Goal: Complete application form

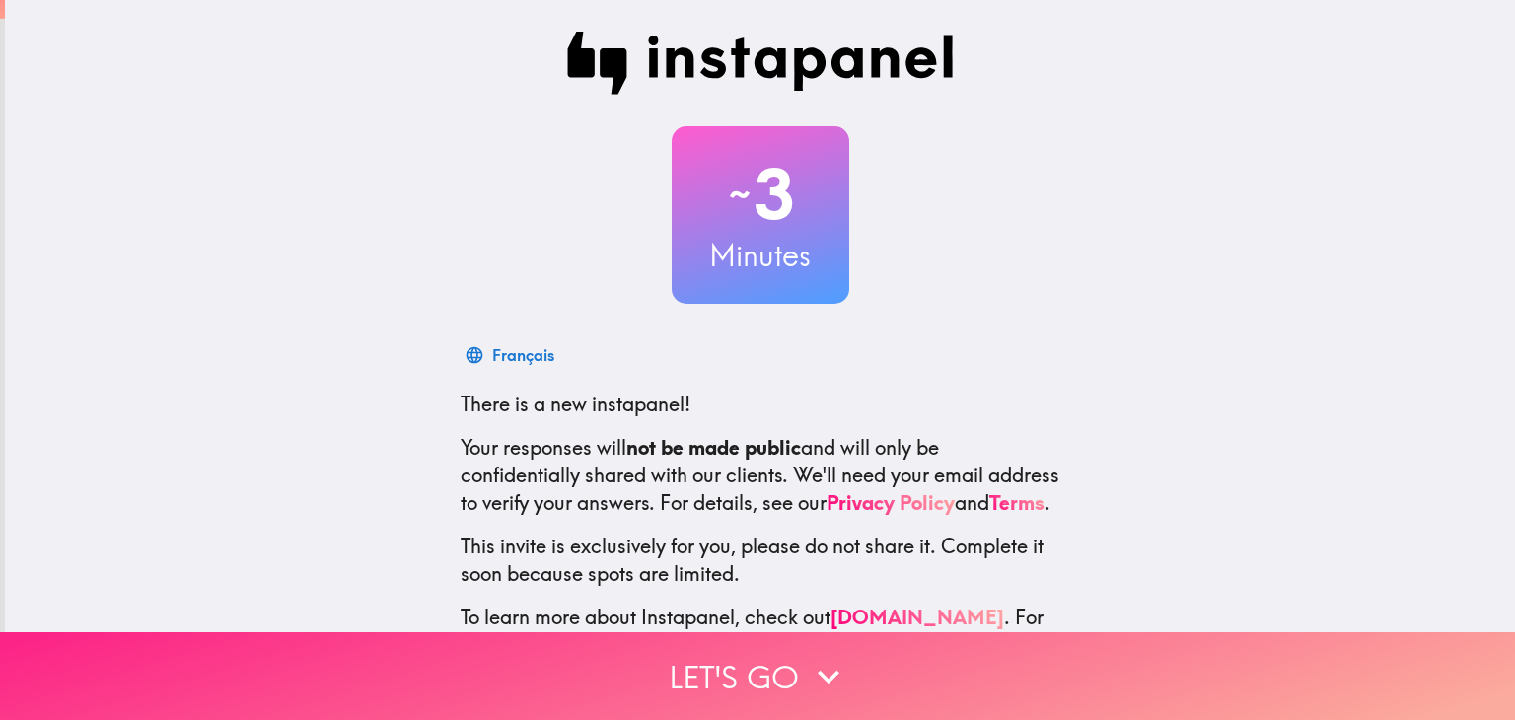
click at [823, 680] on icon "button" at bounding box center [828, 676] width 43 height 43
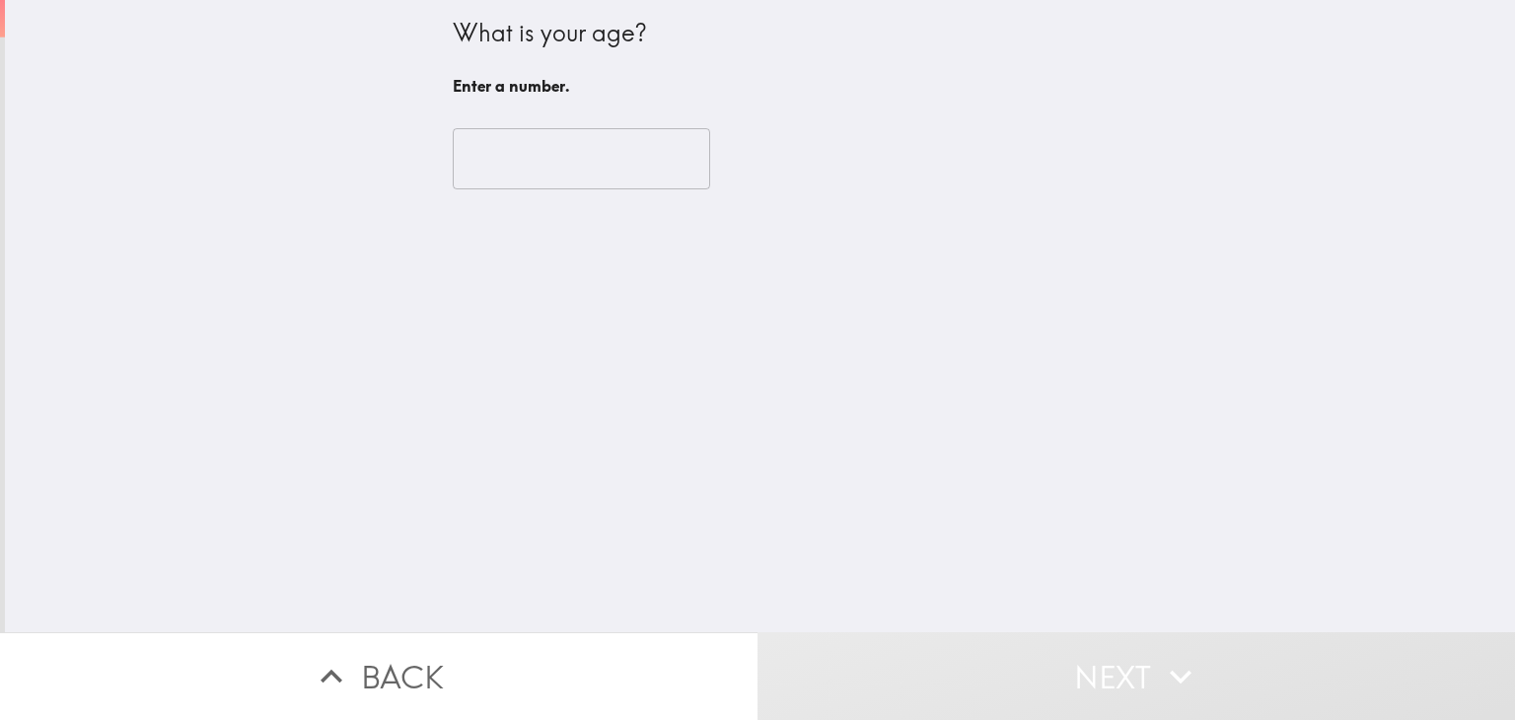
click at [622, 151] on input "number" at bounding box center [581, 158] width 257 height 61
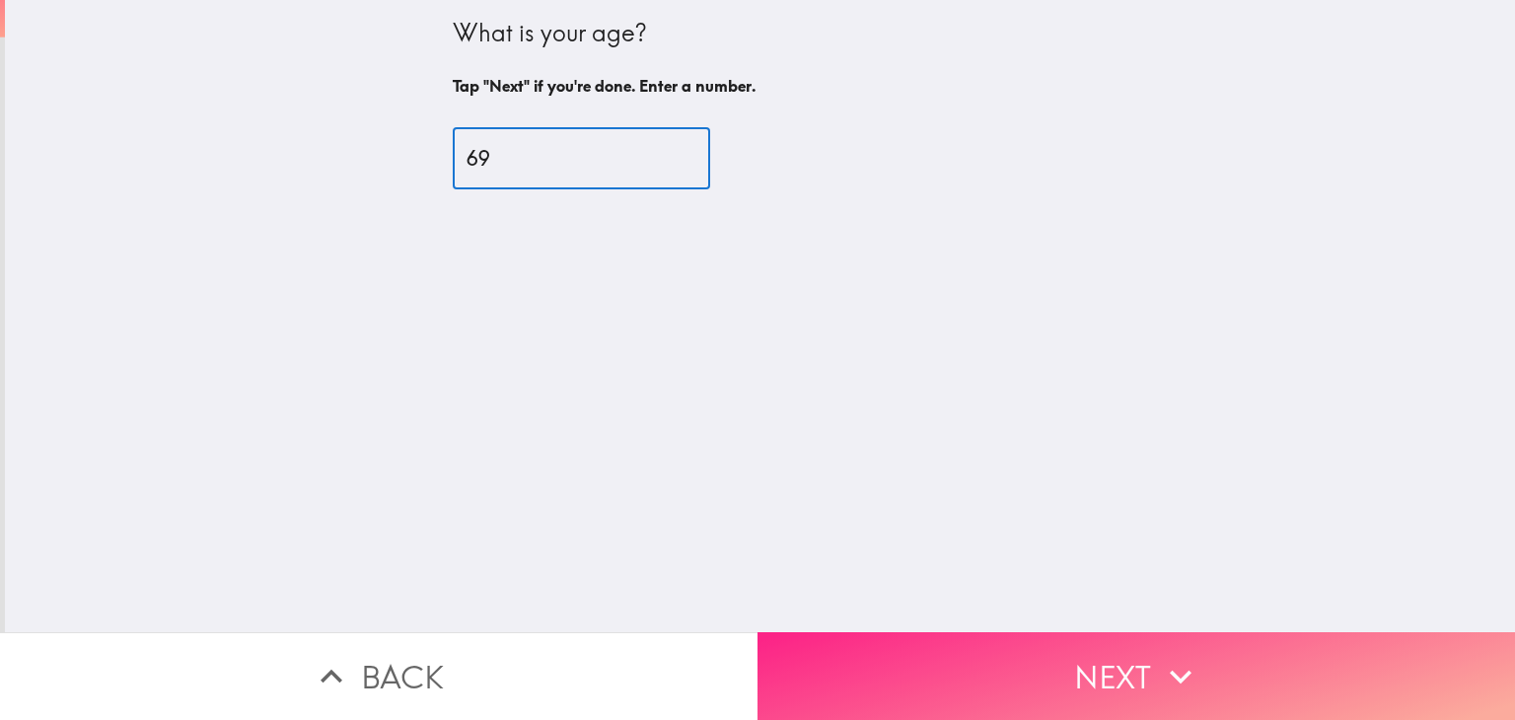
type input "69"
click at [1182, 677] on icon "button" at bounding box center [1181, 677] width 22 height 14
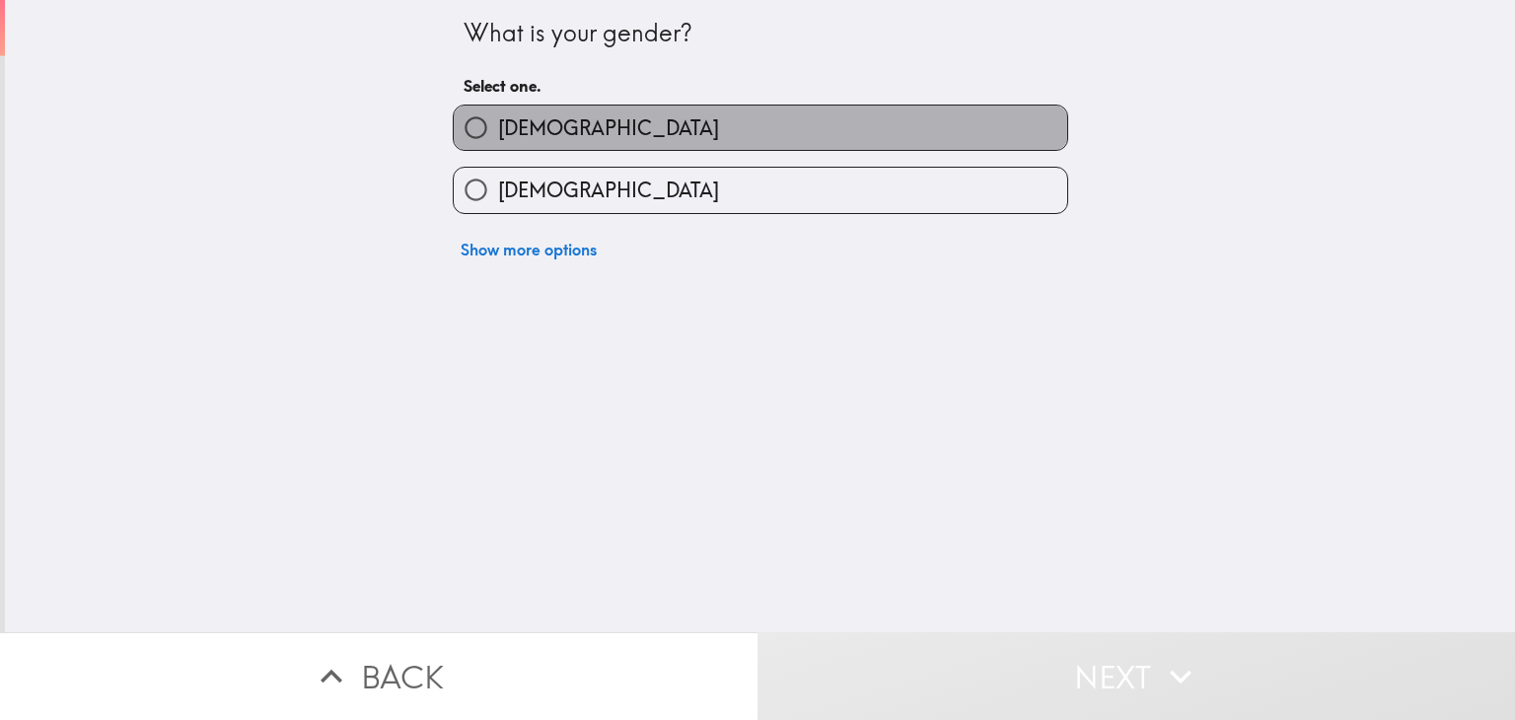
click at [808, 129] on label "[DEMOGRAPHIC_DATA]" at bounding box center [760, 128] width 613 height 44
click at [498, 129] on input "[DEMOGRAPHIC_DATA]" at bounding box center [476, 128] width 44 height 44
radio input "true"
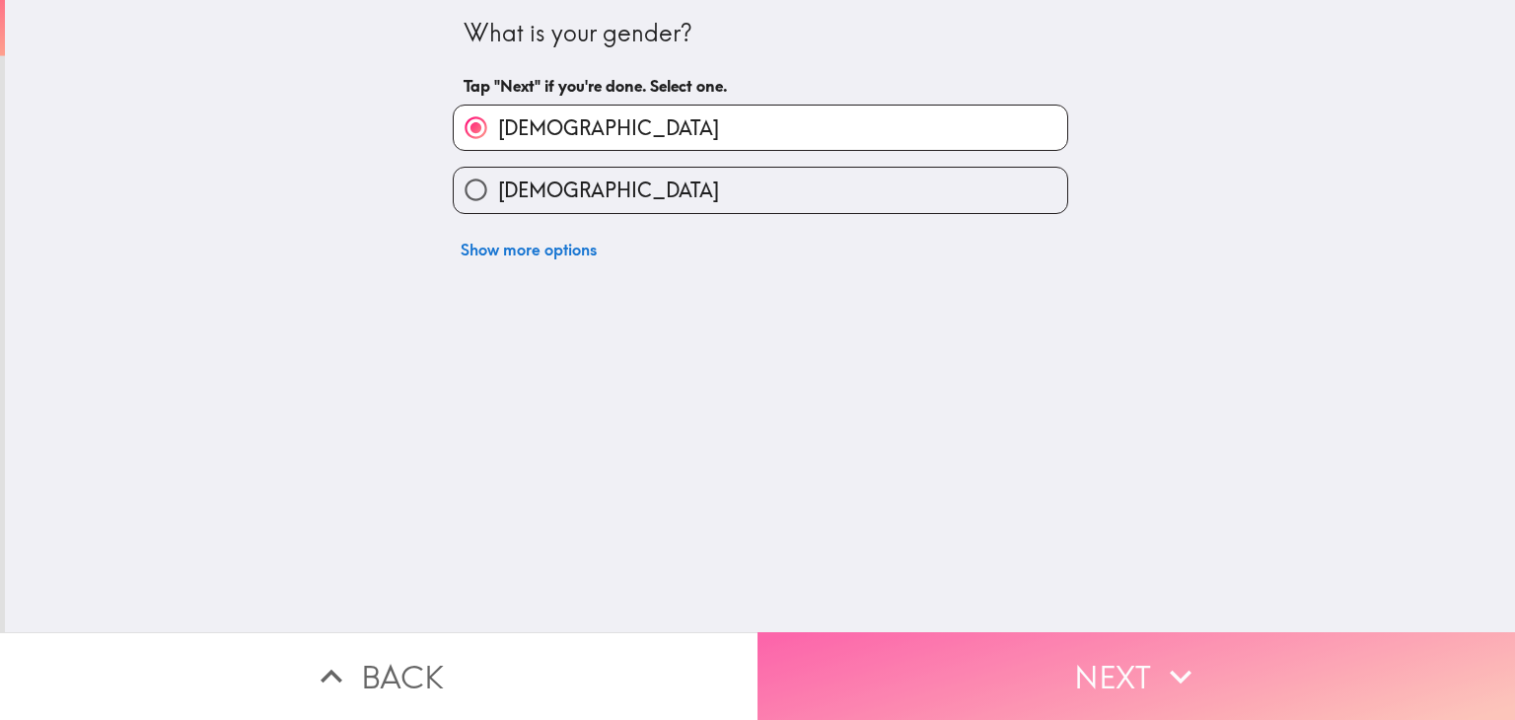
click at [1179, 676] on icon "button" at bounding box center [1180, 676] width 43 height 43
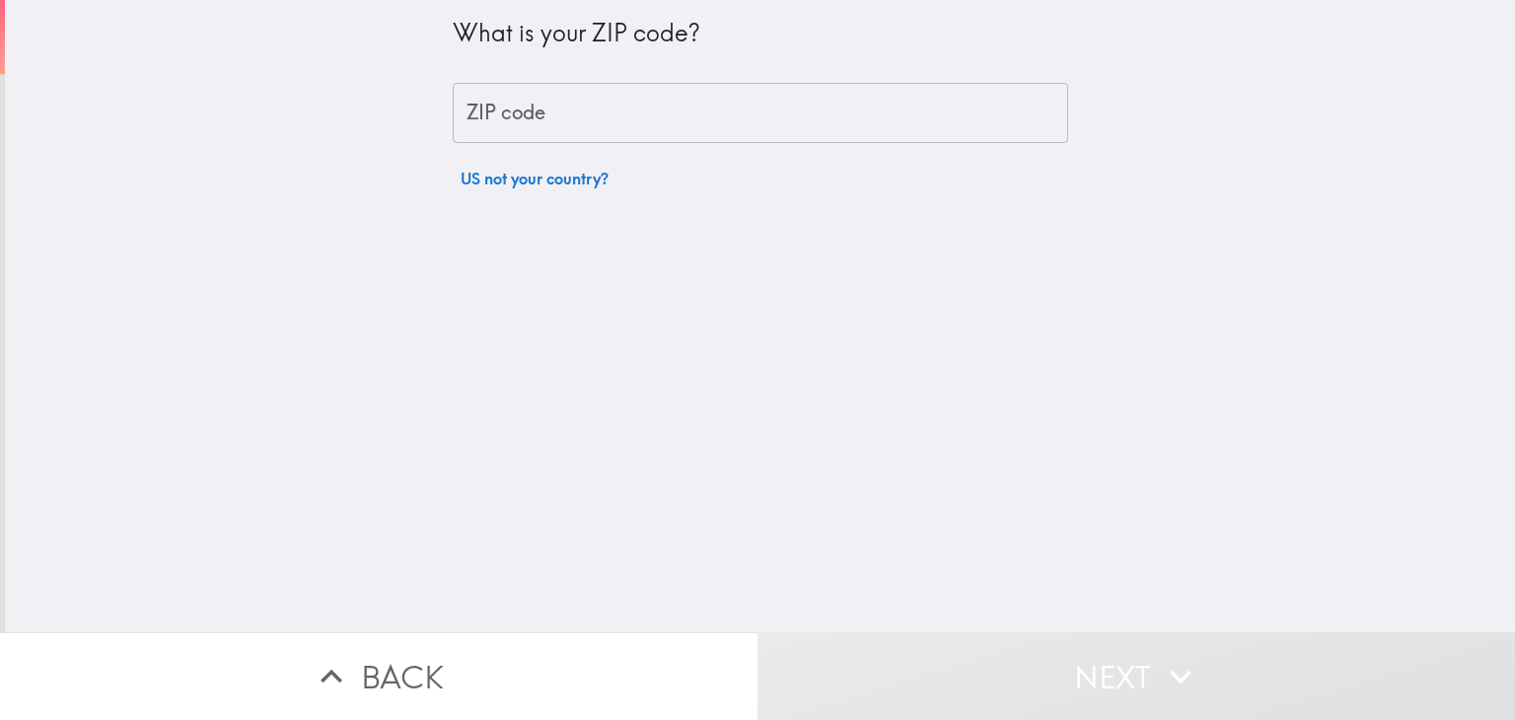
click at [699, 110] on input "ZIP code" at bounding box center [760, 113] width 615 height 61
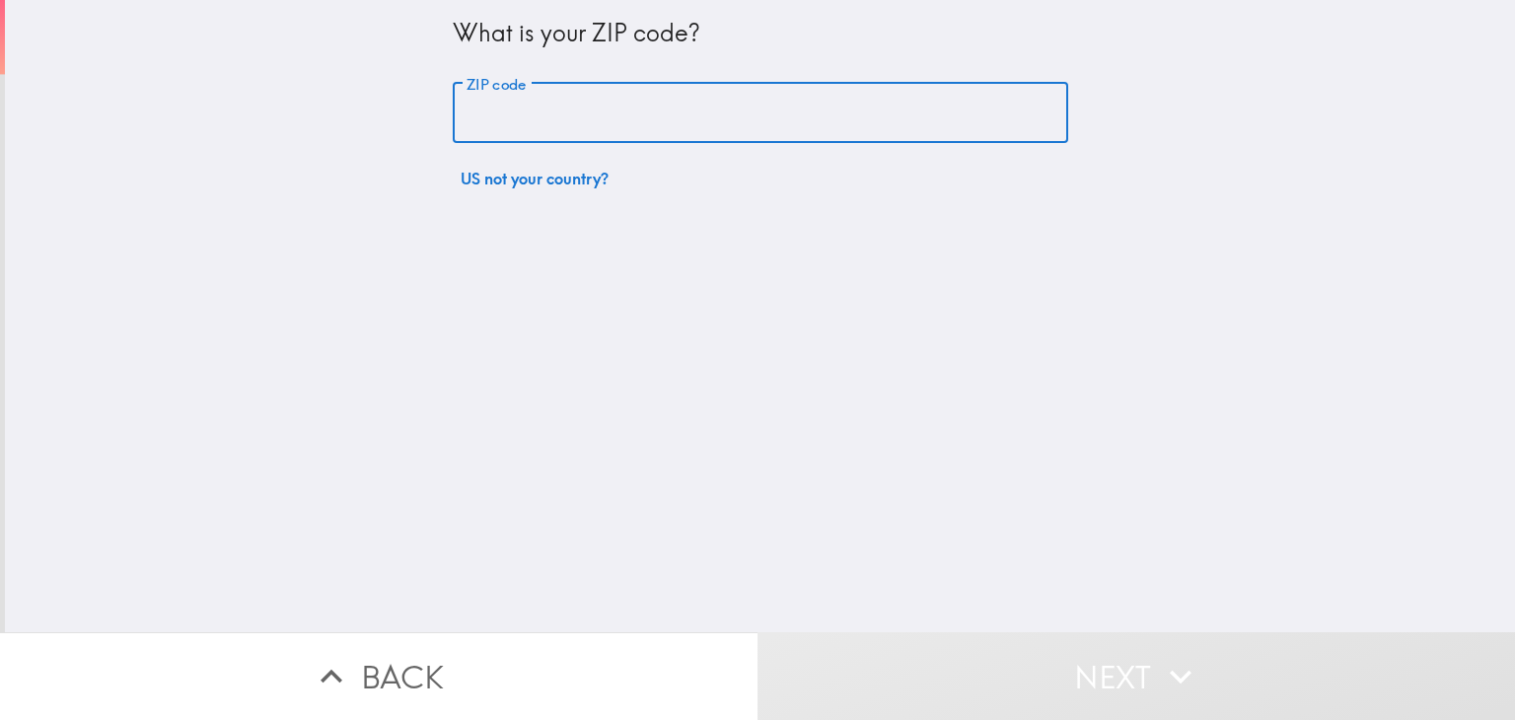
type input "85022"
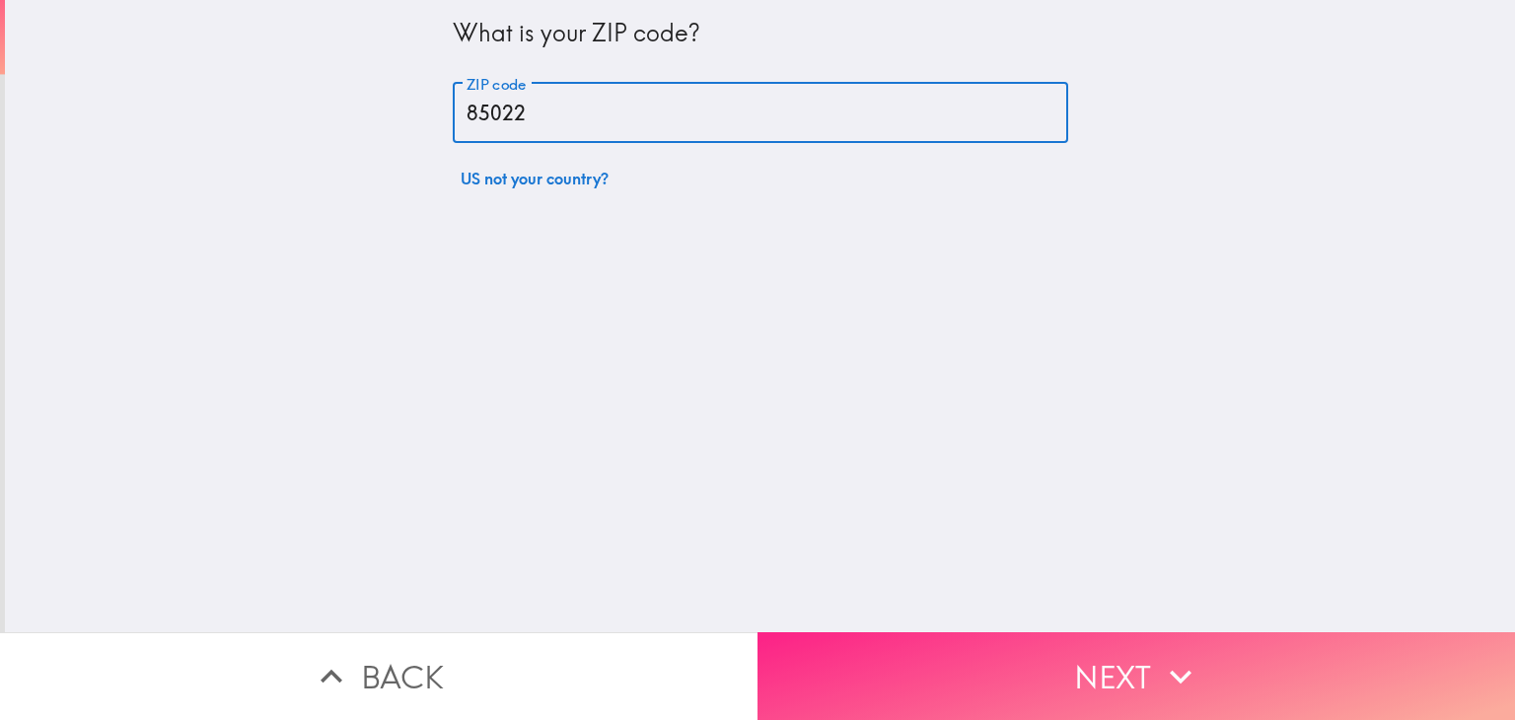
click at [1180, 681] on icon "button" at bounding box center [1181, 677] width 22 height 14
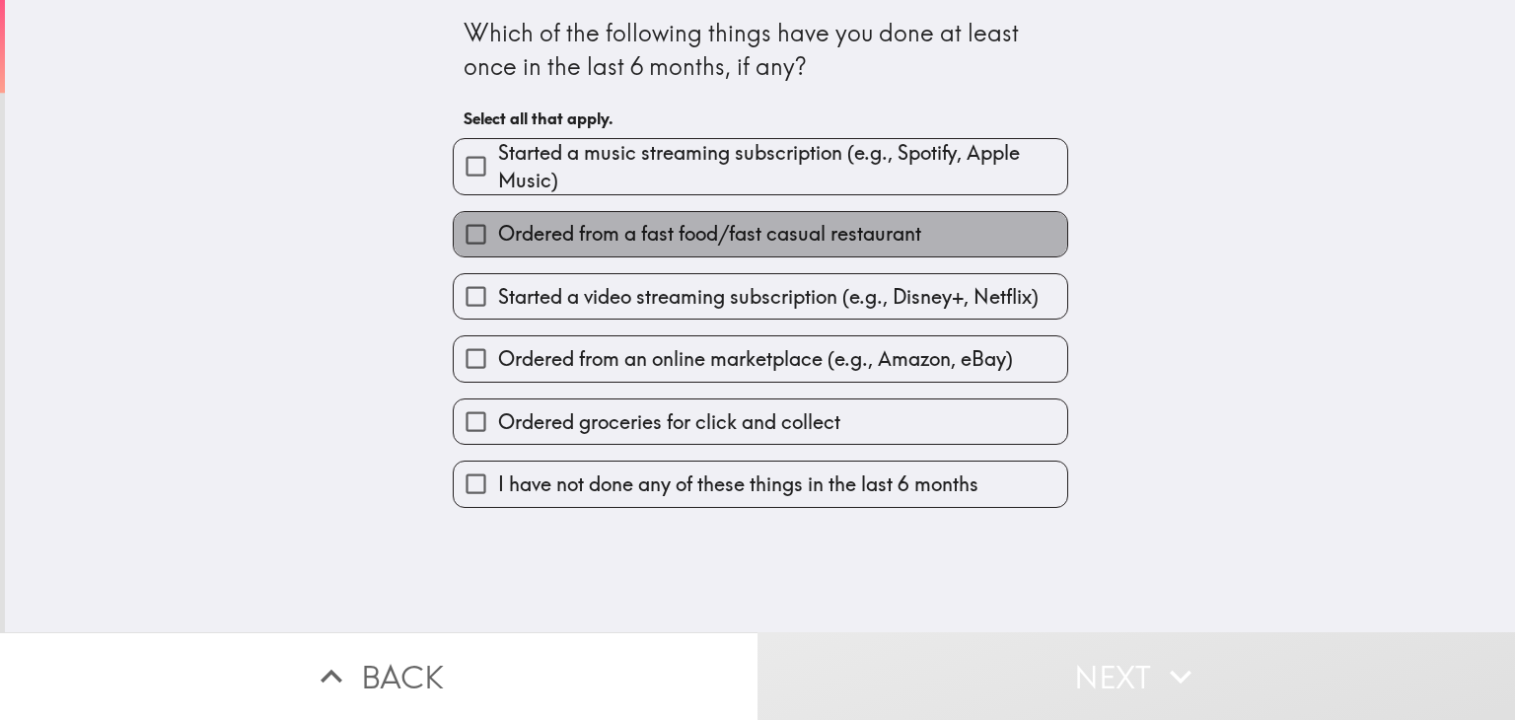
click at [800, 230] on span "Ordered from a fast food/fast casual restaurant" at bounding box center [709, 234] width 423 height 28
click at [498, 230] on input "Ordered from a fast food/fast casual restaurant" at bounding box center [476, 234] width 44 height 44
checkbox input "true"
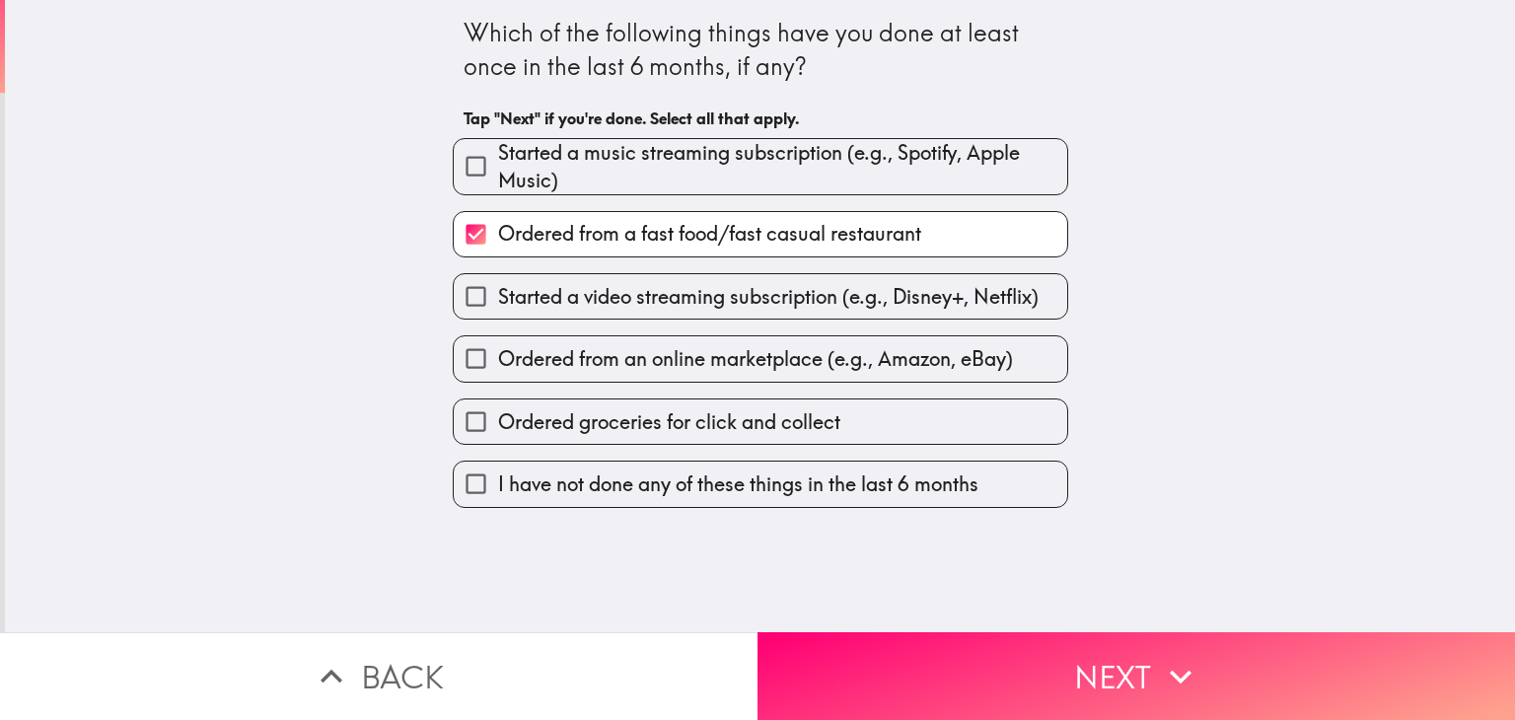
click at [781, 297] on span "Started a video streaming subscription (e.g., Disney+, Netflix)" at bounding box center [768, 297] width 540 height 28
click at [498, 297] on input "Started a video streaming subscription (e.g., Disney+, Netflix)" at bounding box center [476, 296] width 44 height 44
checkbox input "true"
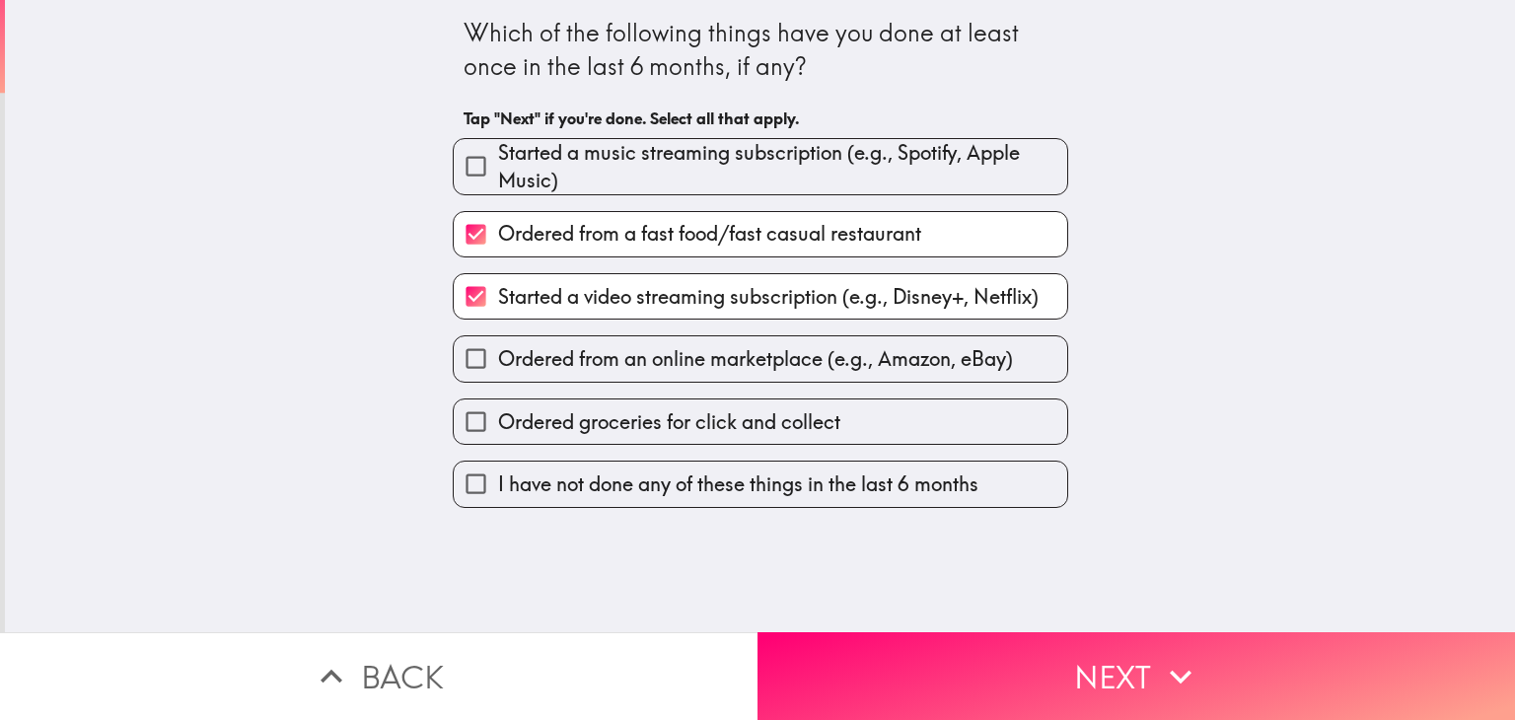
click at [760, 353] on span "Ordered from an online marketplace (e.g., Amazon, eBay)" at bounding box center [755, 359] width 515 height 28
click at [498, 353] on input "Ordered from an online marketplace (e.g., Amazon, eBay)" at bounding box center [476, 358] width 44 height 44
checkbox input "true"
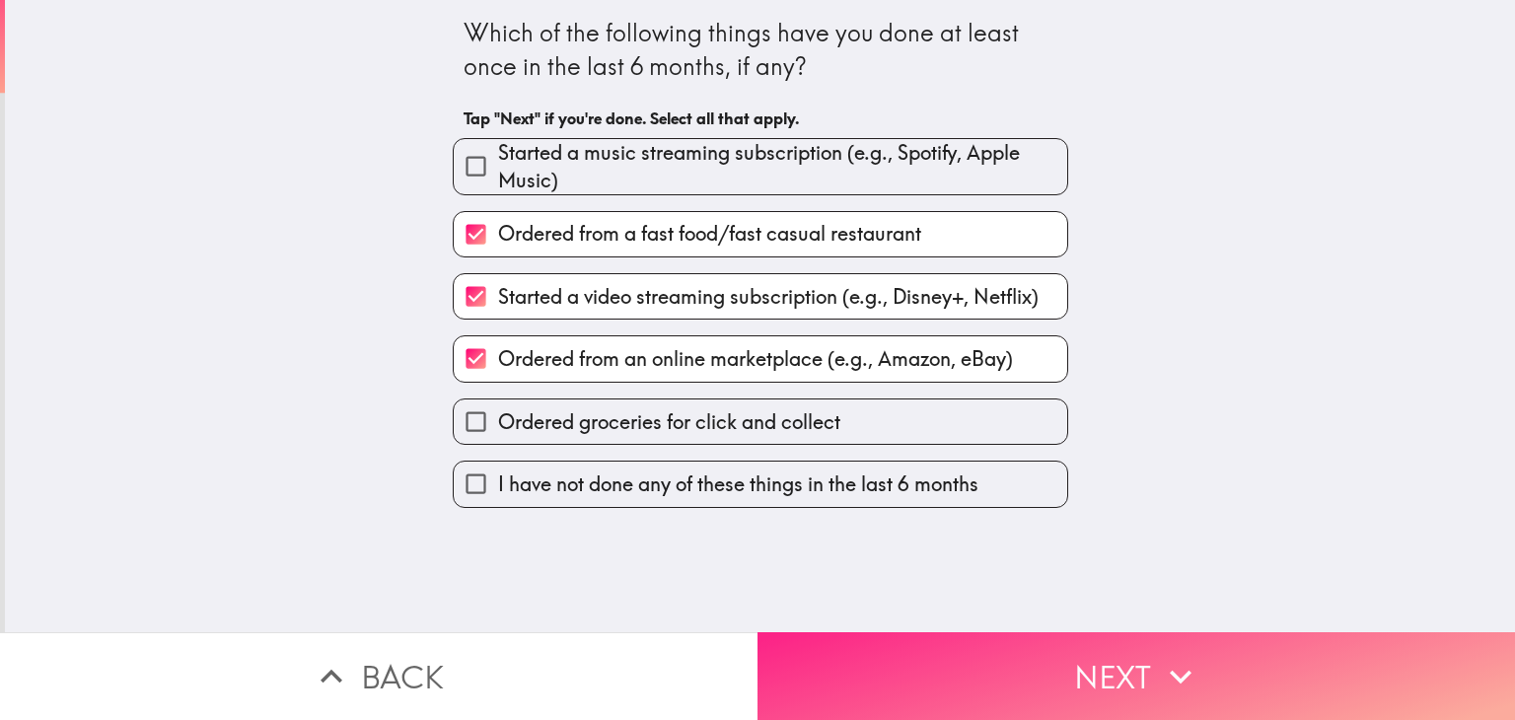
click at [1120, 679] on button "Next" at bounding box center [1135, 676] width 757 height 88
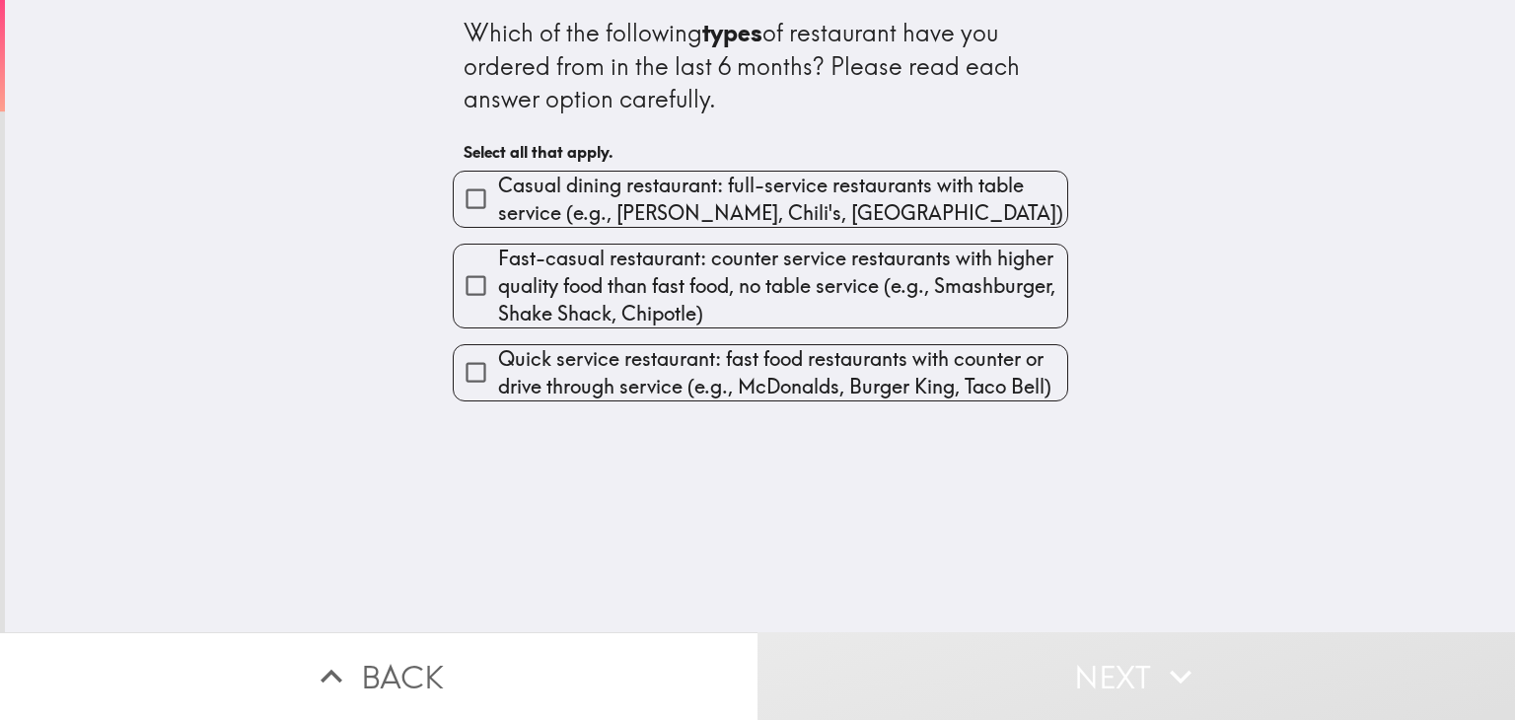
click at [827, 199] on span "Casual dining restaurant: full-service restaurants with table service (e.g., [P…" at bounding box center [782, 199] width 569 height 55
click at [498, 199] on input "Casual dining restaurant: full-service restaurants with table service (e.g., [P…" at bounding box center [476, 199] width 44 height 44
checkbox input "true"
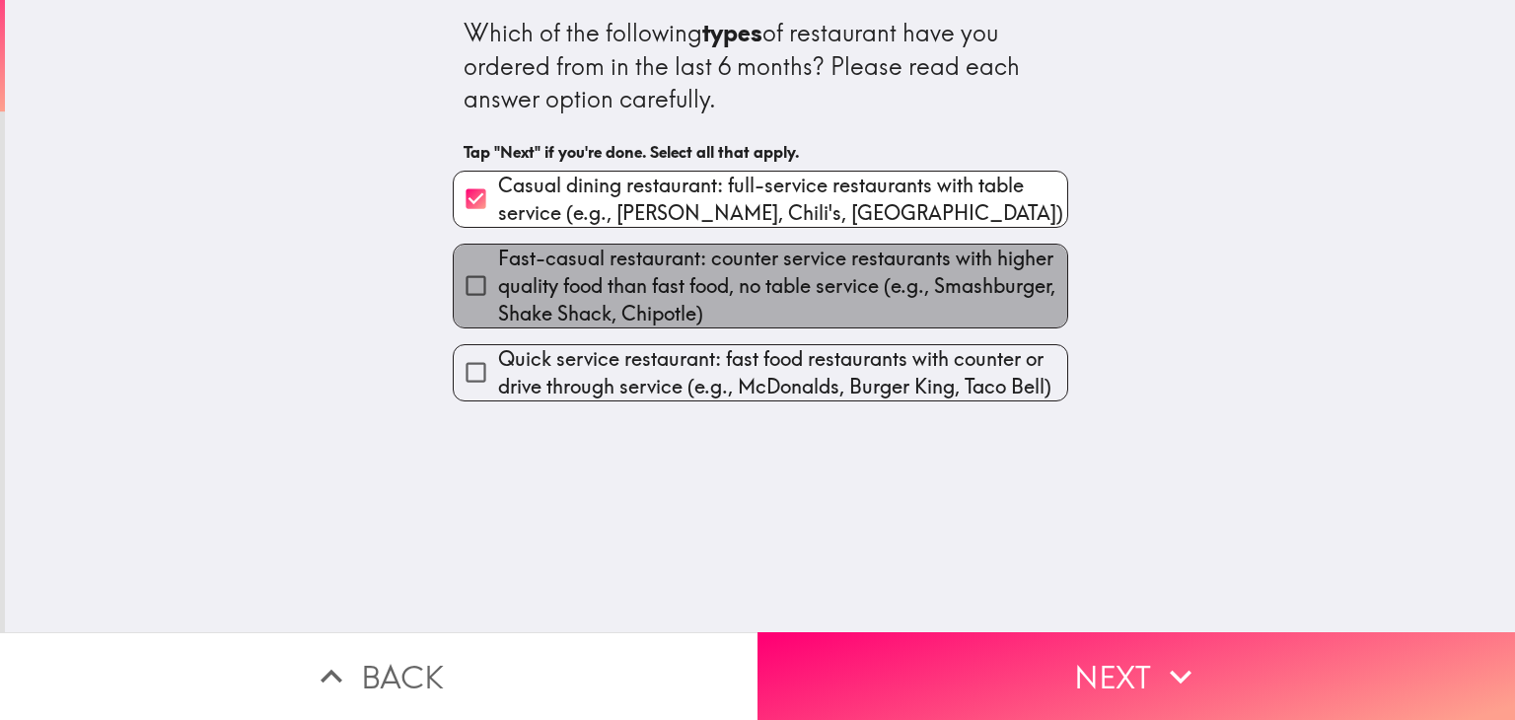
click at [859, 314] on span "Fast-casual restaurant: counter service restaurants with higher quality food th…" at bounding box center [782, 286] width 569 height 83
click at [498, 308] on input "Fast-casual restaurant: counter service restaurants with higher quality food th…" at bounding box center [476, 285] width 44 height 44
checkbox input "true"
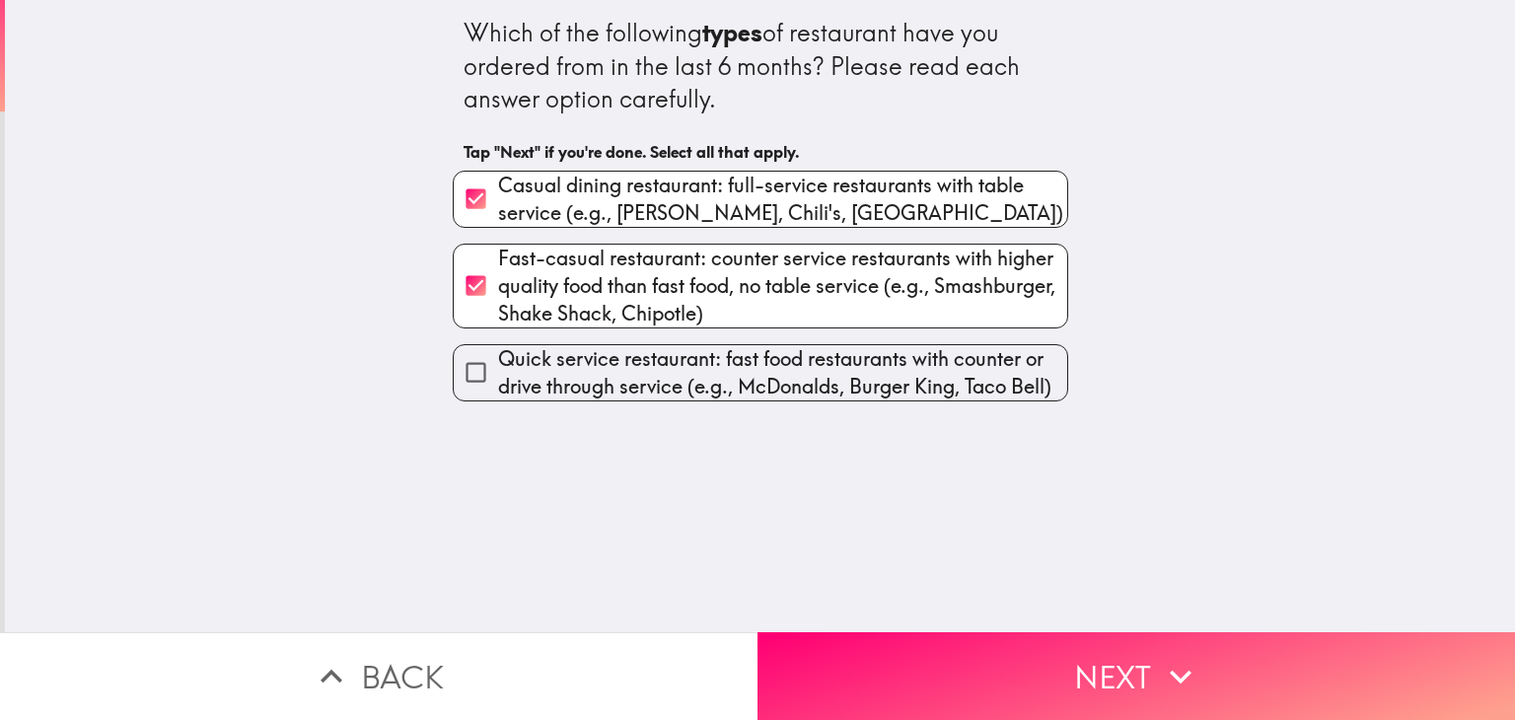
click at [882, 388] on span "Quick service restaurant: fast food restaurants with counter or drive through s…" at bounding box center [782, 372] width 569 height 55
click at [498, 388] on input "Quick service restaurant: fast food restaurants with counter or drive through s…" at bounding box center [476, 372] width 44 height 44
checkbox input "true"
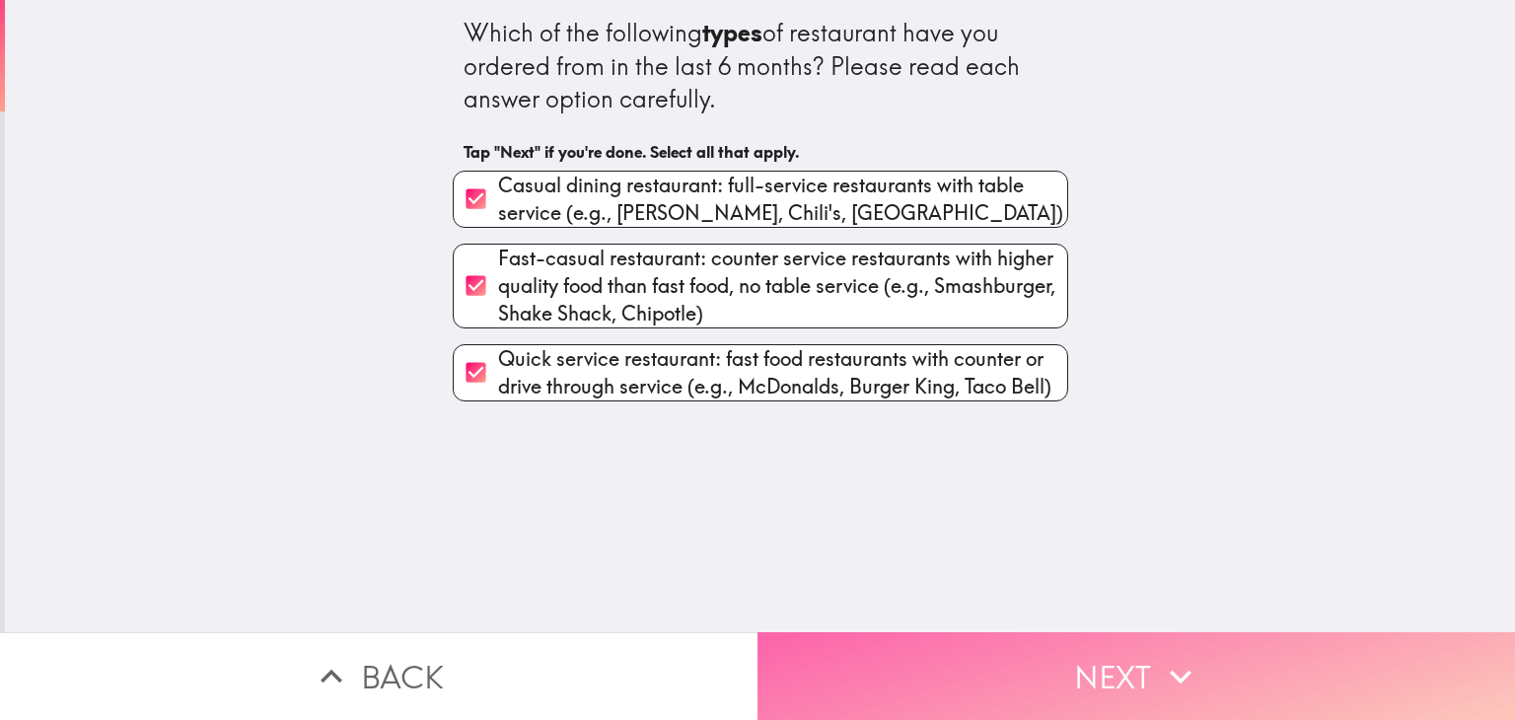
click at [1166, 679] on icon "button" at bounding box center [1180, 676] width 43 height 43
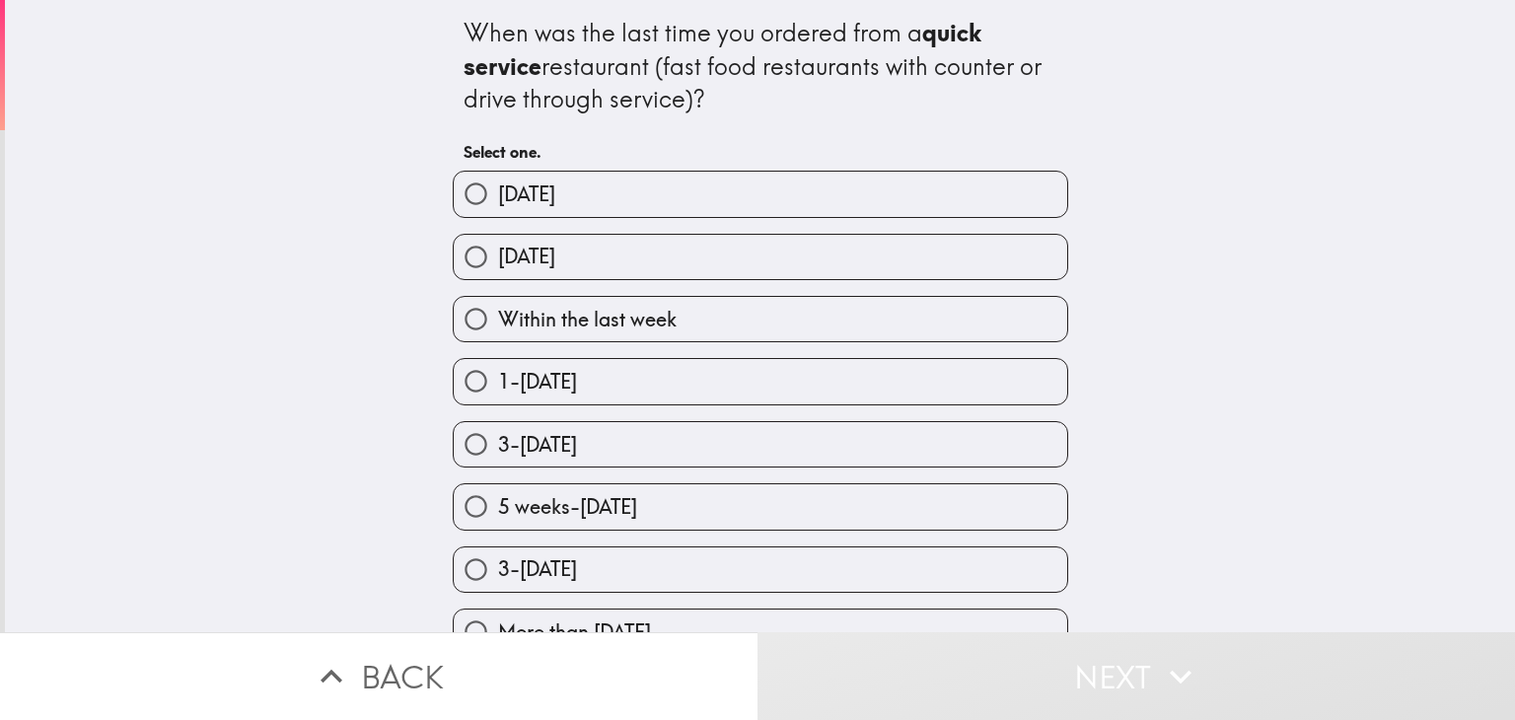
click at [820, 316] on label "Within the last week" at bounding box center [760, 319] width 613 height 44
click at [498, 316] on input "Within the last week" at bounding box center [476, 319] width 44 height 44
radio input "true"
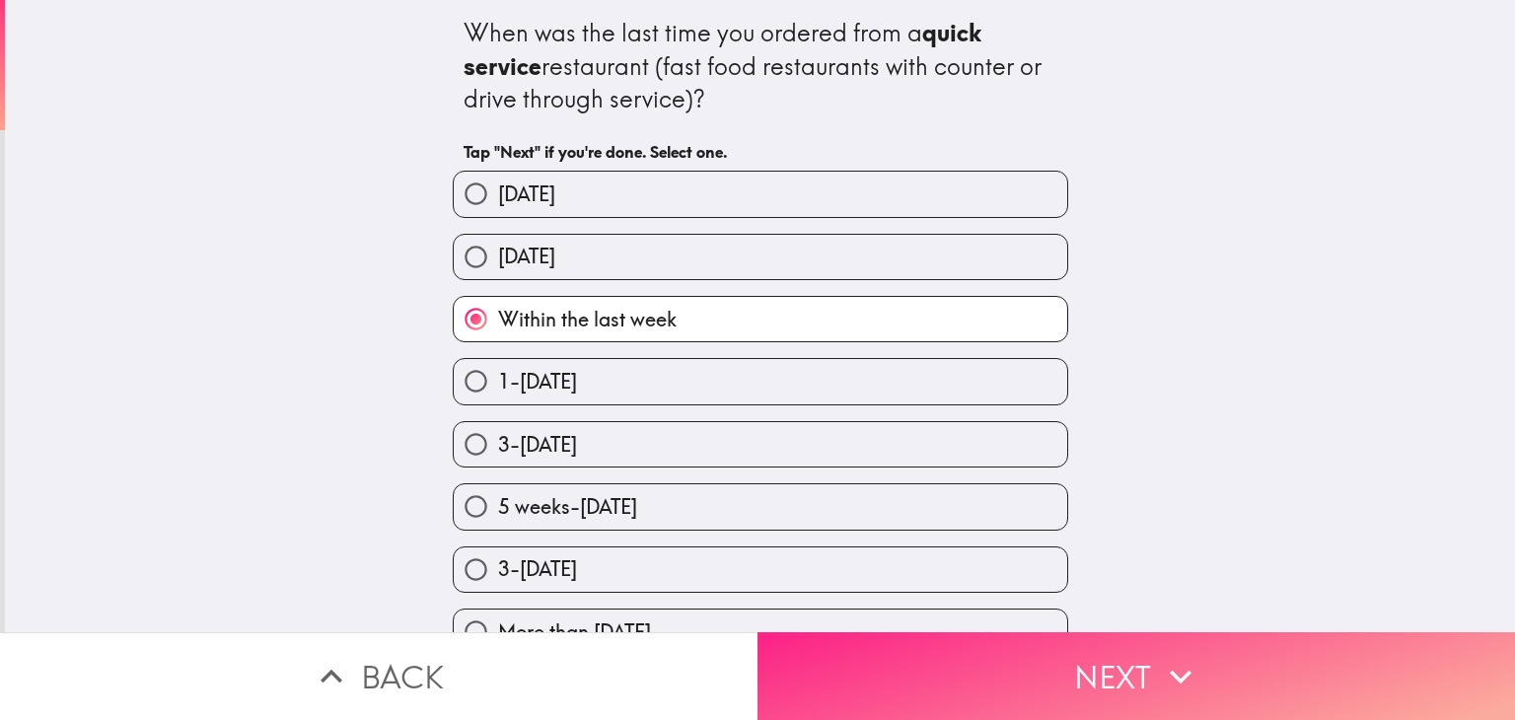
click at [1131, 681] on button "Next" at bounding box center [1135, 676] width 757 height 88
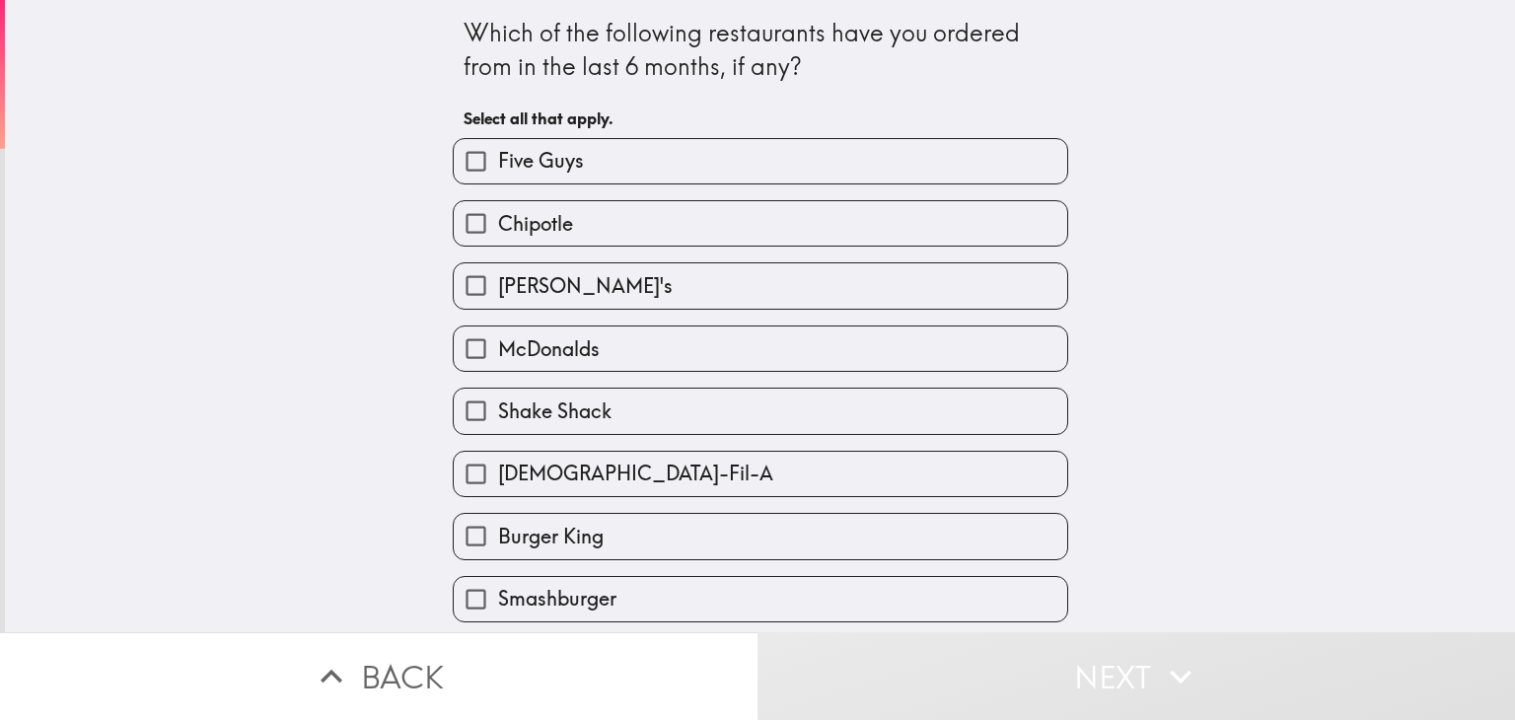
click at [663, 154] on label "Five Guys" at bounding box center [760, 161] width 613 height 44
click at [498, 154] on input "Five Guys" at bounding box center [476, 161] width 44 height 44
checkbox input "true"
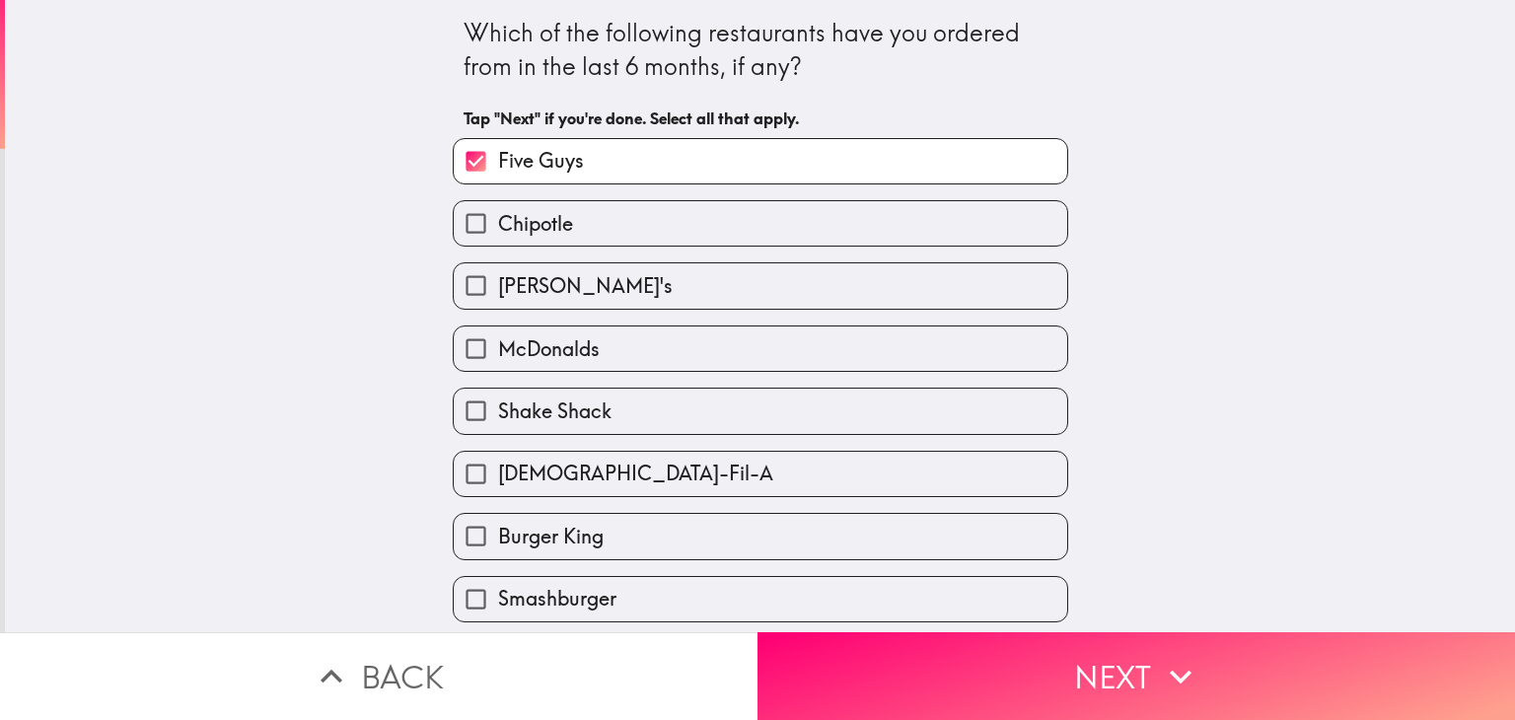
click at [623, 343] on label "McDonalds" at bounding box center [760, 348] width 613 height 44
click at [498, 343] on input "McDonalds" at bounding box center [476, 348] width 44 height 44
checkbox input "true"
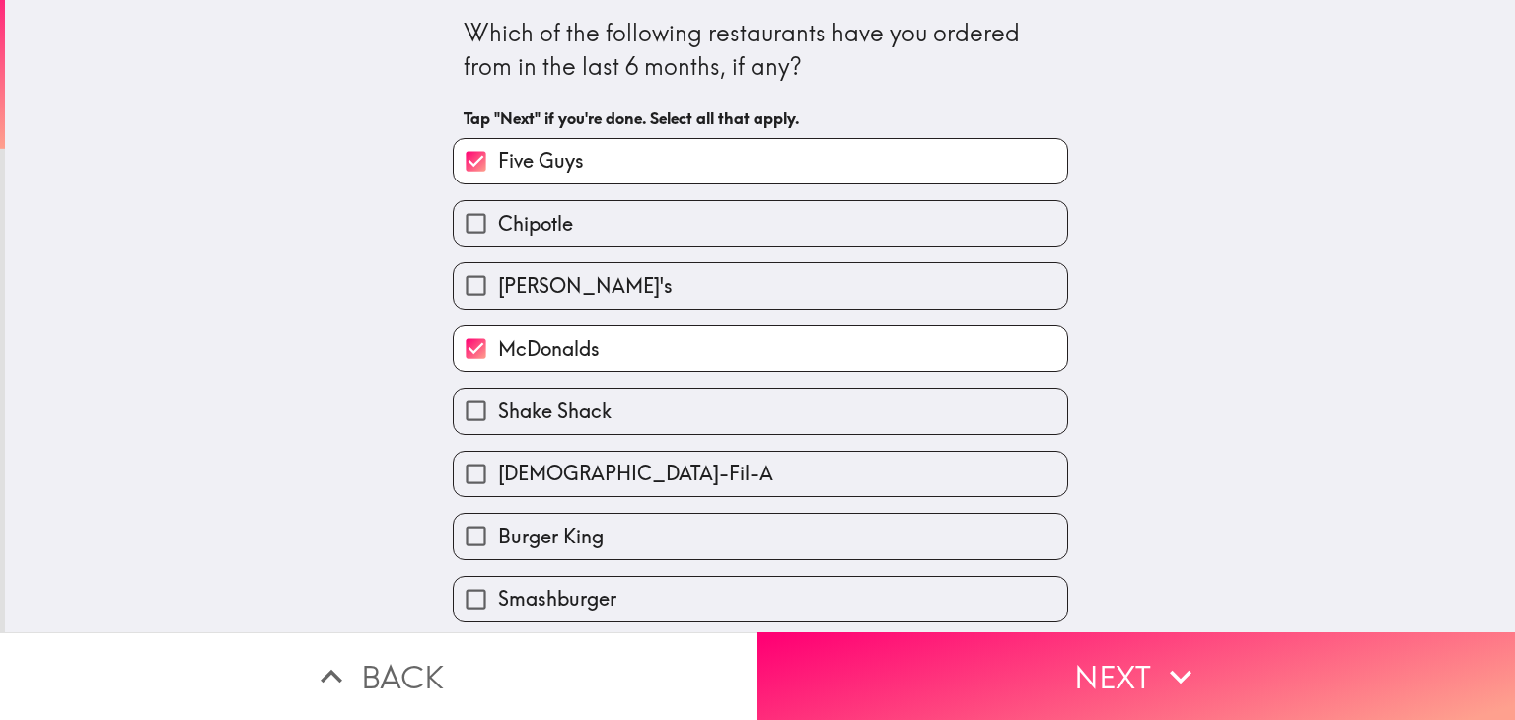
click at [634, 477] on label "[DEMOGRAPHIC_DATA]-Fil-A" at bounding box center [760, 474] width 613 height 44
click at [498, 477] on input "[DEMOGRAPHIC_DATA]-Fil-A" at bounding box center [476, 474] width 44 height 44
checkbox input "true"
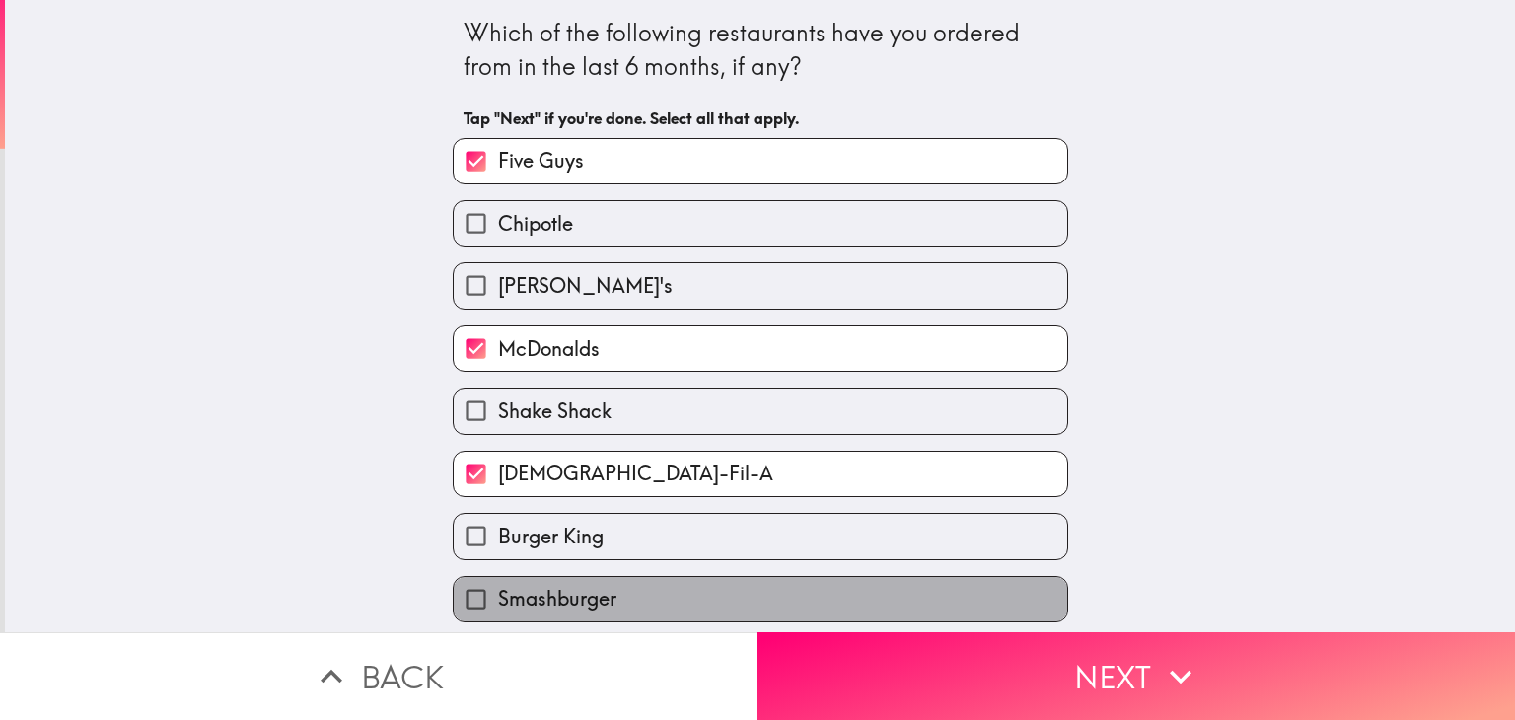
click at [639, 592] on label "Smashburger" at bounding box center [760, 599] width 613 height 44
click at [498, 592] on input "Smashburger" at bounding box center [476, 599] width 44 height 44
checkbox input "true"
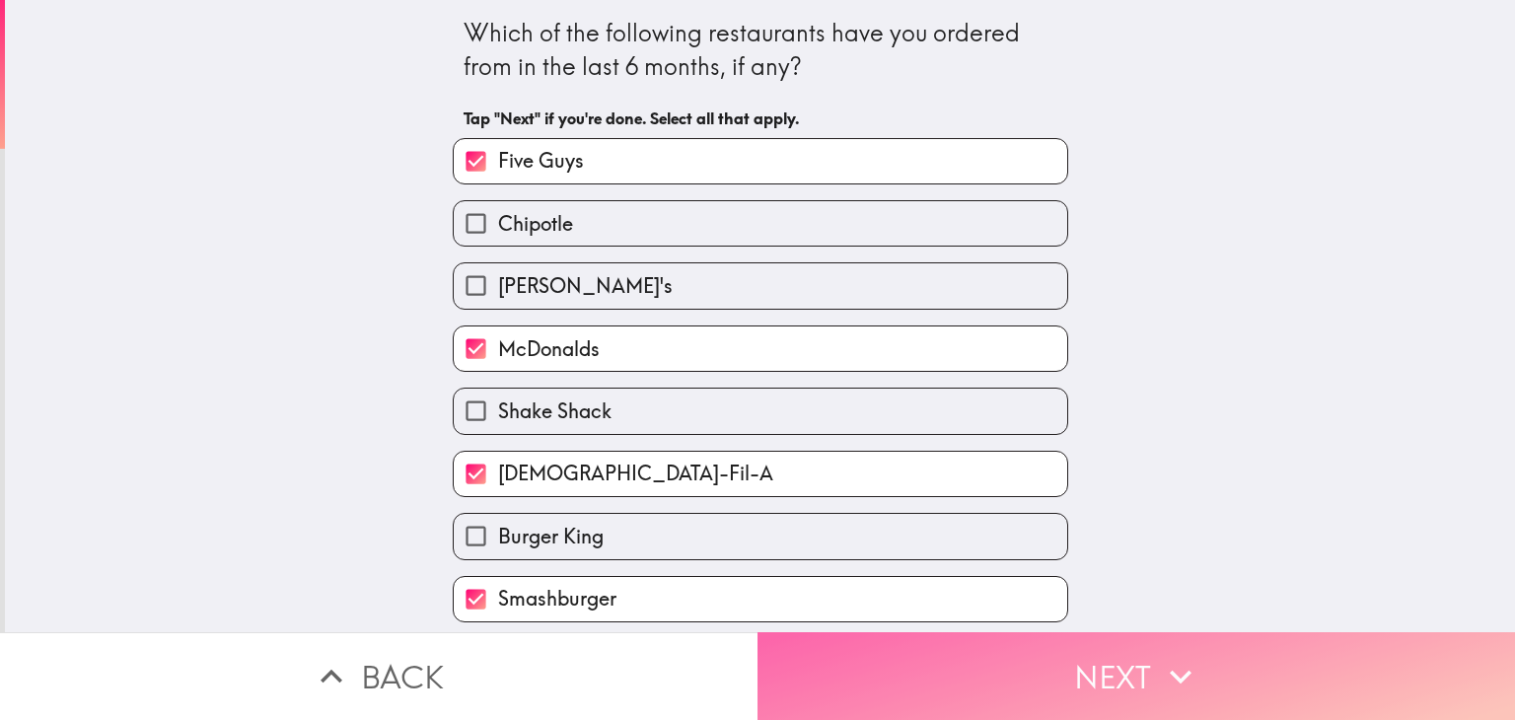
click at [1181, 679] on icon "button" at bounding box center [1181, 677] width 22 height 14
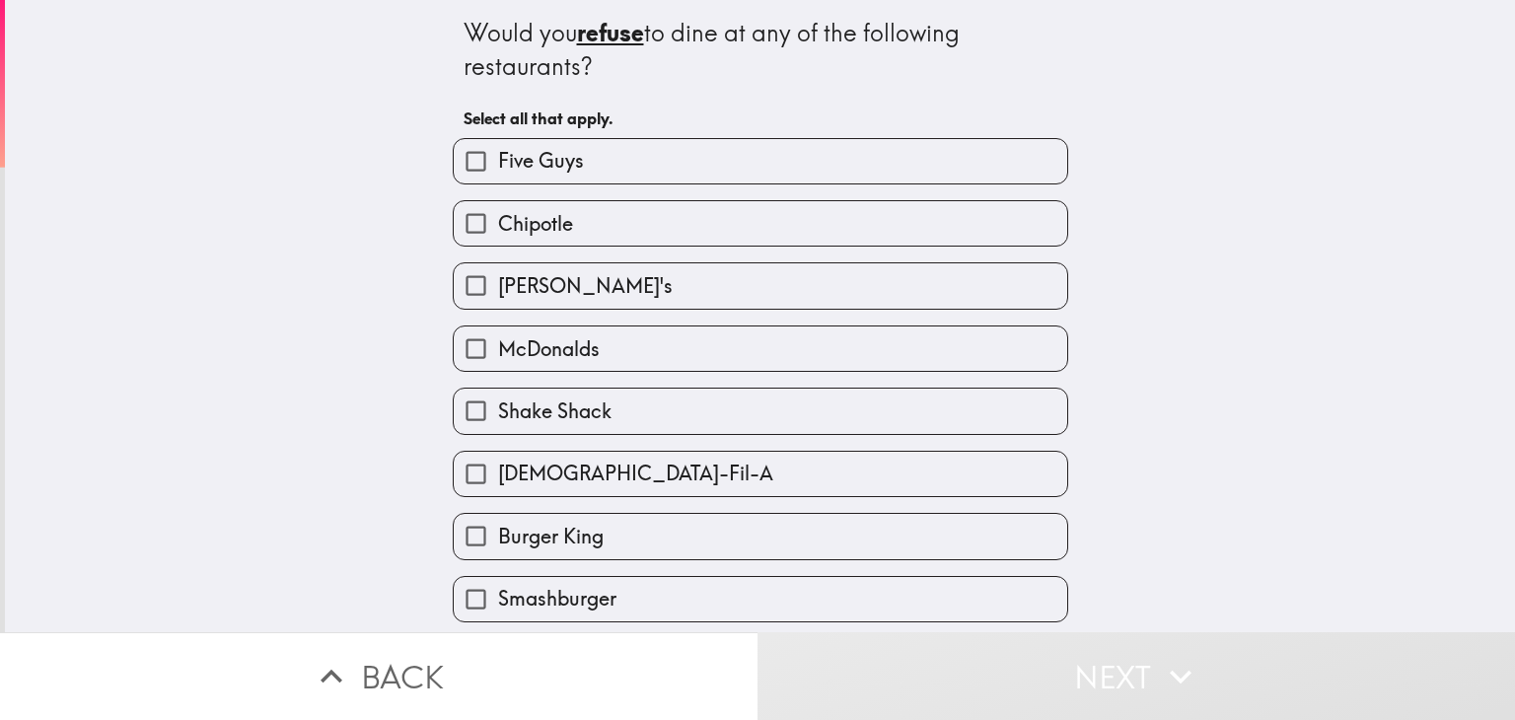
scroll to position [49, 0]
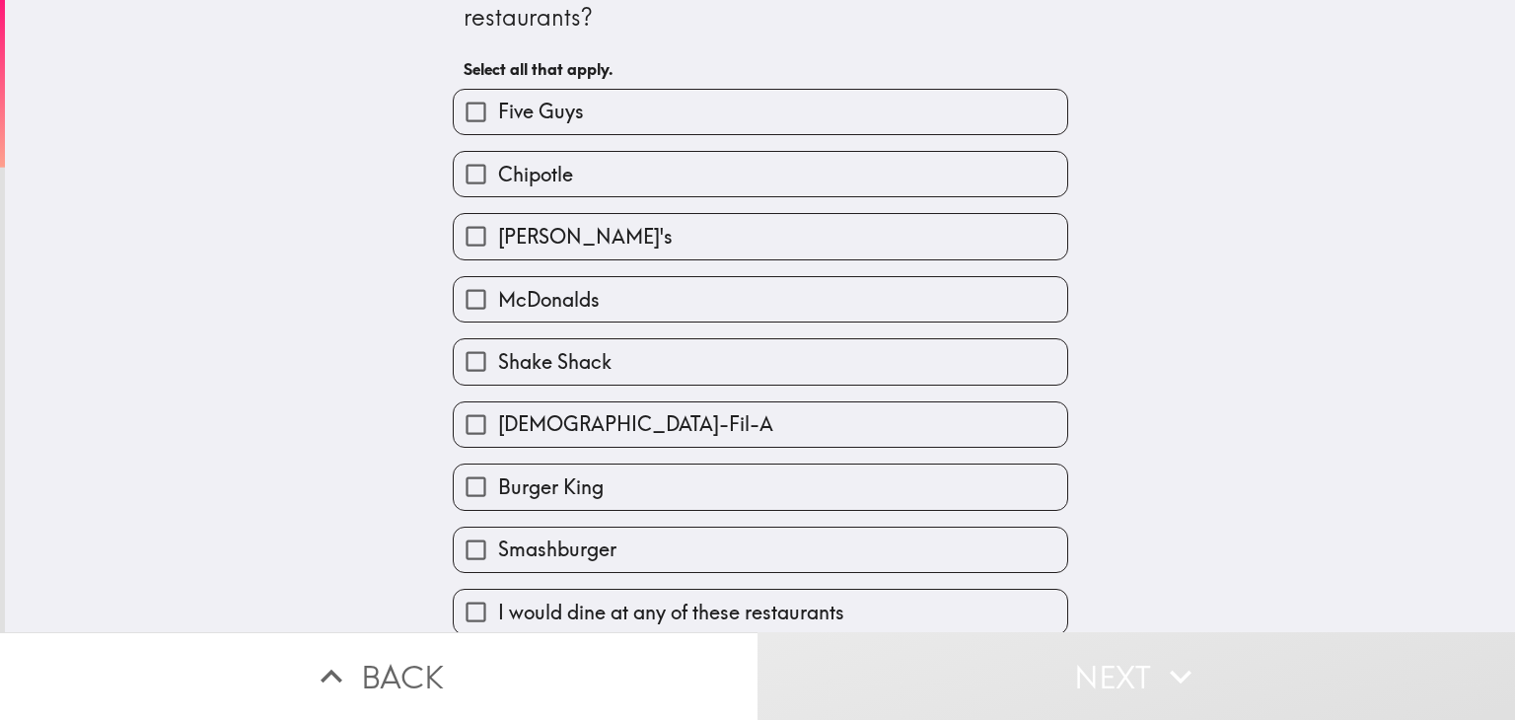
click at [921, 607] on label "I would dine at any of these restaurants" at bounding box center [760, 612] width 613 height 44
click at [498, 607] on input "I would dine at any of these restaurants" at bounding box center [476, 612] width 44 height 44
checkbox input "true"
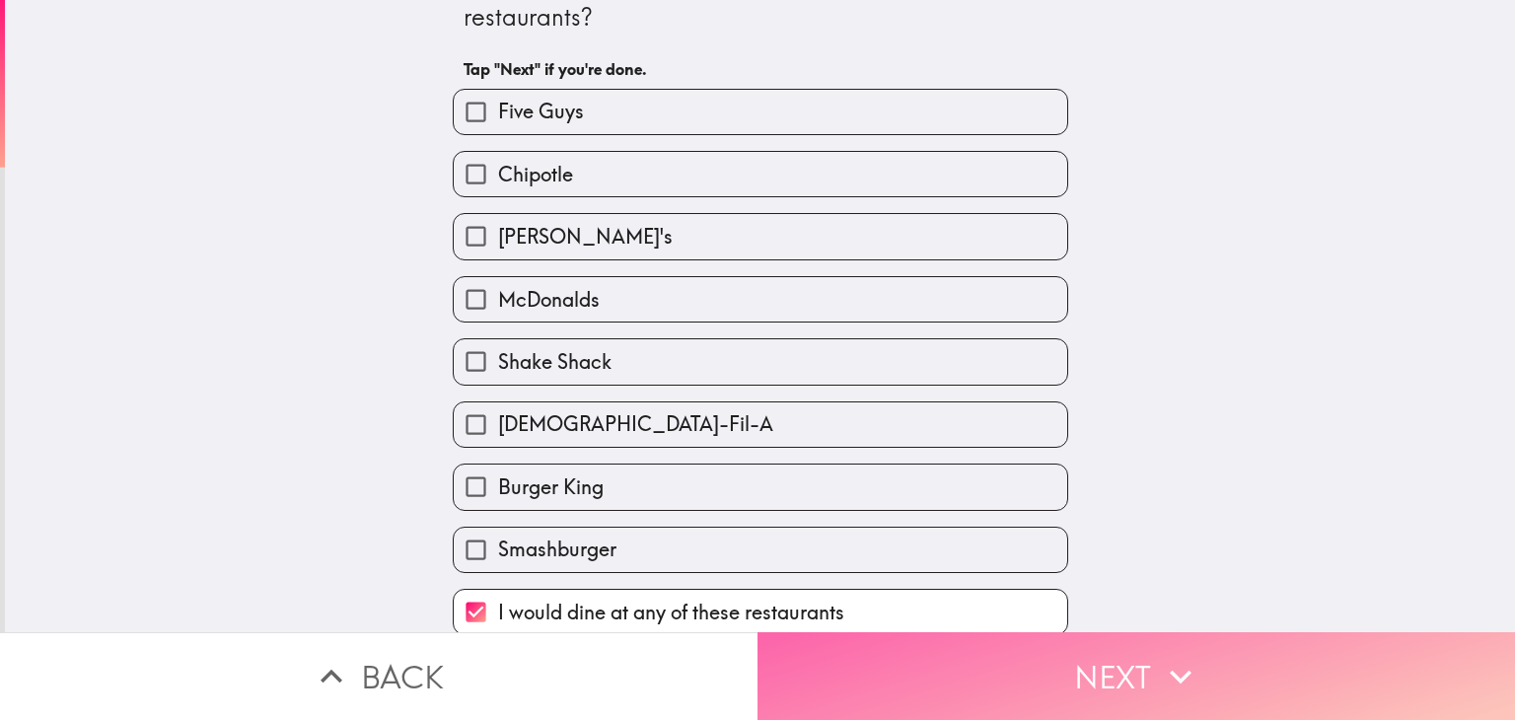
click at [1168, 667] on icon "button" at bounding box center [1180, 676] width 43 height 43
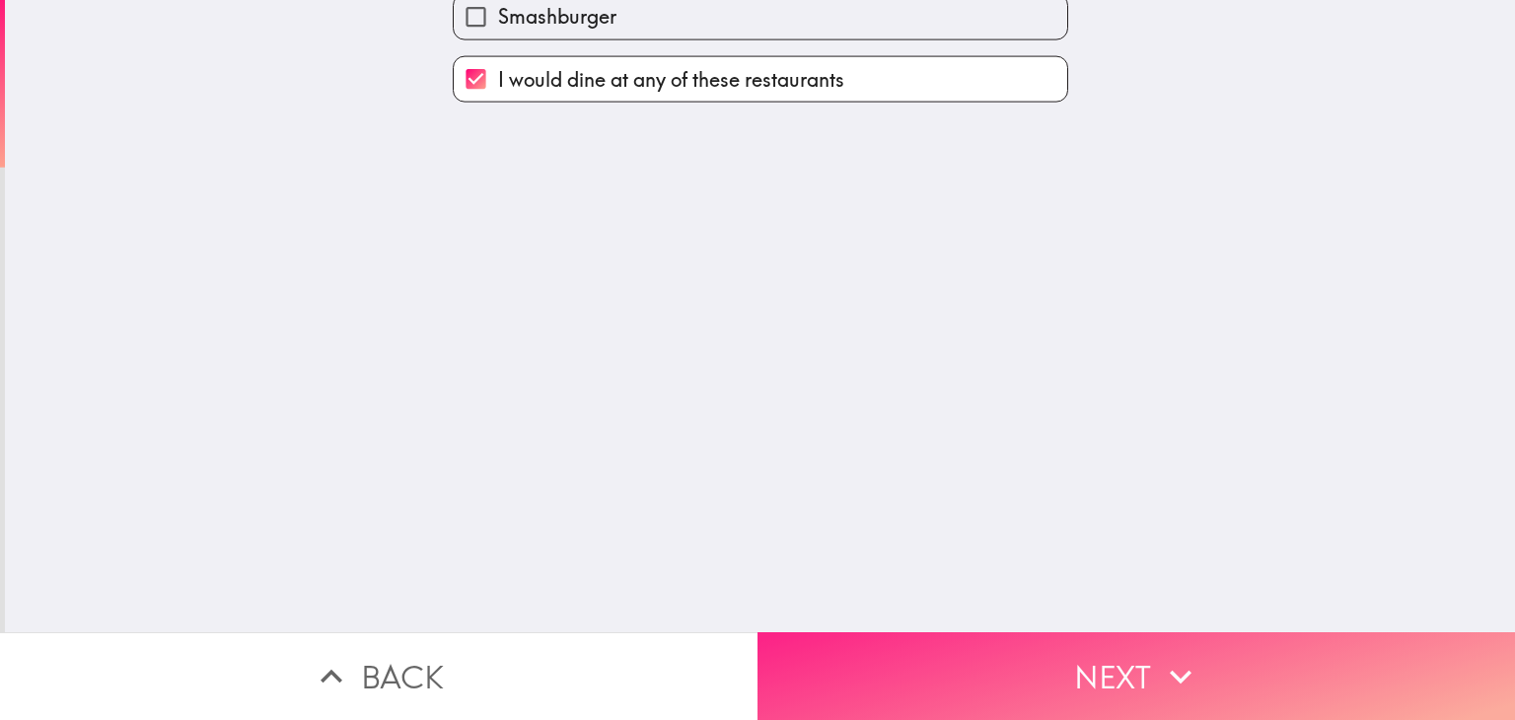
scroll to position [0, 0]
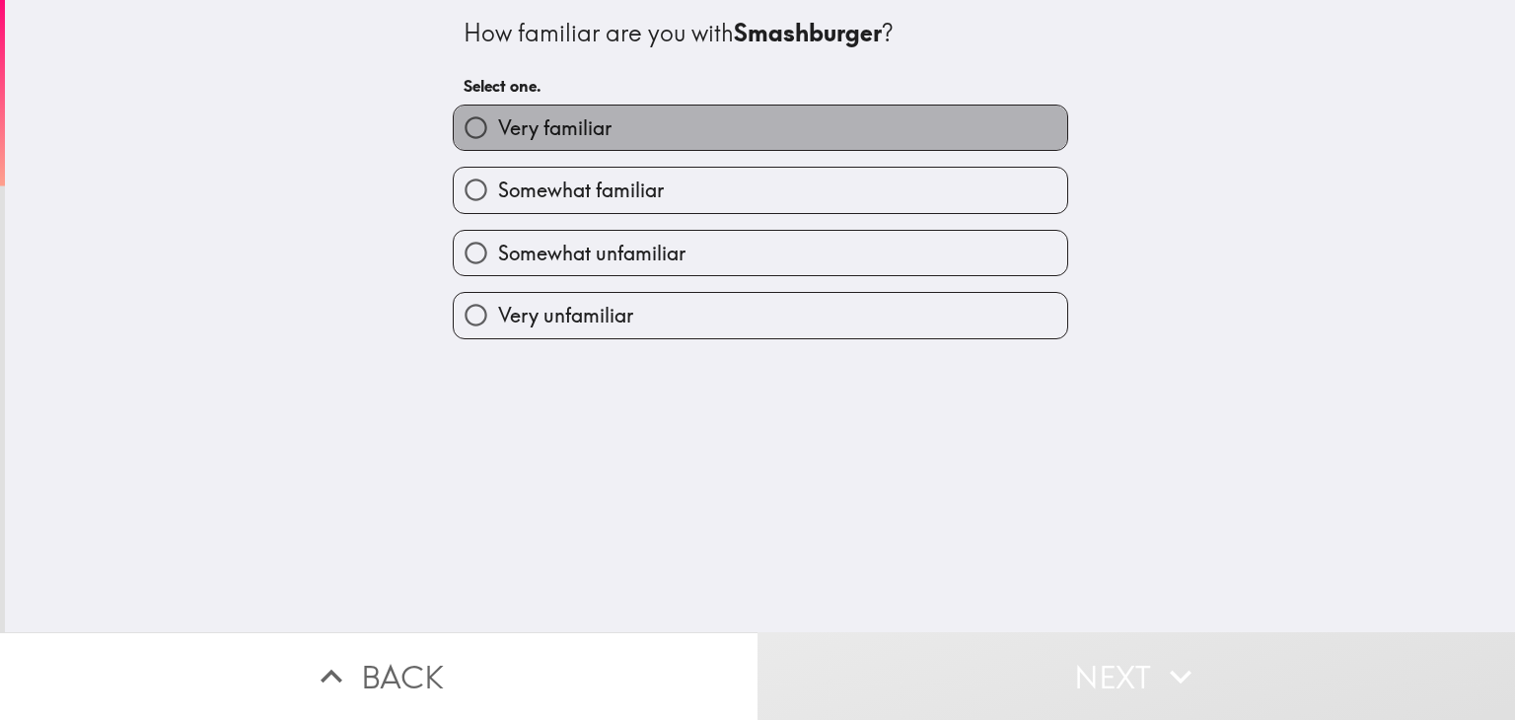
click at [785, 133] on label "Very familiar" at bounding box center [760, 128] width 613 height 44
click at [498, 133] on input "Very familiar" at bounding box center [476, 128] width 44 height 44
radio input "true"
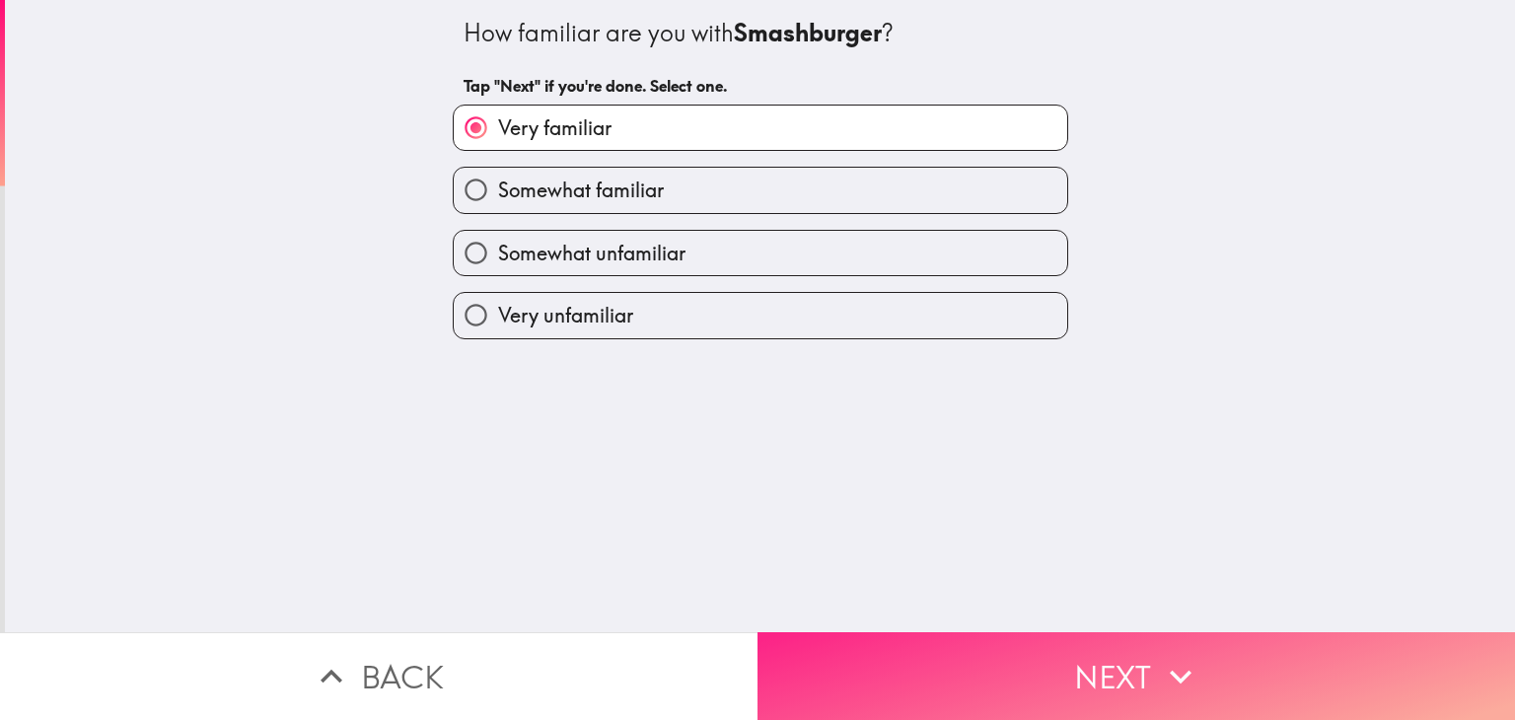
click at [1180, 673] on icon "button" at bounding box center [1180, 676] width 43 height 43
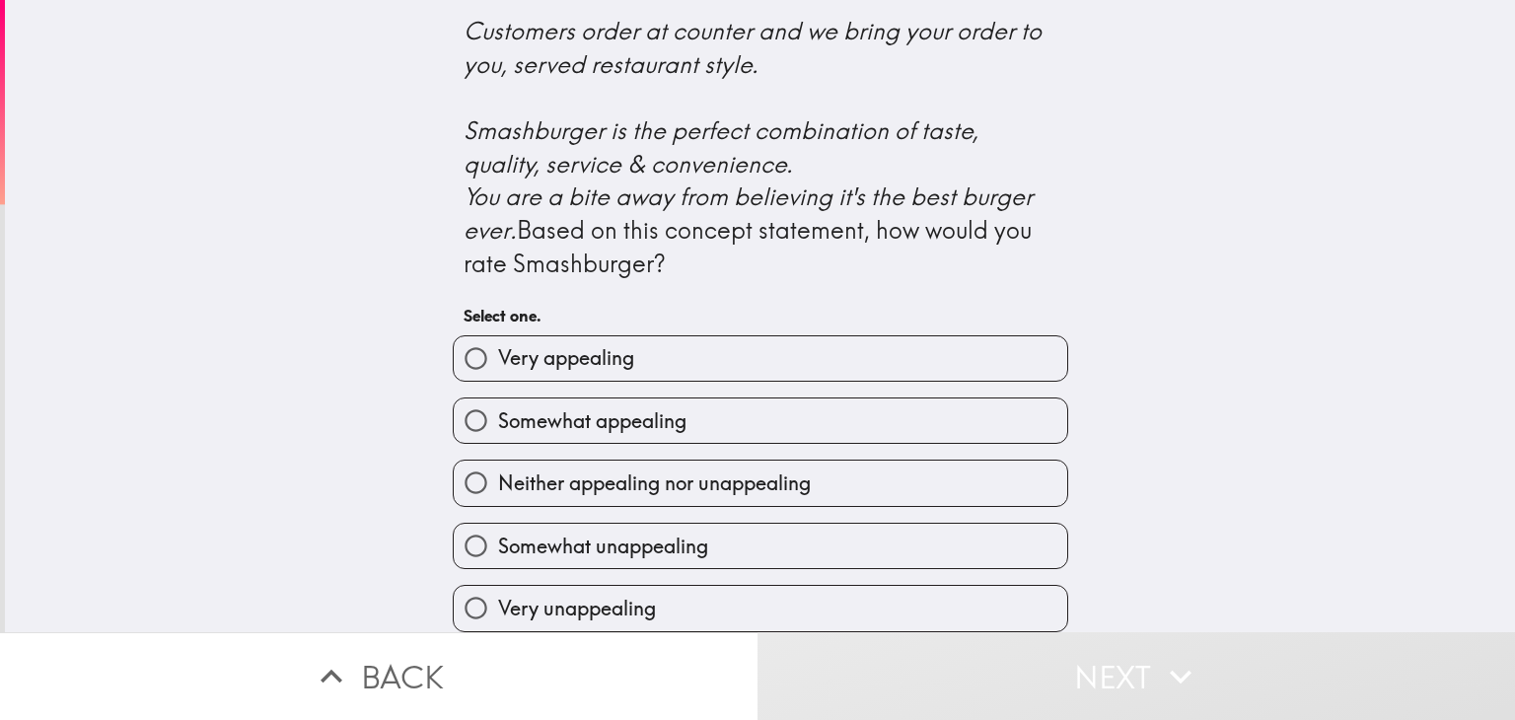
scroll to position [827, 0]
click at [912, 371] on label "Very appealing" at bounding box center [760, 358] width 613 height 44
click at [498, 371] on input "Very appealing" at bounding box center [476, 358] width 44 height 44
radio input "true"
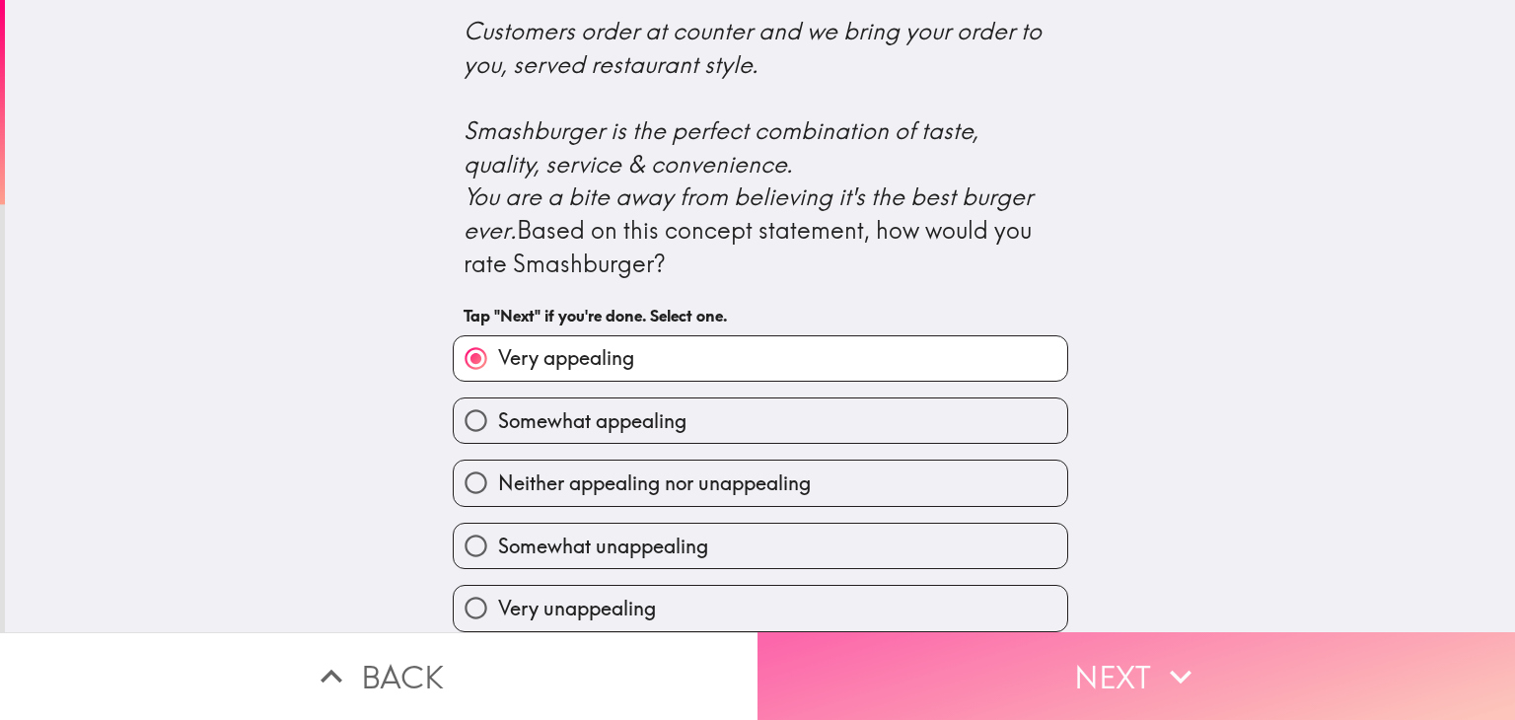
click at [1133, 687] on button "Next" at bounding box center [1135, 676] width 757 height 88
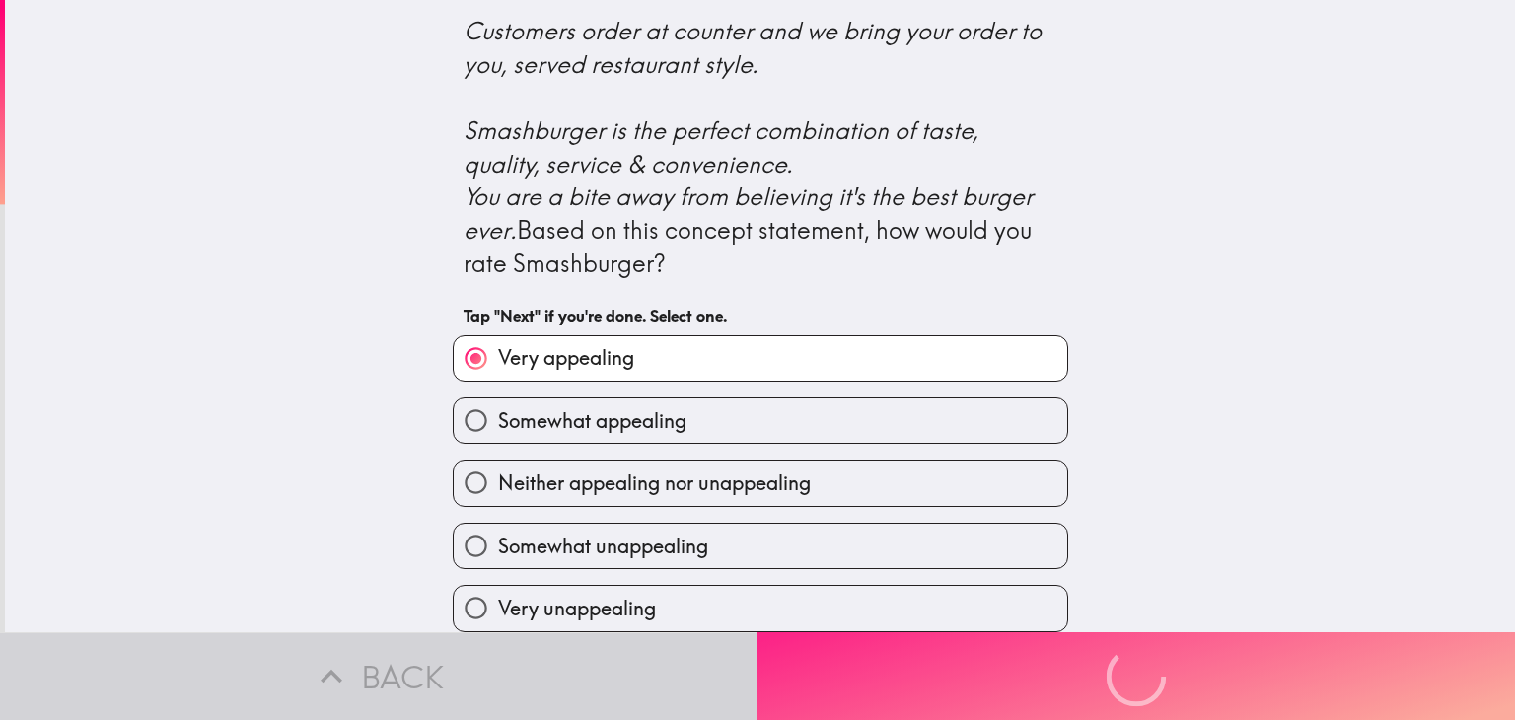
scroll to position [0, 0]
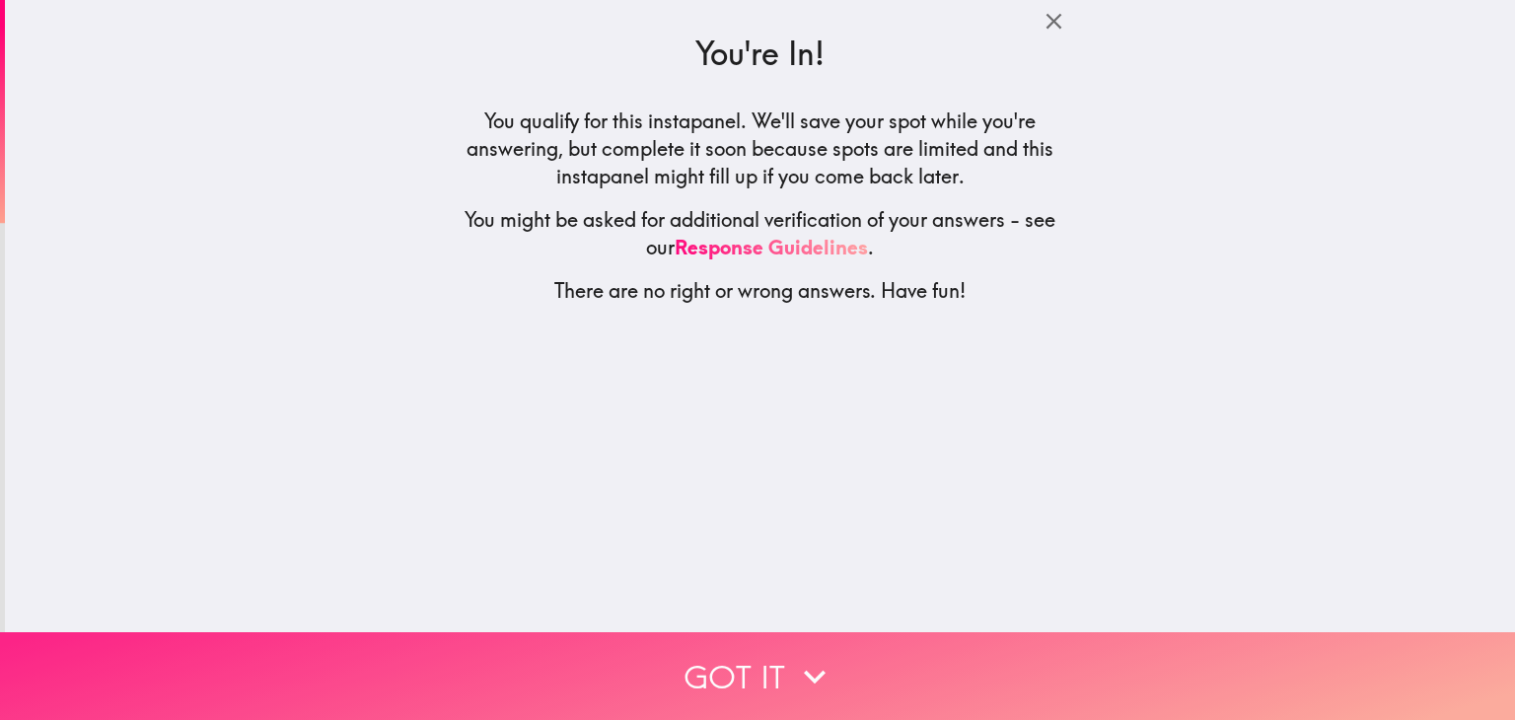
click at [775, 669] on button "Got it" at bounding box center [757, 676] width 1515 height 88
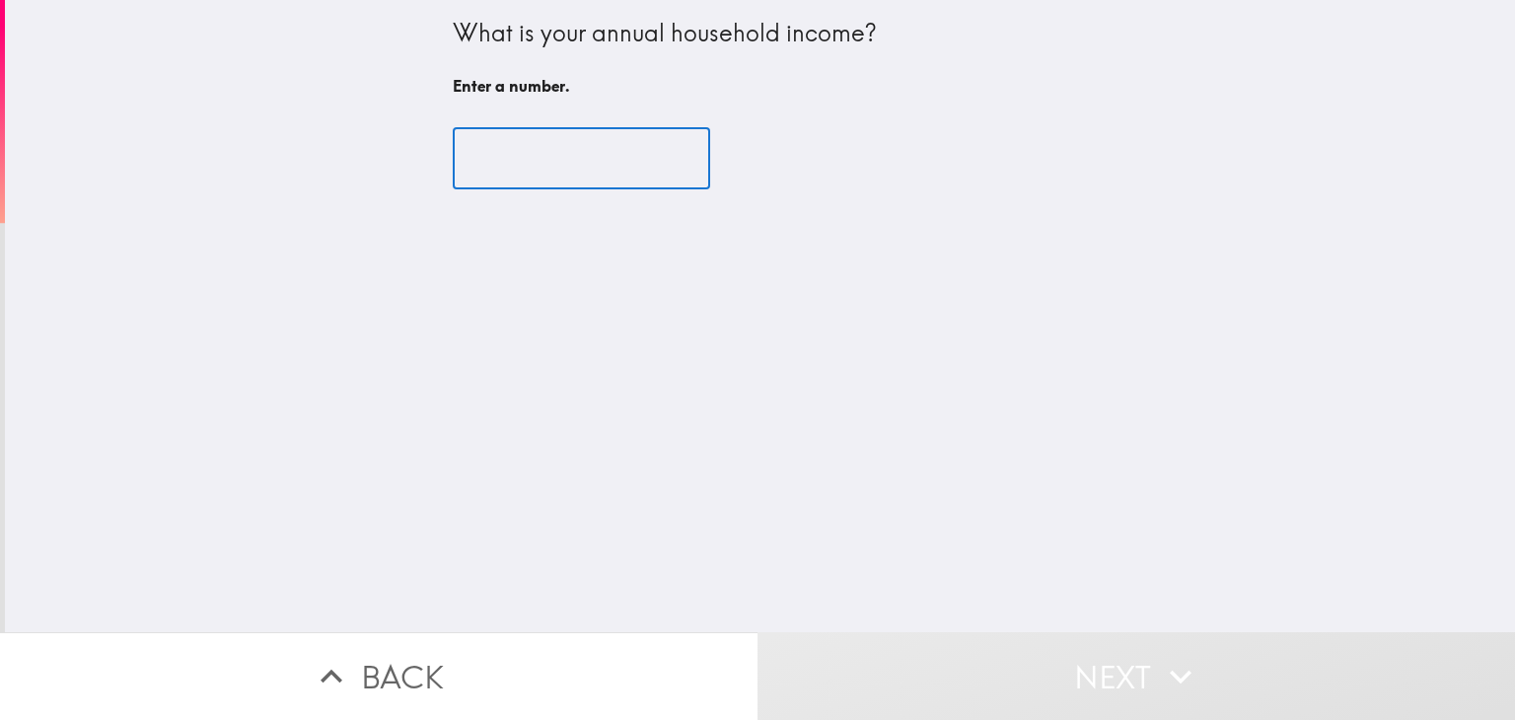
click at [596, 188] on input "number" at bounding box center [581, 158] width 257 height 61
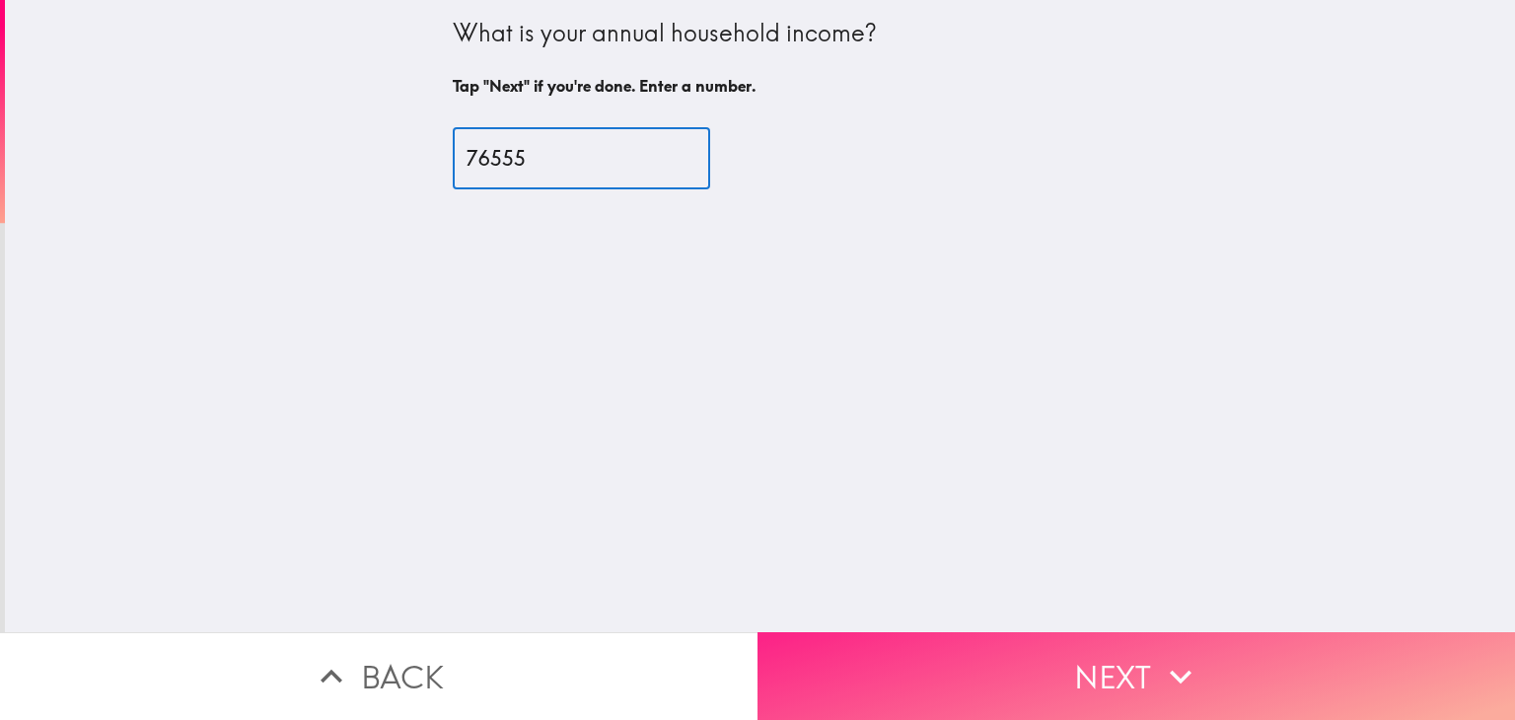
type input "76555"
click at [1155, 682] on button "Next" at bounding box center [1135, 676] width 757 height 88
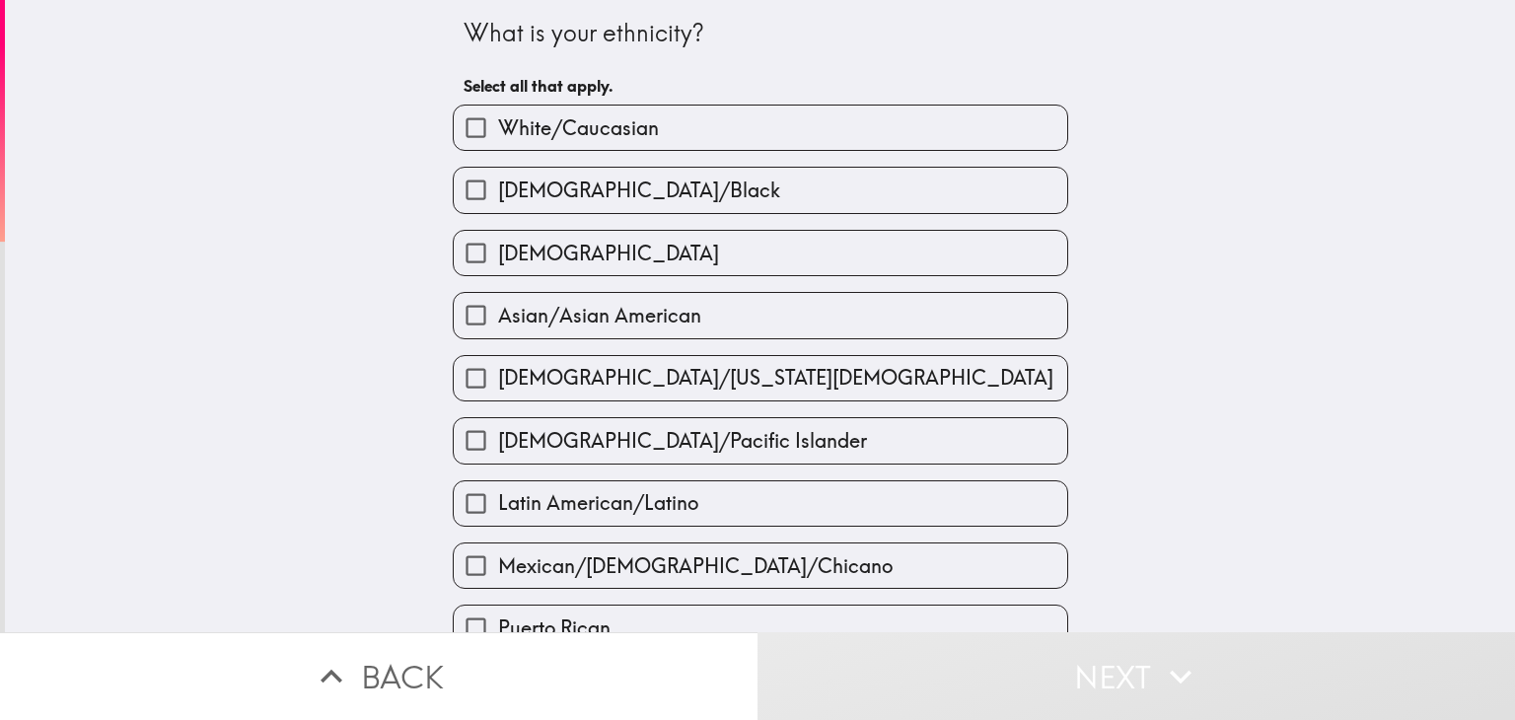
click at [892, 138] on label "White/Caucasian" at bounding box center [760, 128] width 613 height 44
click at [498, 138] on input "White/Caucasian" at bounding box center [476, 128] width 44 height 44
checkbox input "true"
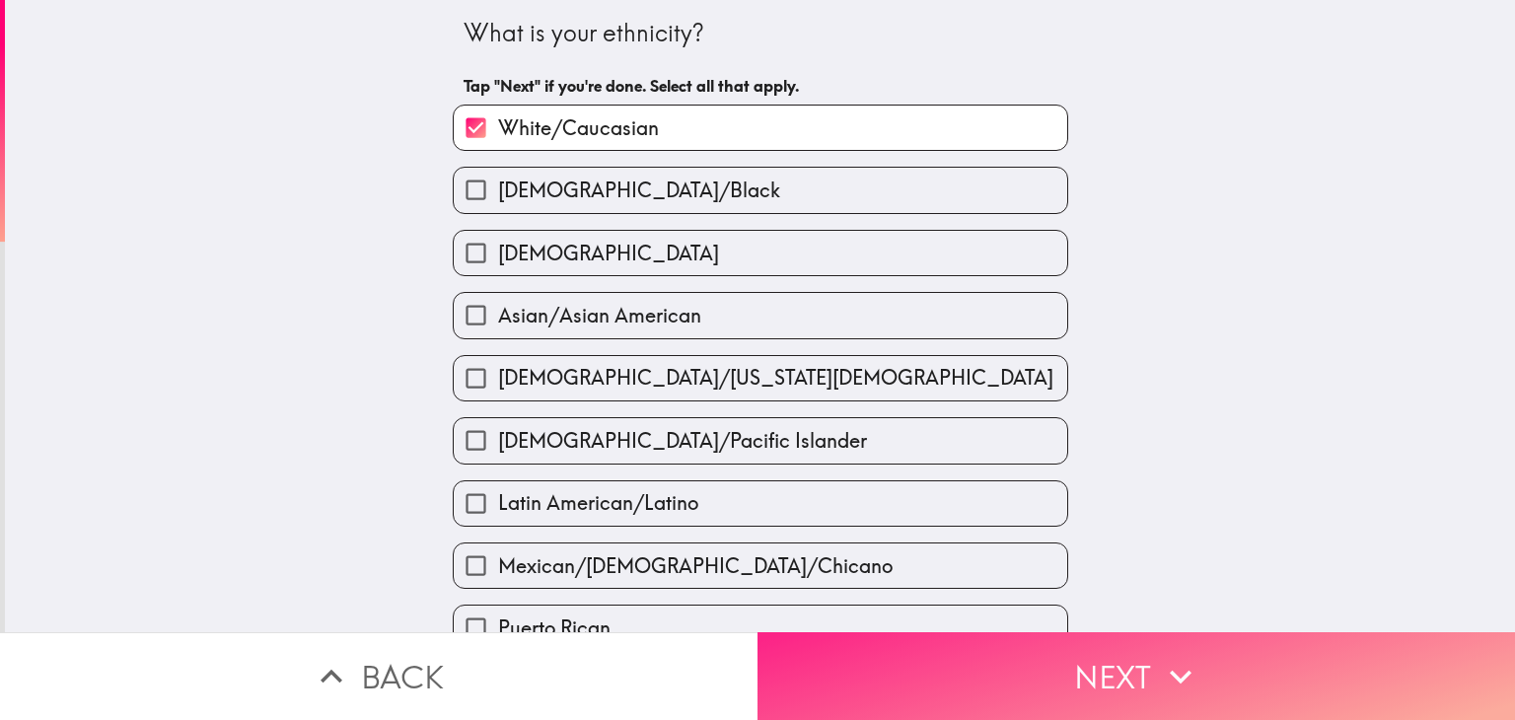
click at [1175, 686] on icon "button" at bounding box center [1180, 676] width 43 height 43
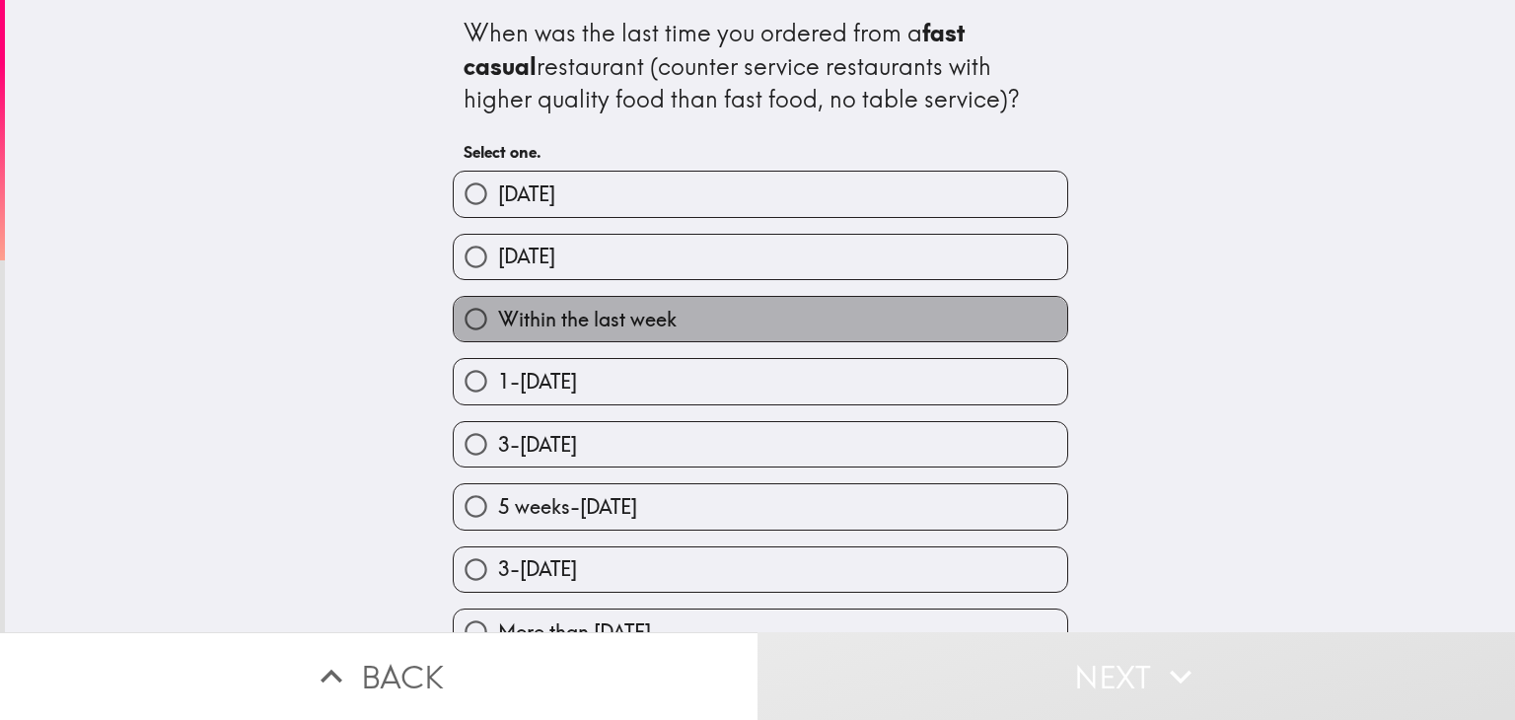
click at [733, 320] on label "Within the last week" at bounding box center [760, 319] width 613 height 44
click at [498, 320] on input "Within the last week" at bounding box center [476, 319] width 44 height 44
radio input "true"
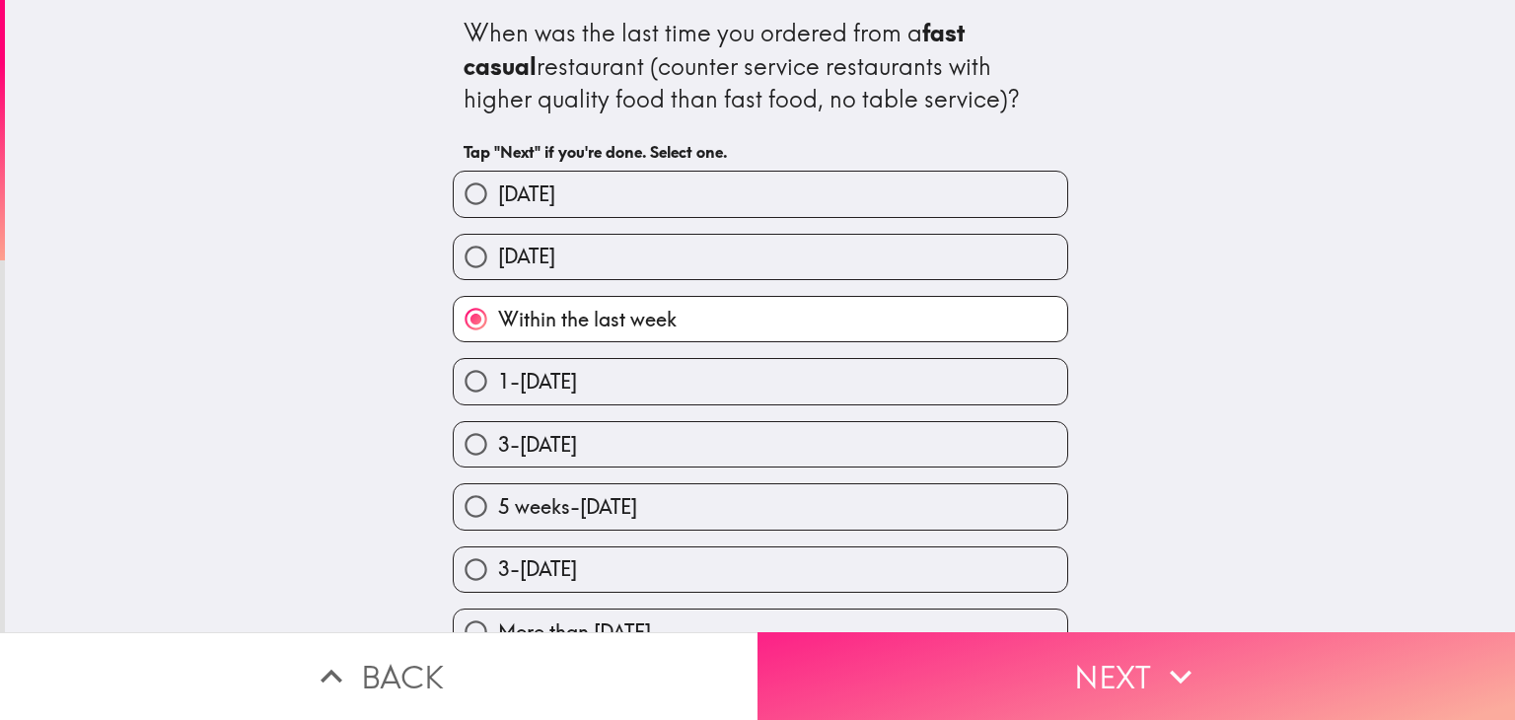
click at [1180, 686] on icon "button" at bounding box center [1180, 676] width 43 height 43
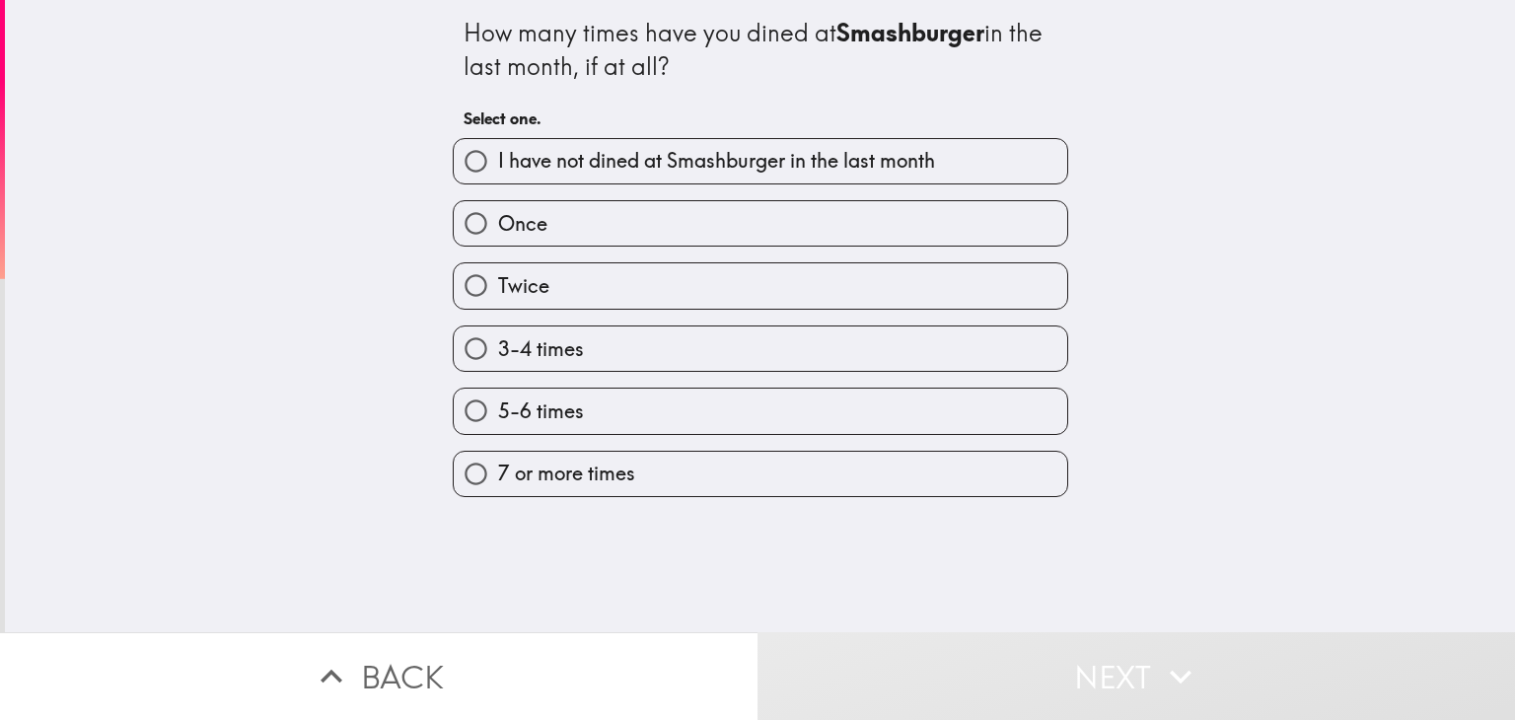
click at [682, 283] on label "Twice" at bounding box center [760, 285] width 613 height 44
click at [498, 283] on input "Twice" at bounding box center [476, 285] width 44 height 44
radio input "true"
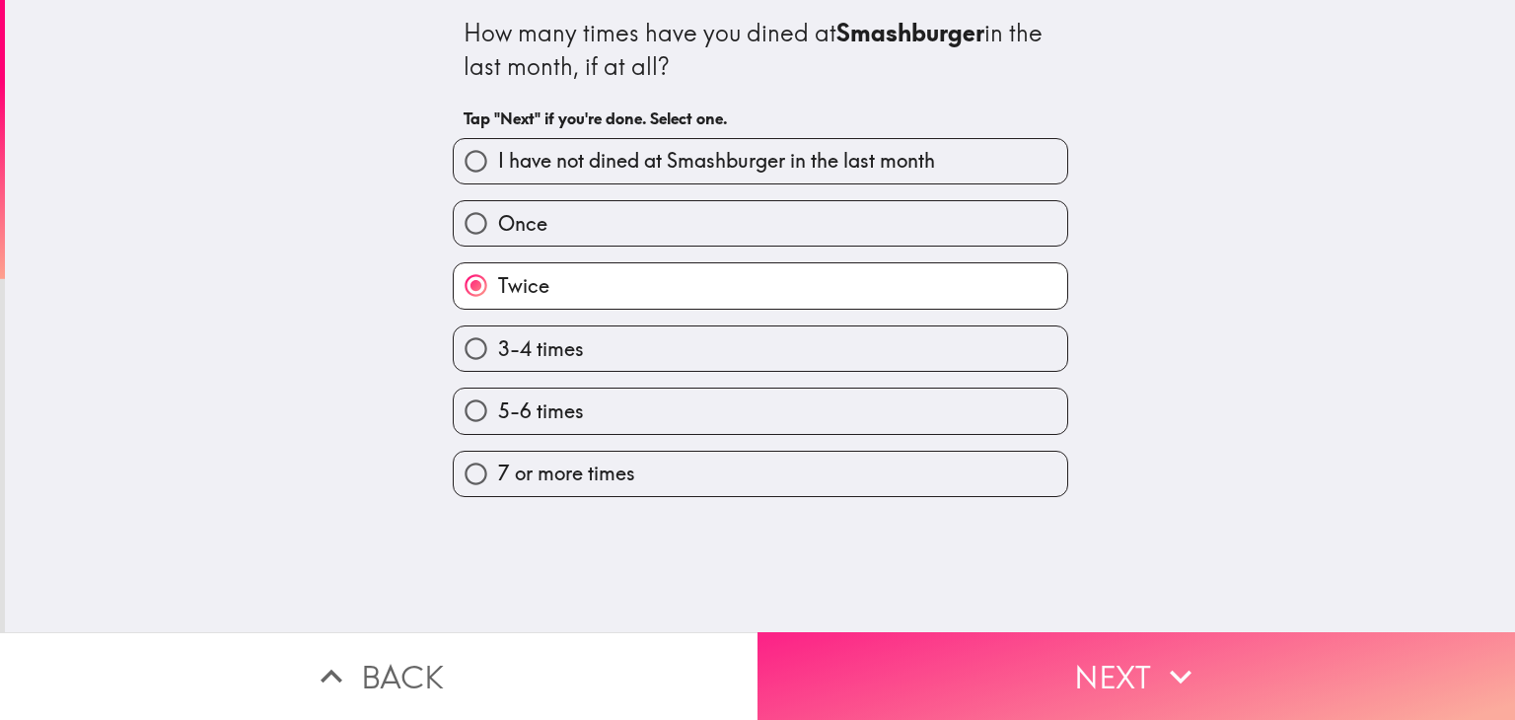
click at [1066, 664] on button "Next" at bounding box center [1135, 676] width 757 height 88
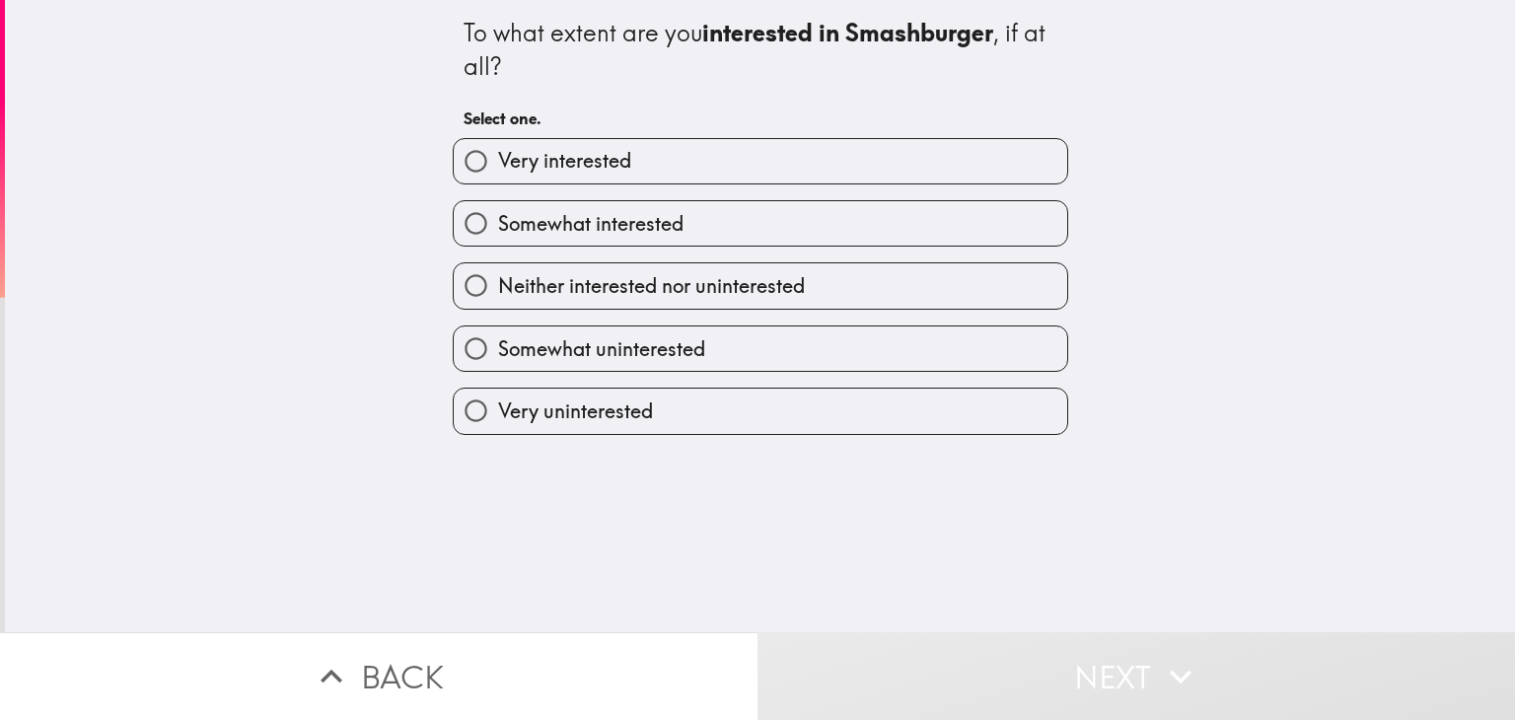
click at [820, 229] on label "Somewhat interested" at bounding box center [760, 223] width 613 height 44
click at [498, 229] on input "Somewhat interested" at bounding box center [476, 223] width 44 height 44
radio input "true"
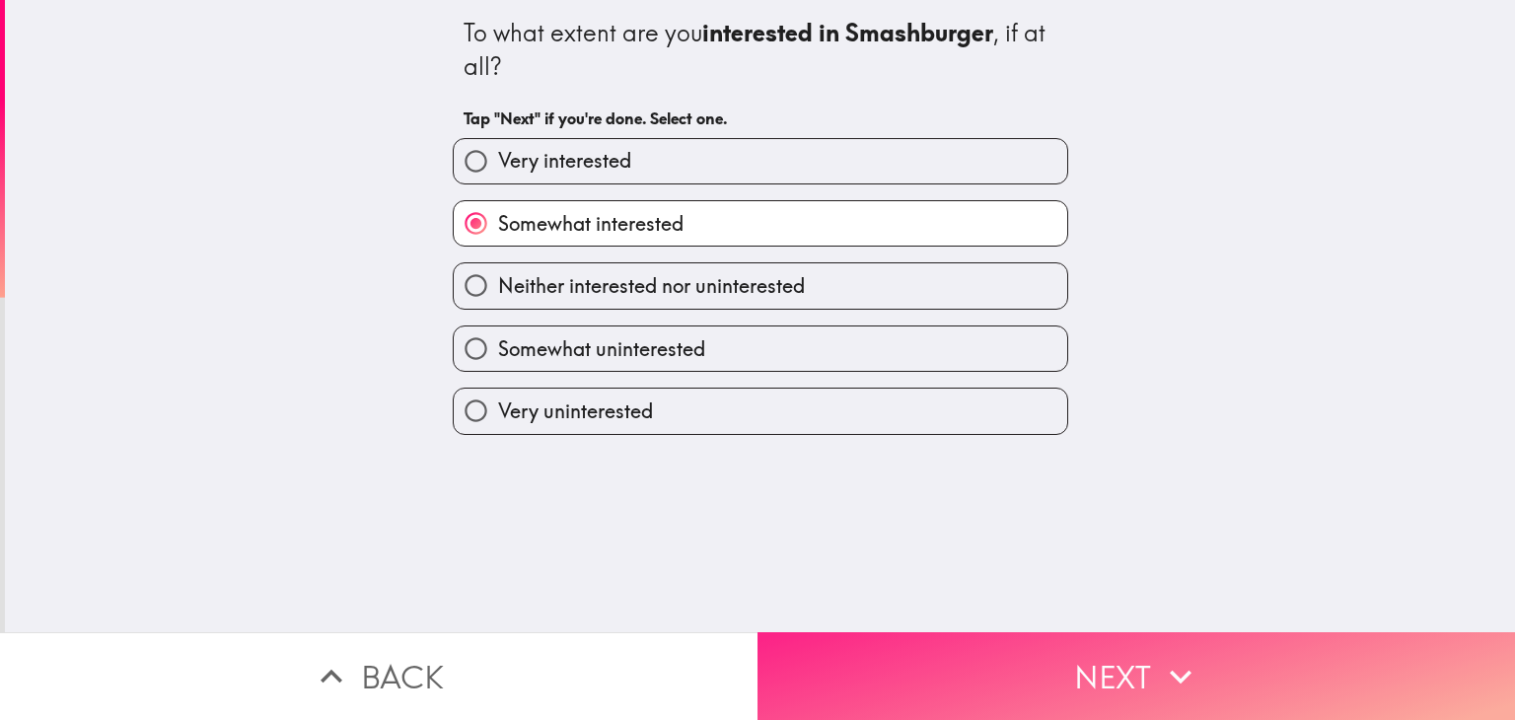
click at [1159, 686] on icon "button" at bounding box center [1180, 676] width 43 height 43
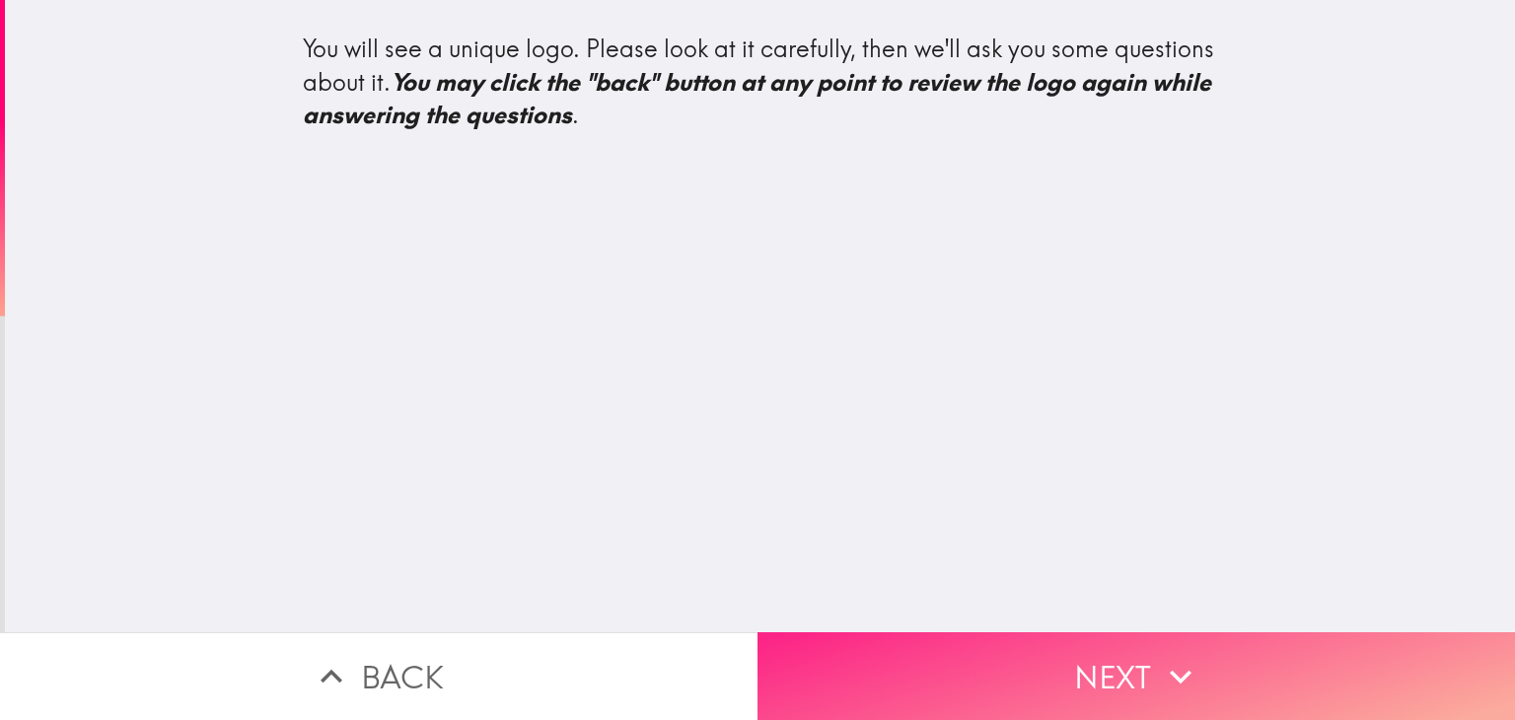
click at [1094, 683] on button "Next" at bounding box center [1135, 676] width 757 height 88
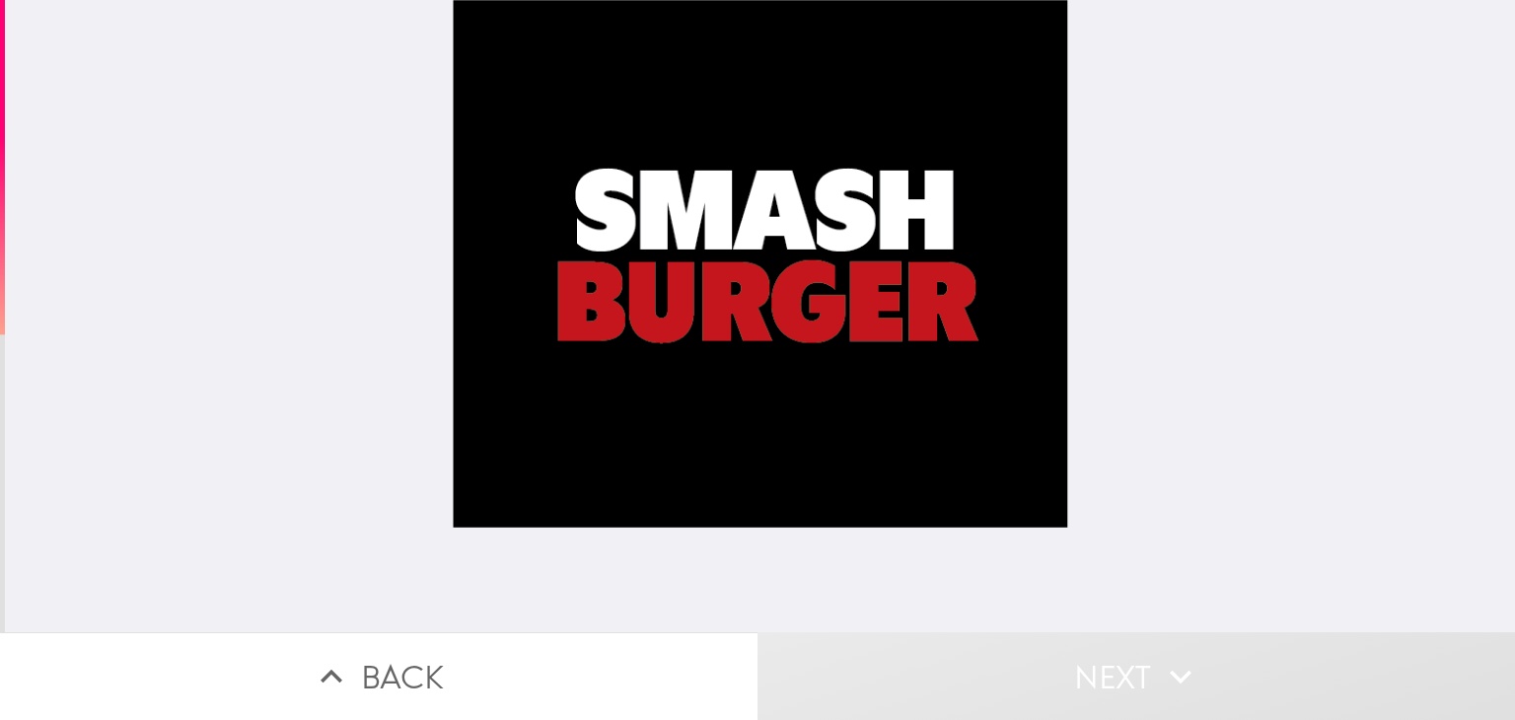
click at [933, 315] on div at bounding box center [760, 316] width 615 height 632
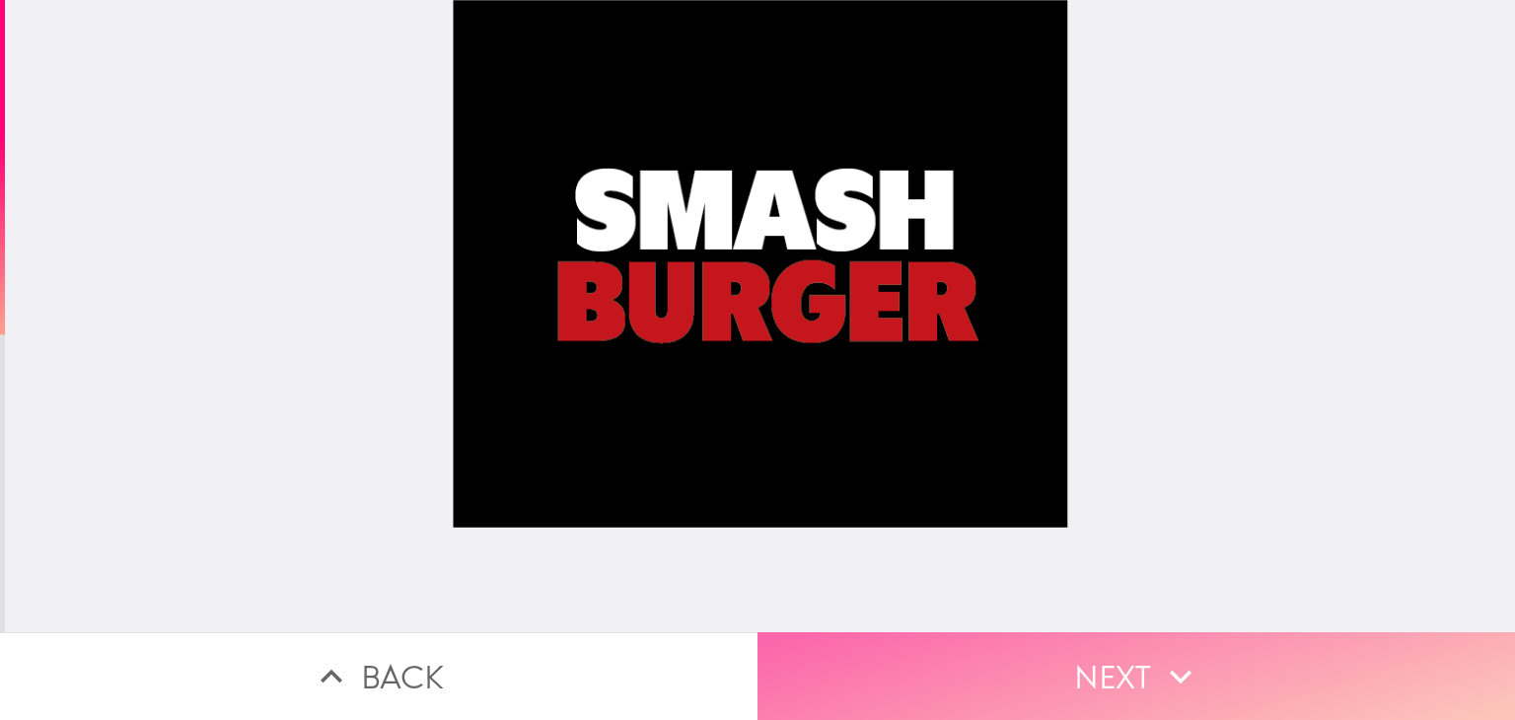
click at [1190, 673] on icon "button" at bounding box center [1180, 676] width 43 height 43
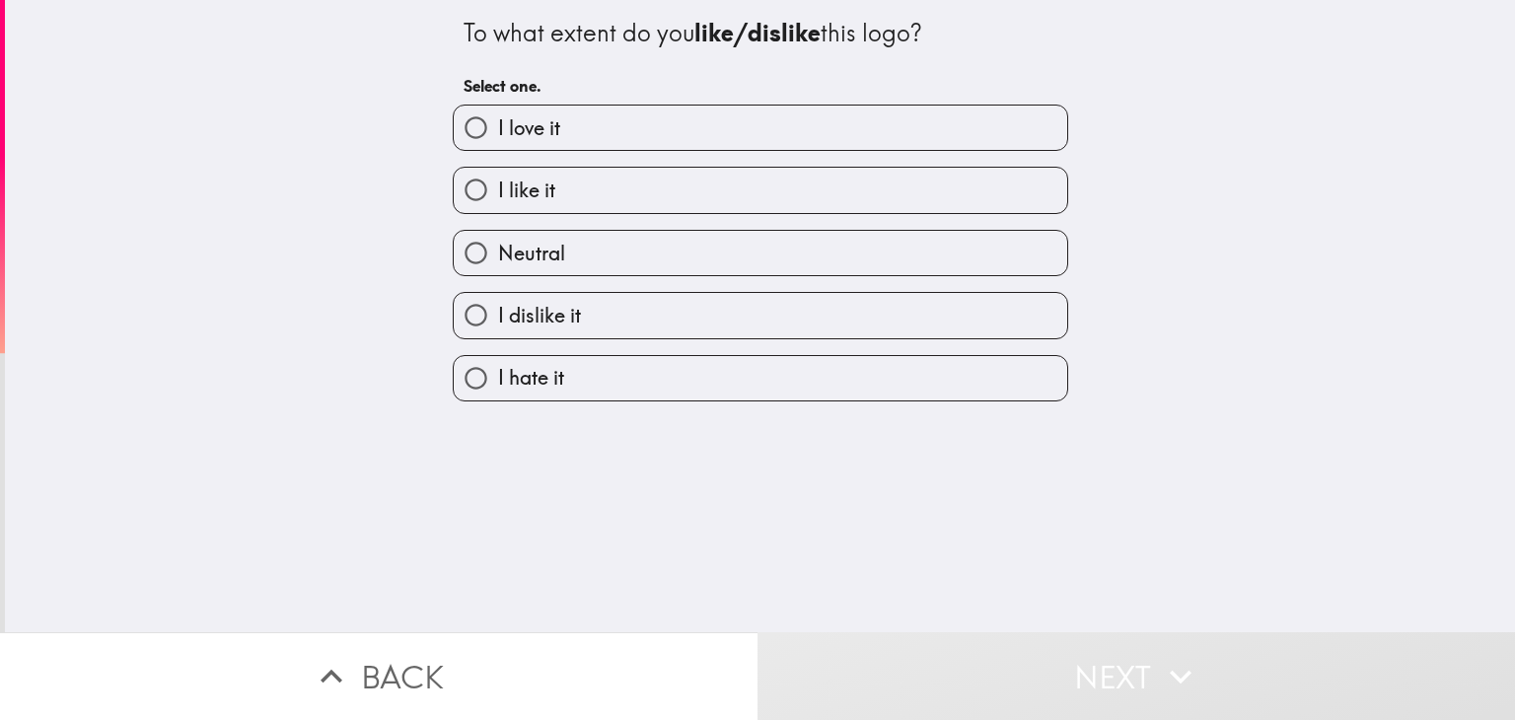
click at [833, 184] on label "I like it" at bounding box center [760, 190] width 613 height 44
click at [498, 184] on input "I like it" at bounding box center [476, 190] width 44 height 44
radio input "true"
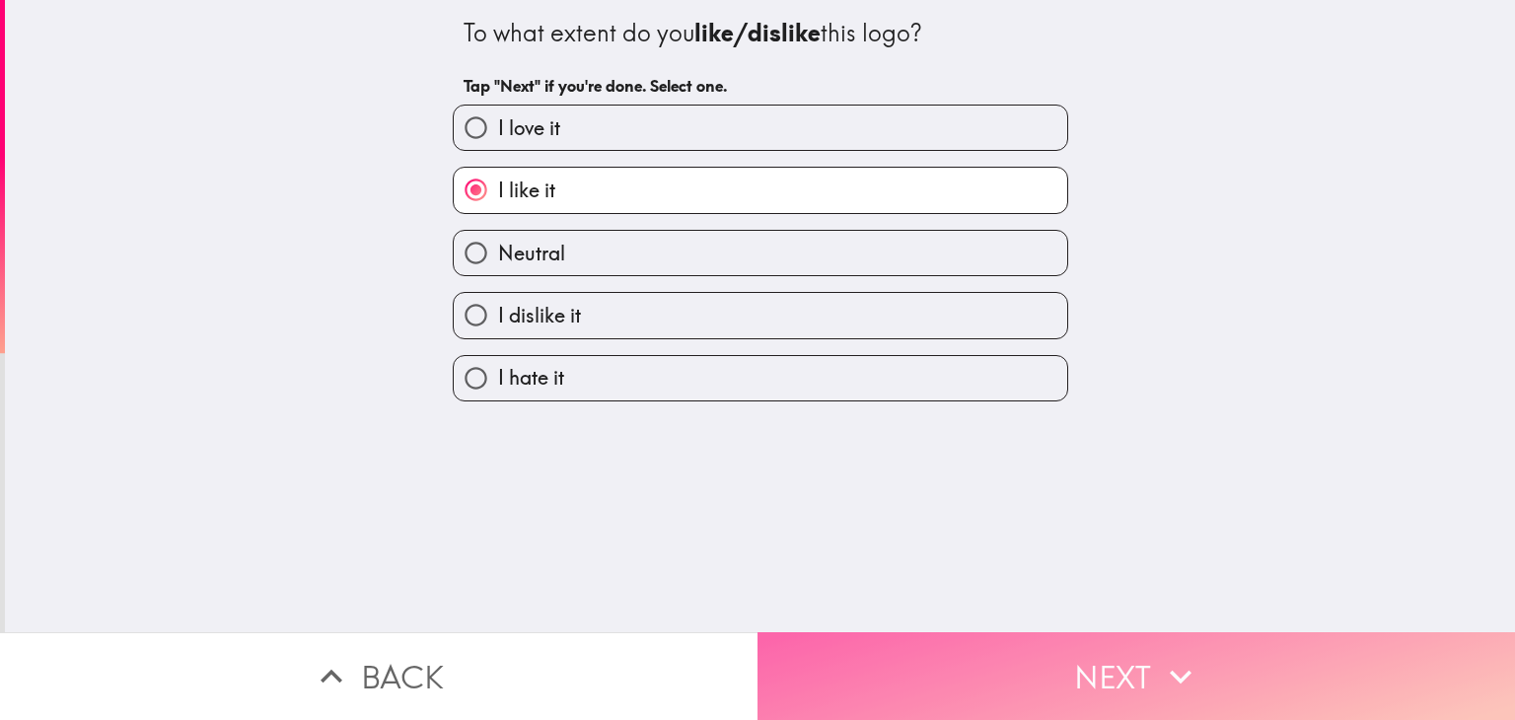
click at [1111, 667] on button "Next" at bounding box center [1135, 676] width 757 height 88
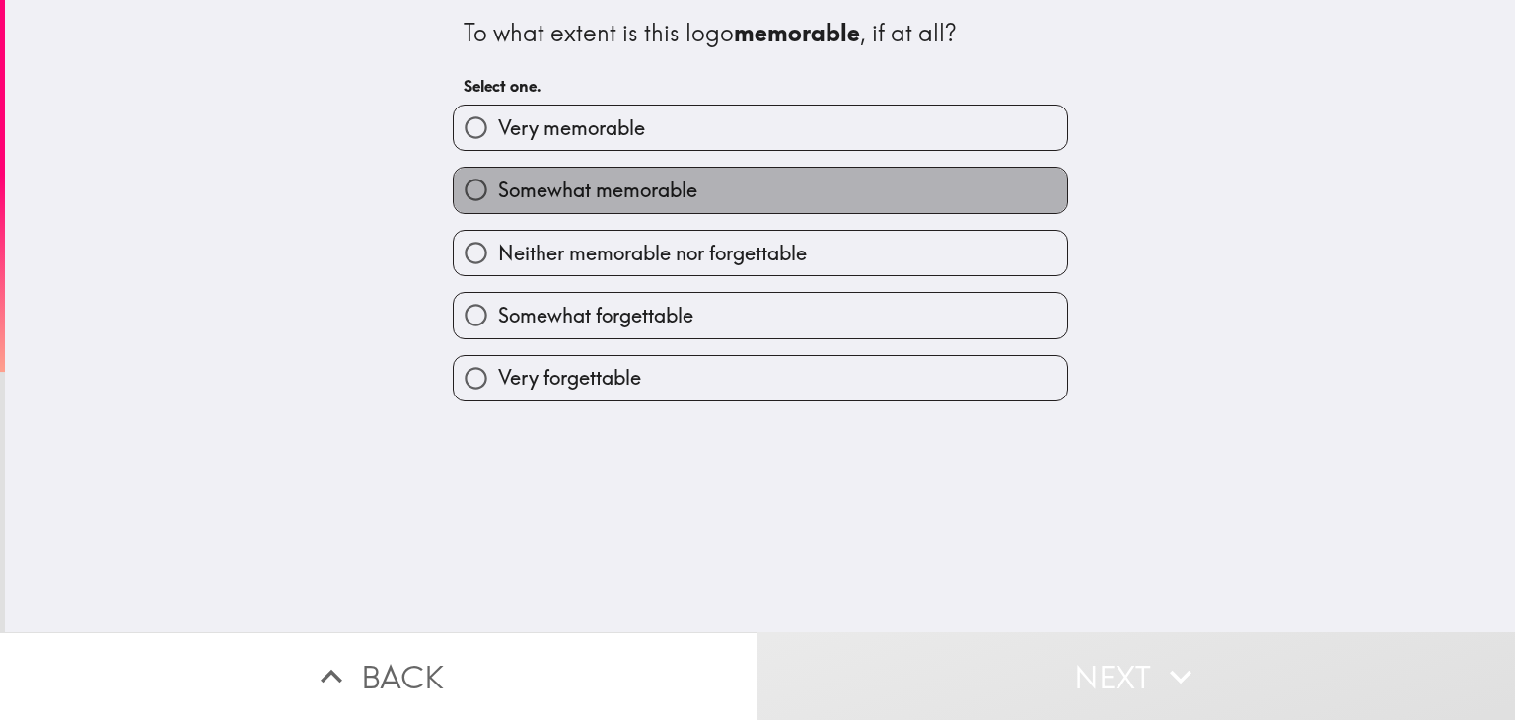
click at [918, 169] on label "Somewhat memorable" at bounding box center [760, 190] width 613 height 44
click at [498, 169] on input "Somewhat memorable" at bounding box center [476, 190] width 44 height 44
radio input "true"
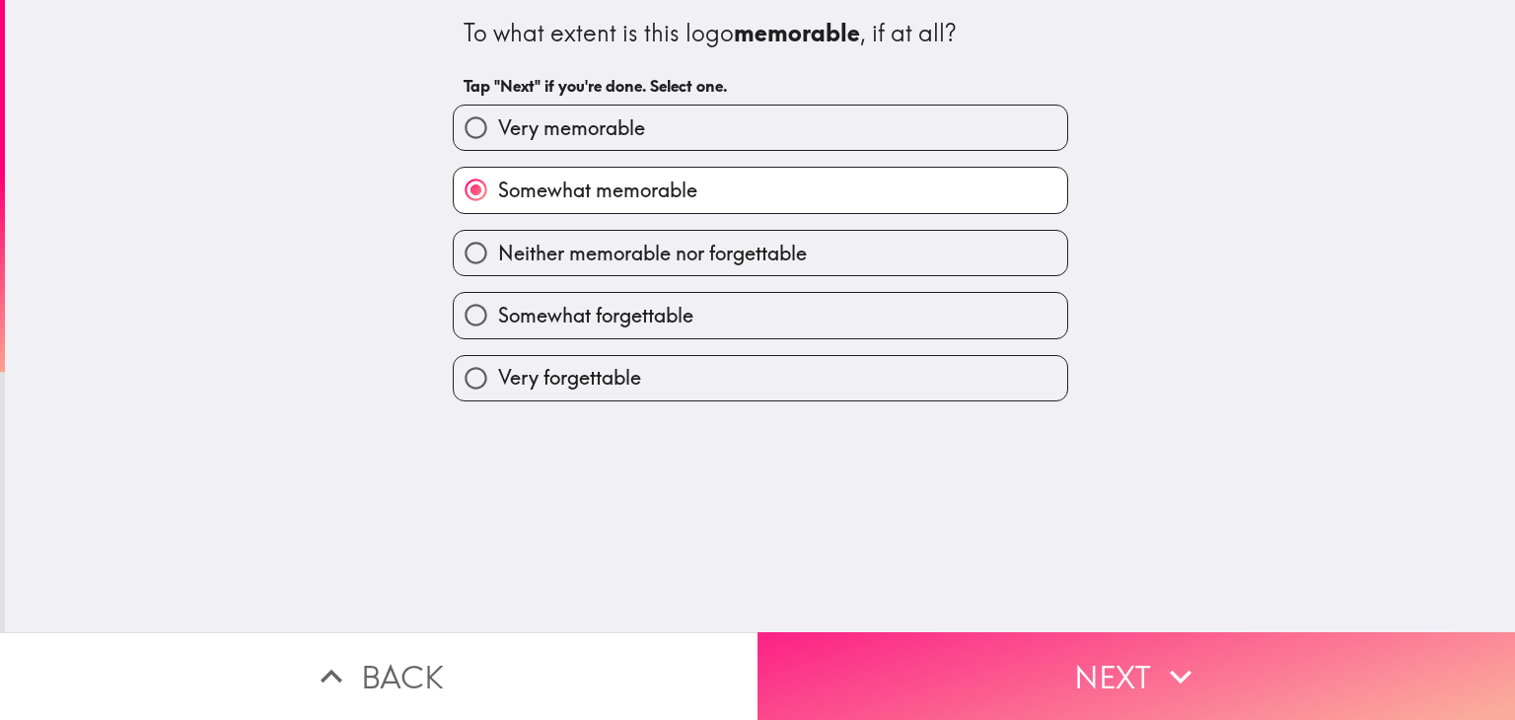
click at [1195, 677] on icon "button" at bounding box center [1180, 676] width 43 height 43
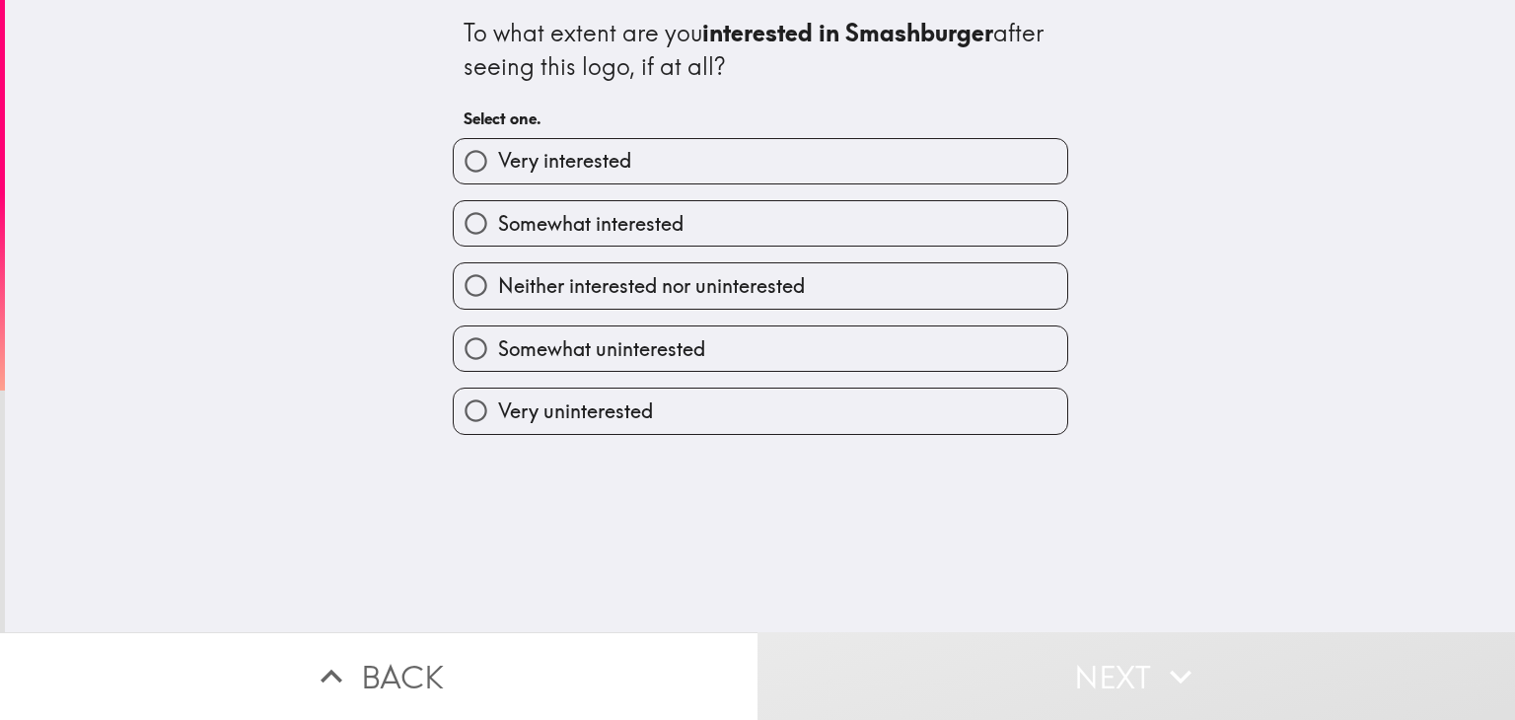
click at [841, 247] on div "Neither interested nor uninterested" at bounding box center [752, 278] width 631 height 62
click at [855, 226] on label "Somewhat interested" at bounding box center [760, 223] width 613 height 44
click at [498, 226] on input "Somewhat interested" at bounding box center [476, 223] width 44 height 44
radio input "true"
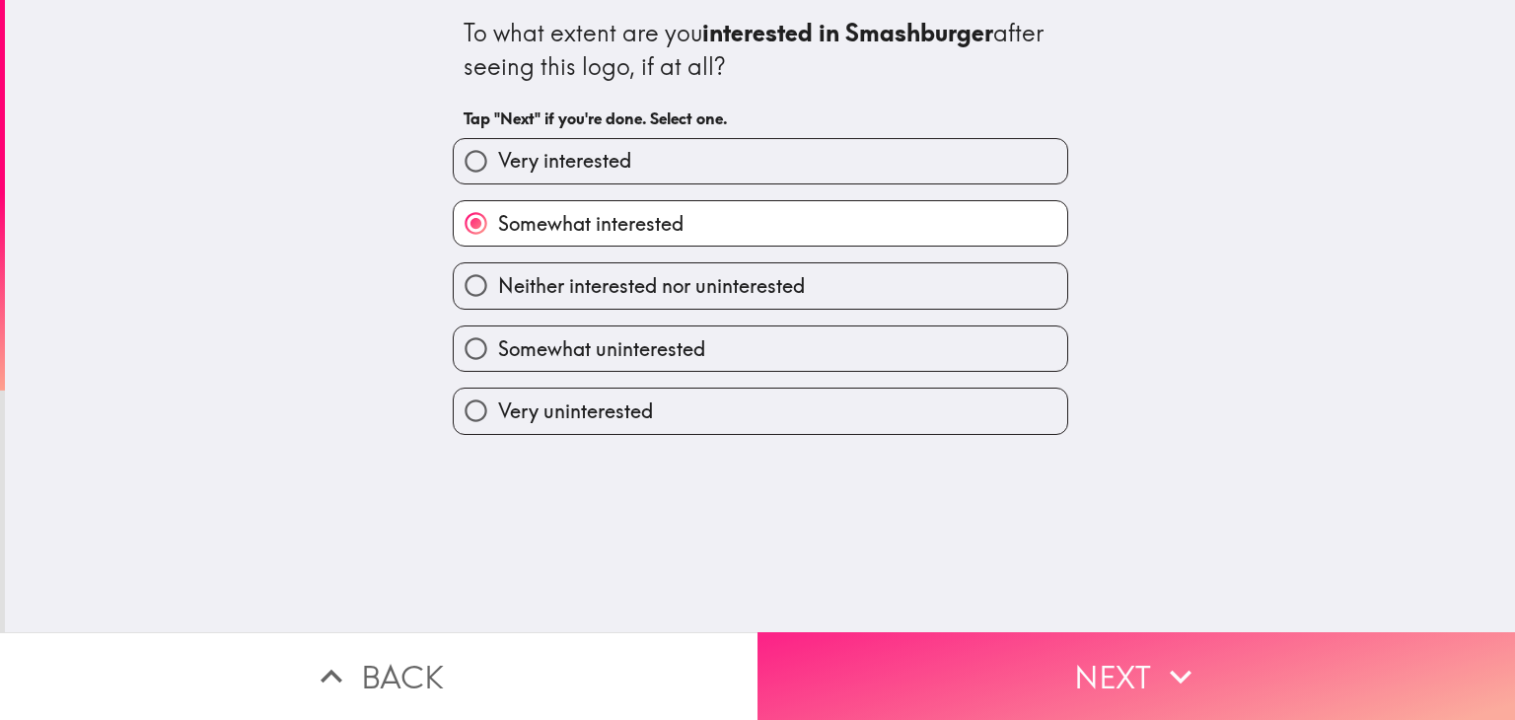
click at [1113, 687] on button "Next" at bounding box center [1135, 676] width 757 height 88
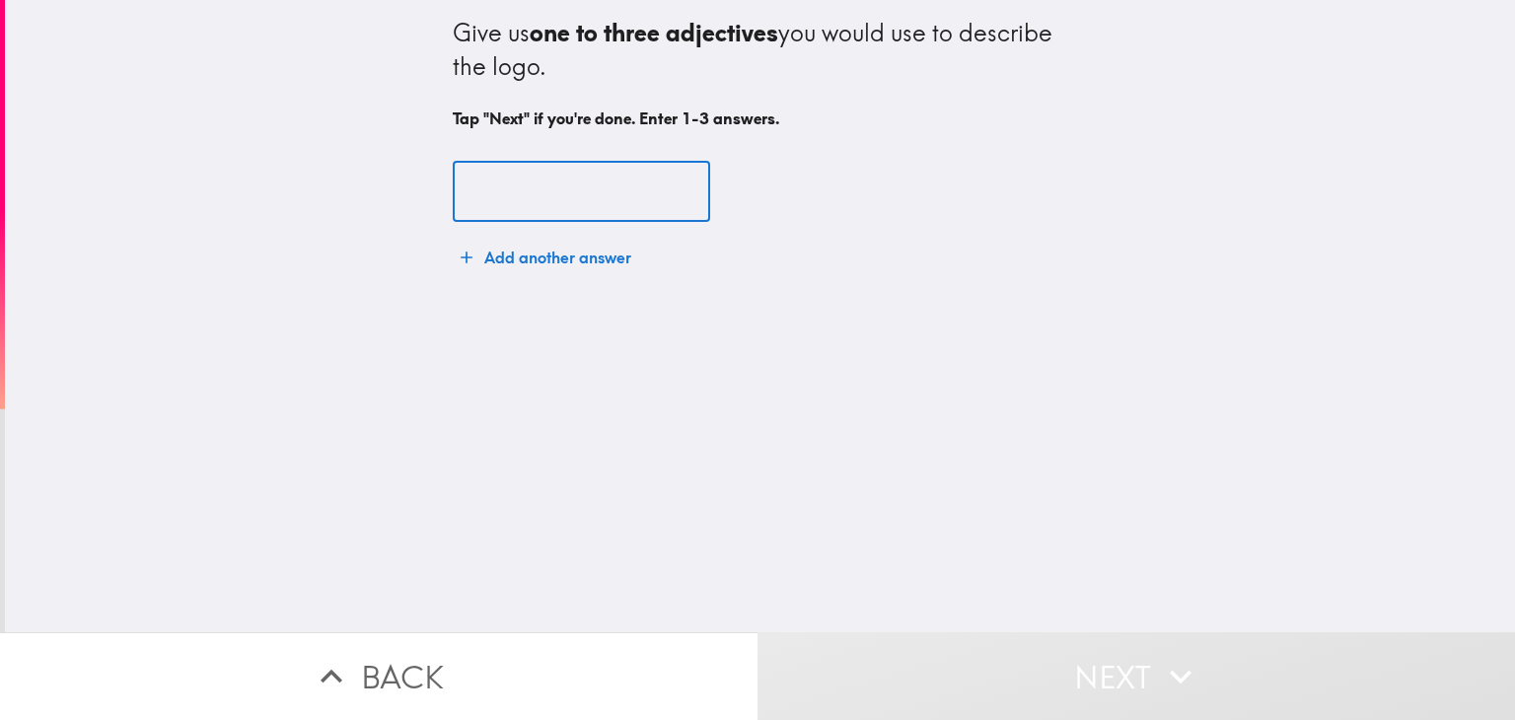
click at [616, 193] on input "text" at bounding box center [581, 192] width 257 height 61
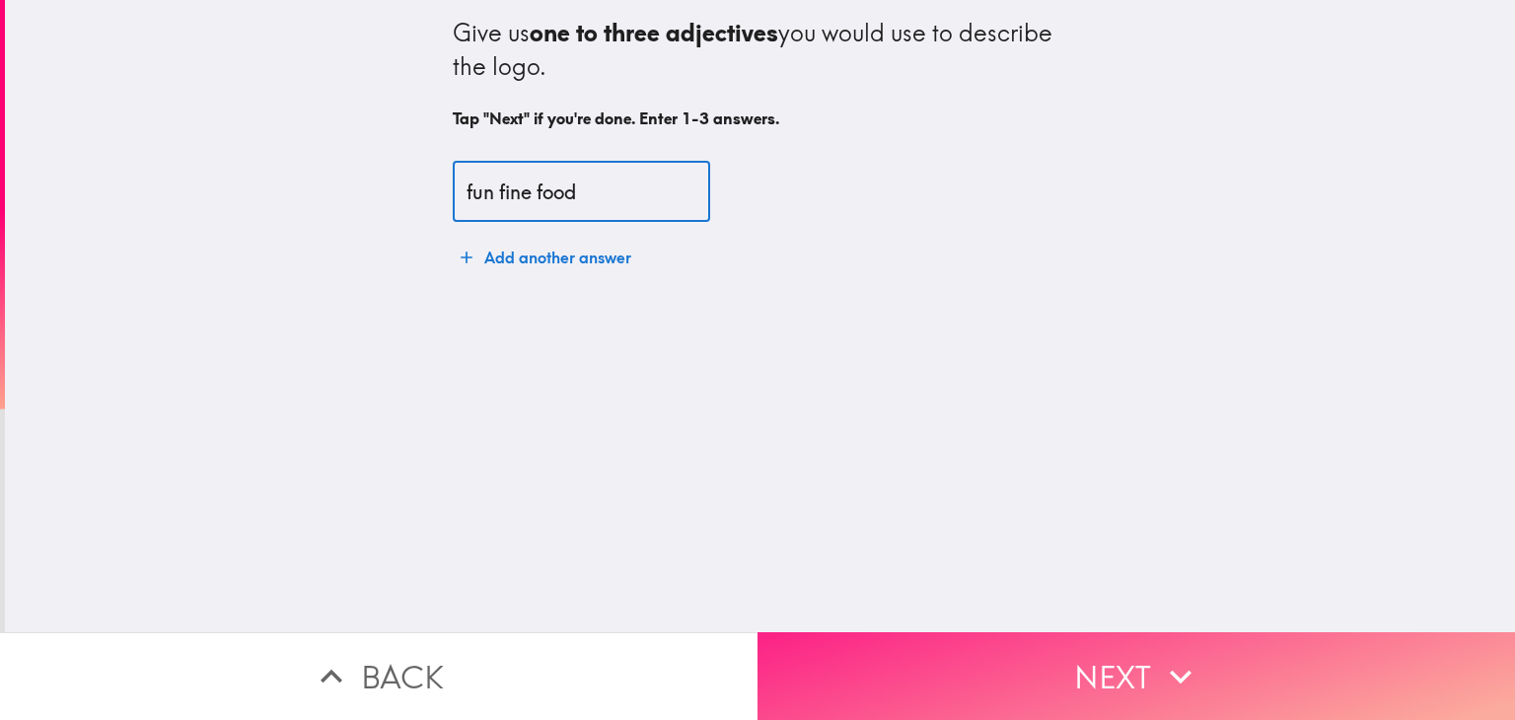
type input "fun fine food"
click at [1092, 666] on button "Next" at bounding box center [1135, 676] width 757 height 88
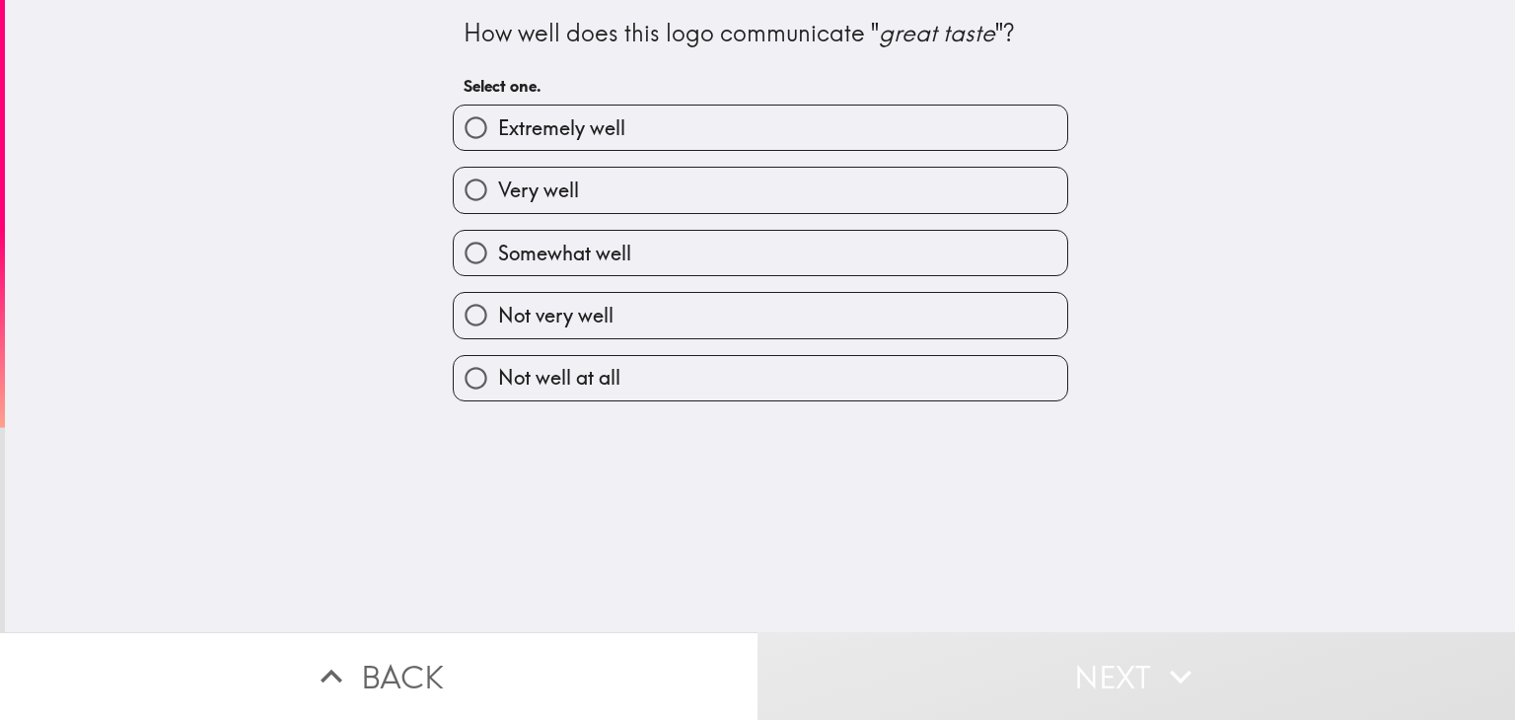
click at [862, 188] on label "Very well" at bounding box center [760, 190] width 613 height 44
click at [498, 188] on input "Very well" at bounding box center [476, 190] width 44 height 44
radio input "true"
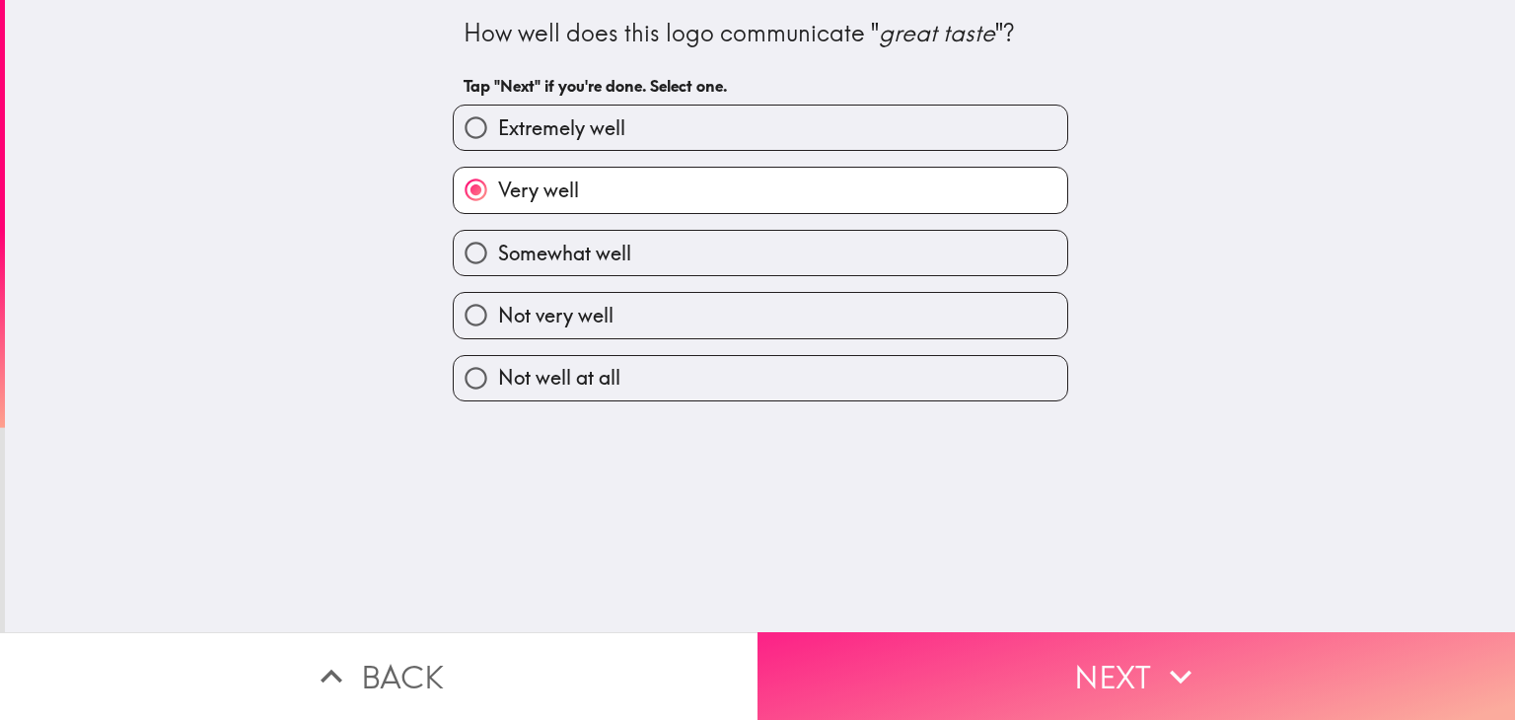
click at [1159, 677] on icon "button" at bounding box center [1180, 676] width 43 height 43
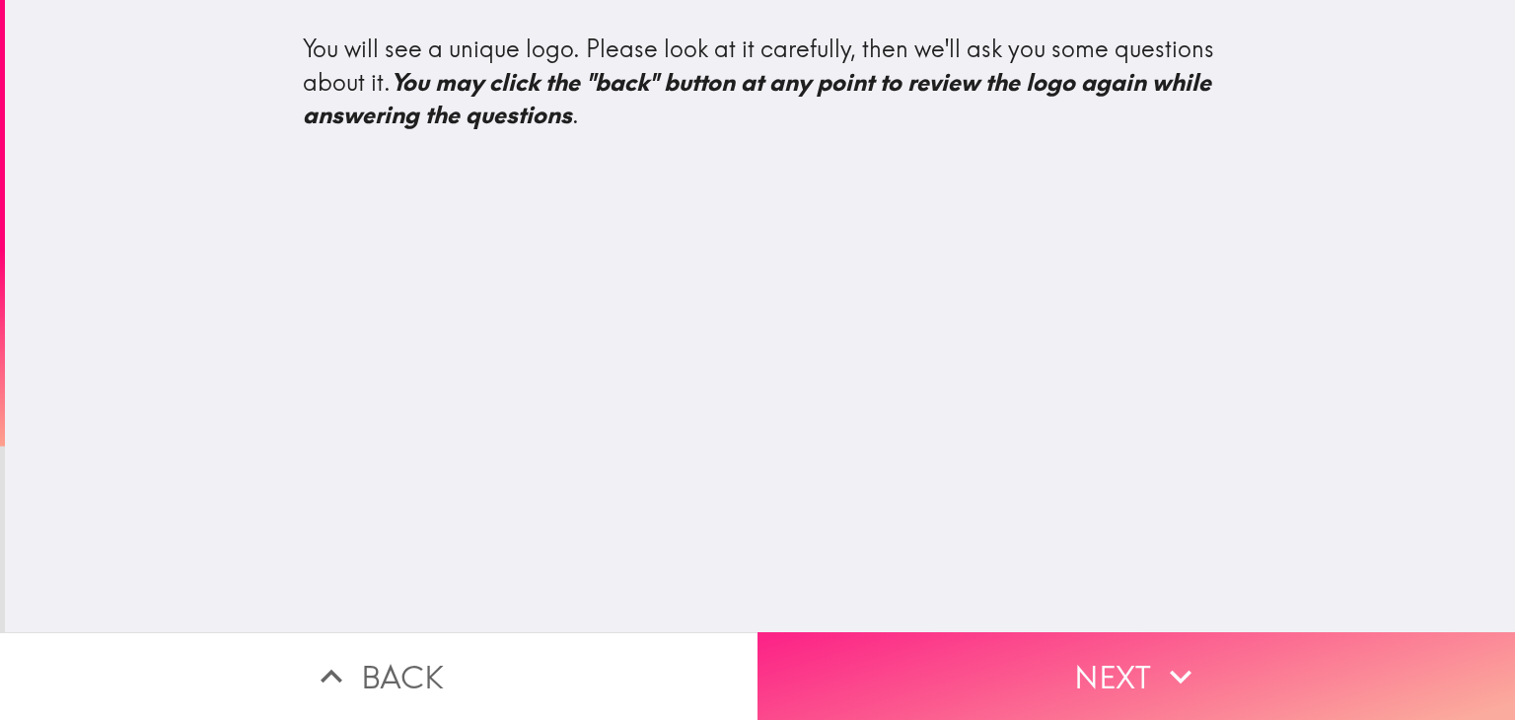
click at [1115, 686] on button "Next" at bounding box center [1135, 676] width 757 height 88
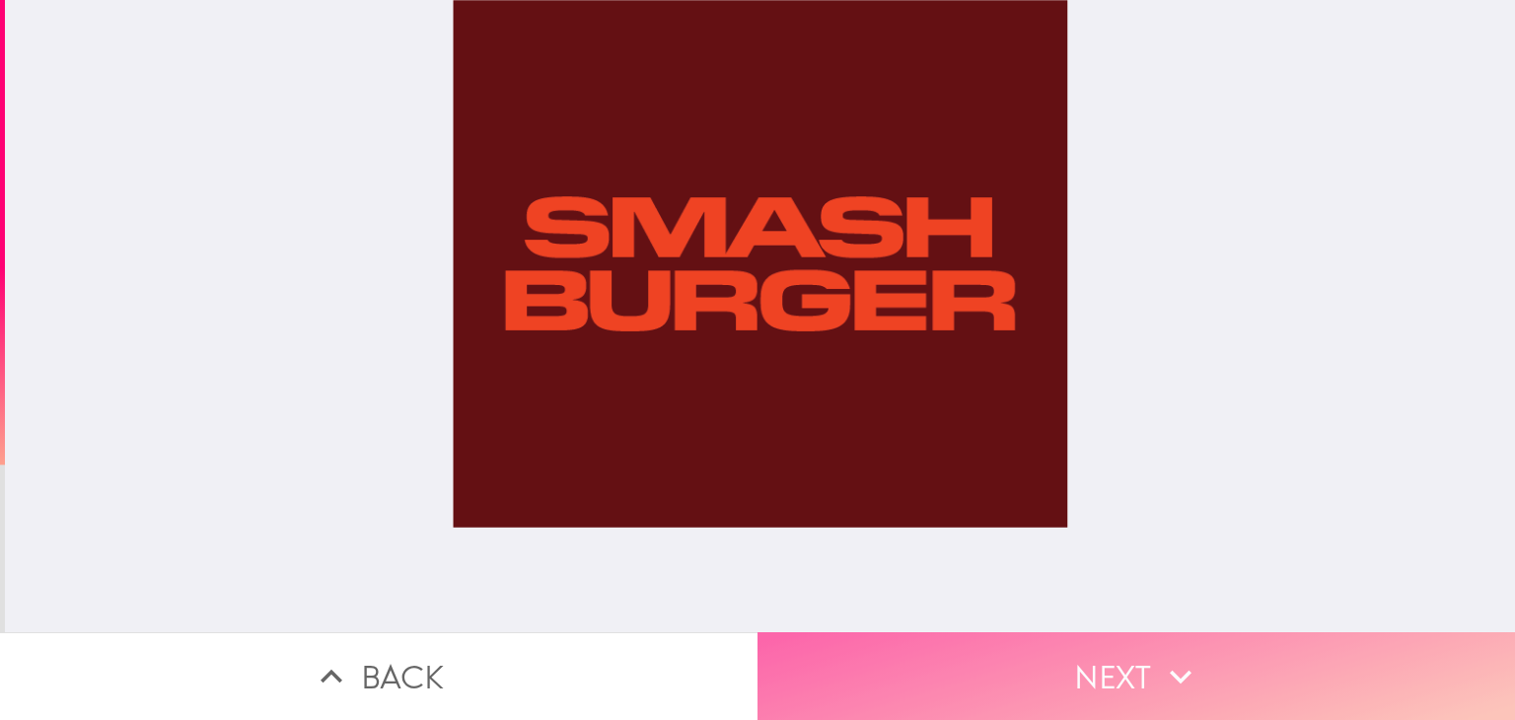
click at [1197, 661] on icon "button" at bounding box center [1180, 676] width 43 height 43
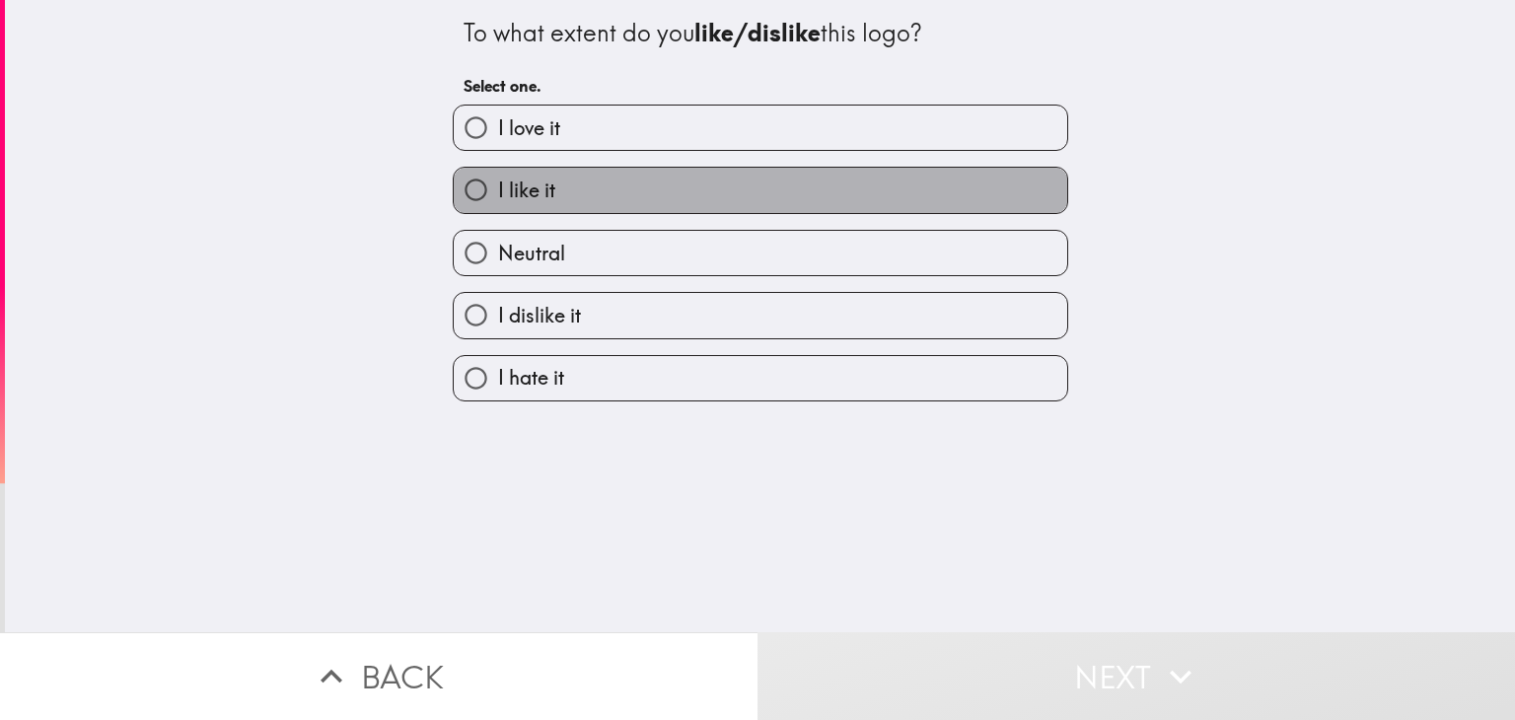
click at [774, 199] on label "I like it" at bounding box center [760, 190] width 613 height 44
click at [498, 199] on input "I like it" at bounding box center [476, 190] width 44 height 44
radio input "true"
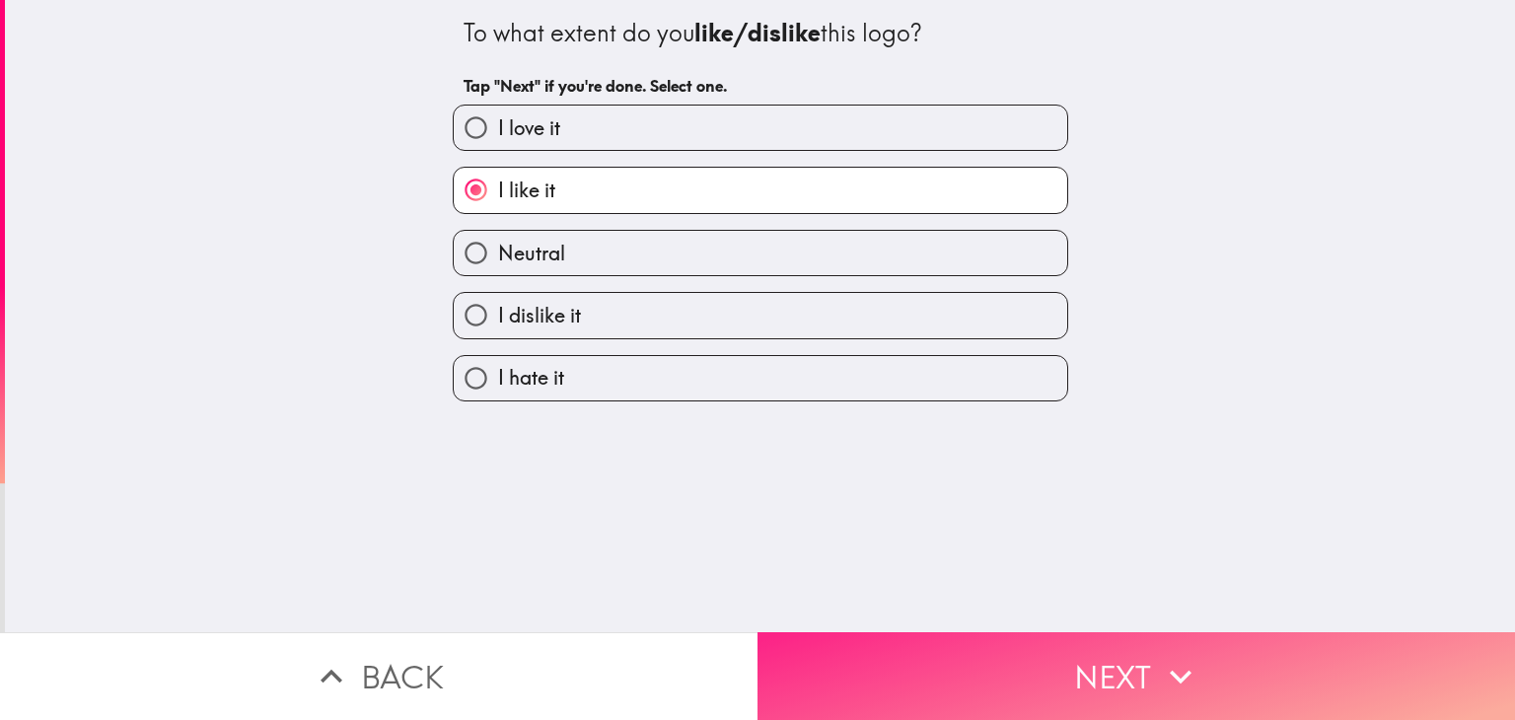
click at [1140, 691] on button "Next" at bounding box center [1135, 676] width 757 height 88
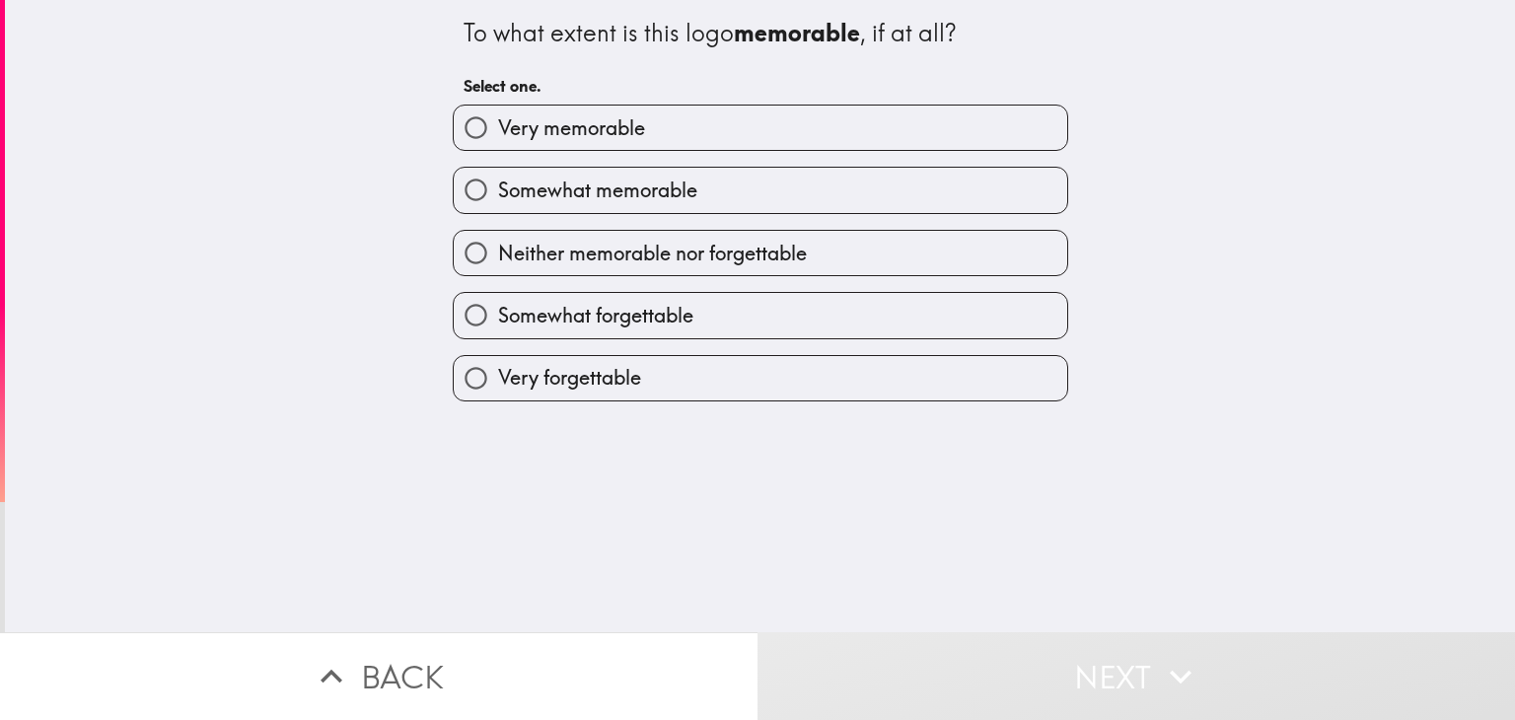
click at [822, 175] on label "Somewhat memorable" at bounding box center [760, 190] width 613 height 44
click at [498, 175] on input "Somewhat memorable" at bounding box center [476, 190] width 44 height 44
radio input "true"
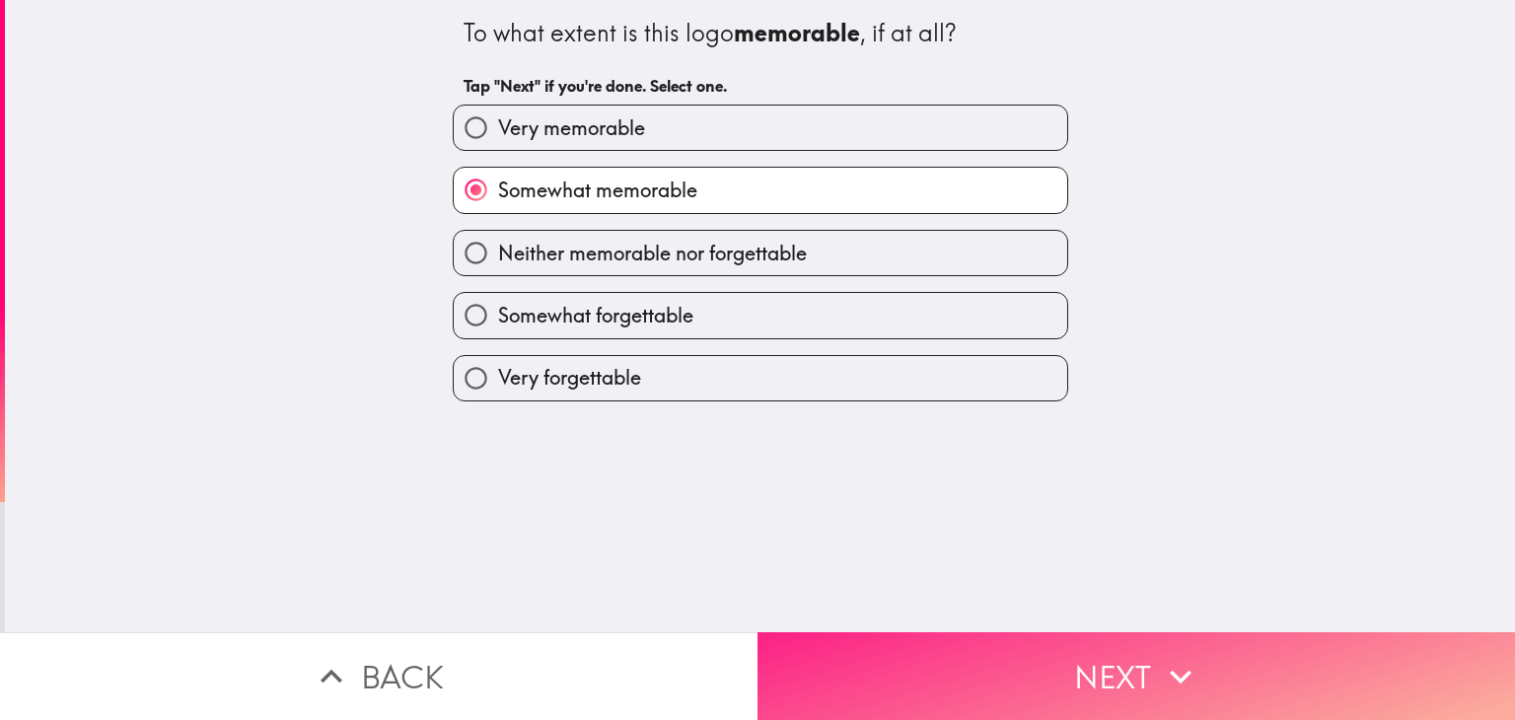
click at [1142, 696] on button "Next" at bounding box center [1135, 676] width 757 height 88
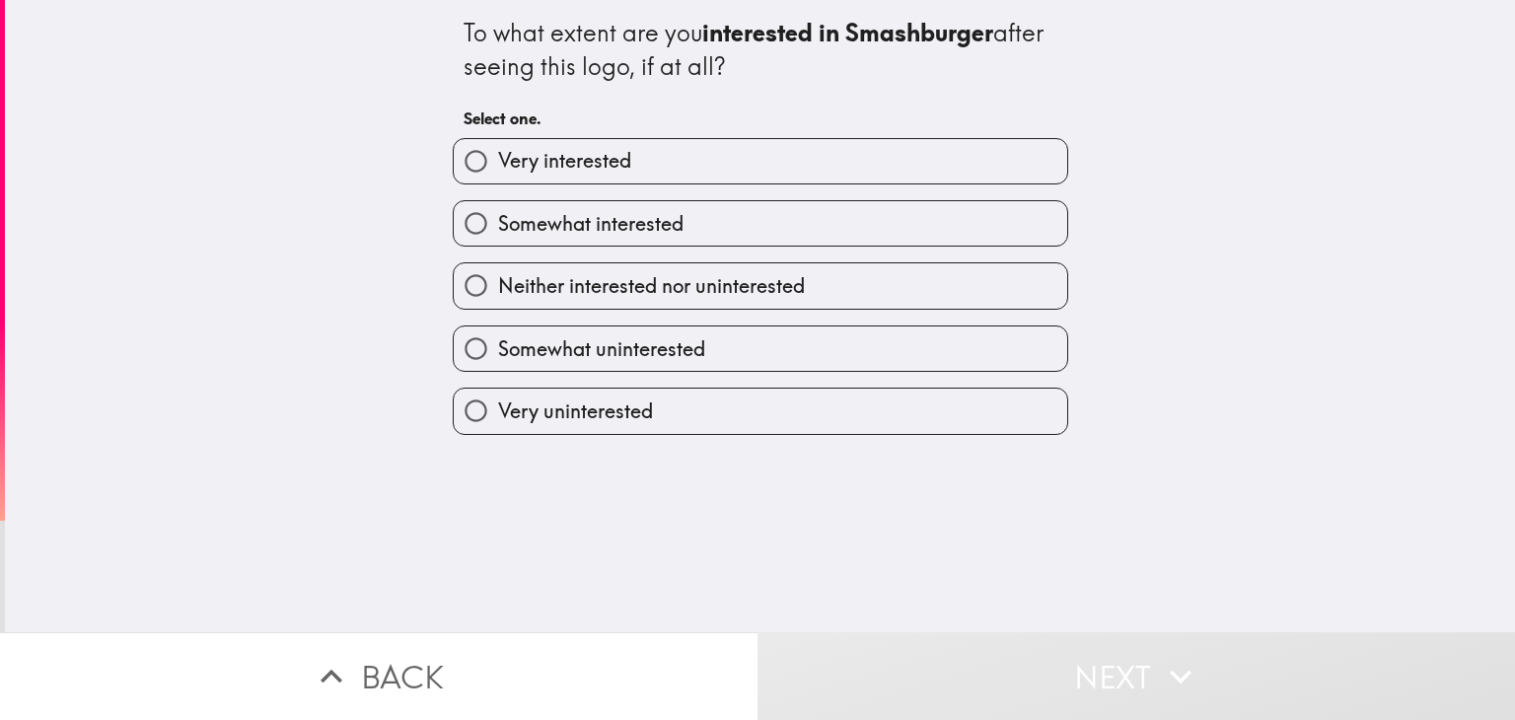
click at [879, 227] on label "Somewhat interested" at bounding box center [760, 223] width 613 height 44
click at [498, 227] on input "Somewhat interested" at bounding box center [476, 223] width 44 height 44
radio input "true"
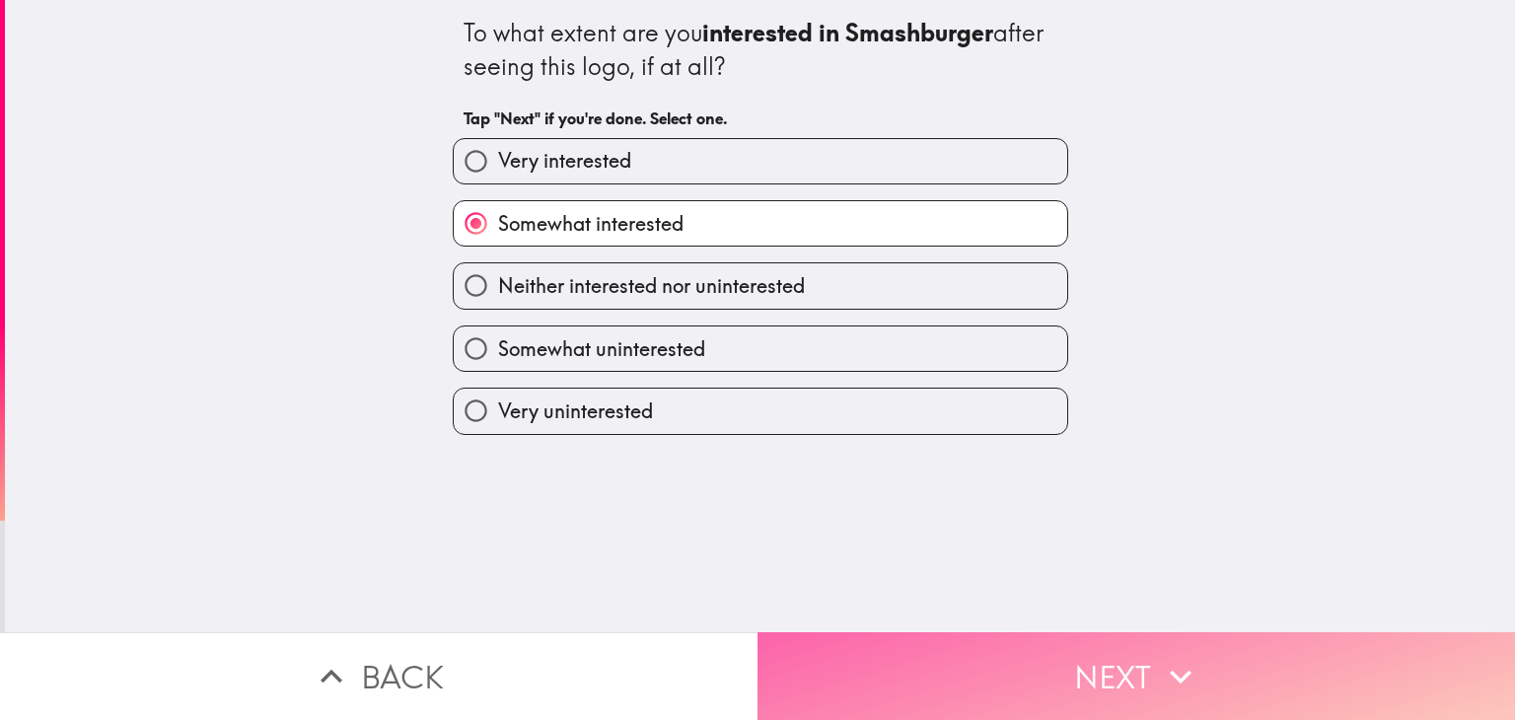
click at [1089, 676] on button "Next" at bounding box center [1135, 676] width 757 height 88
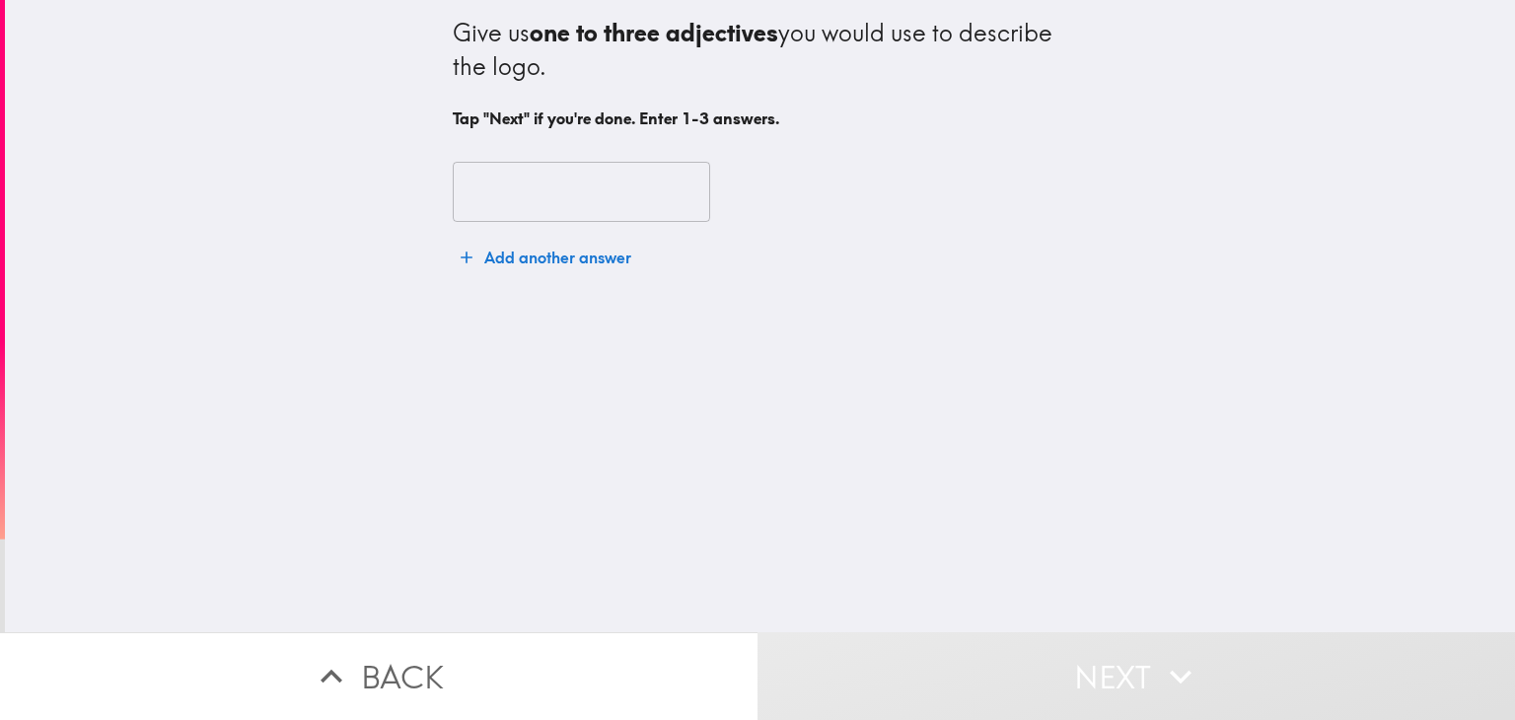
click at [541, 186] on input "text" at bounding box center [581, 192] width 257 height 61
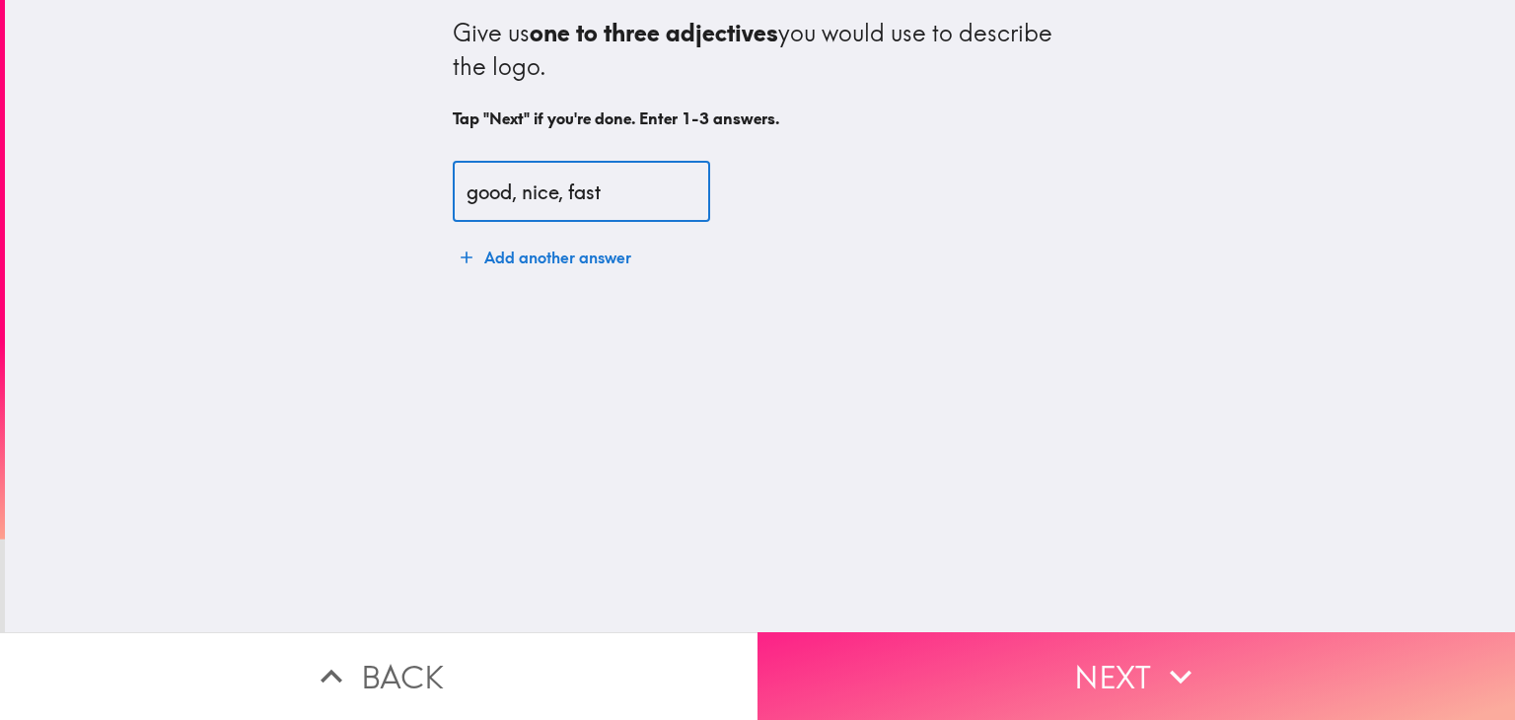
type input "good, nice, fast"
click at [1156, 673] on button "Next" at bounding box center [1135, 676] width 757 height 88
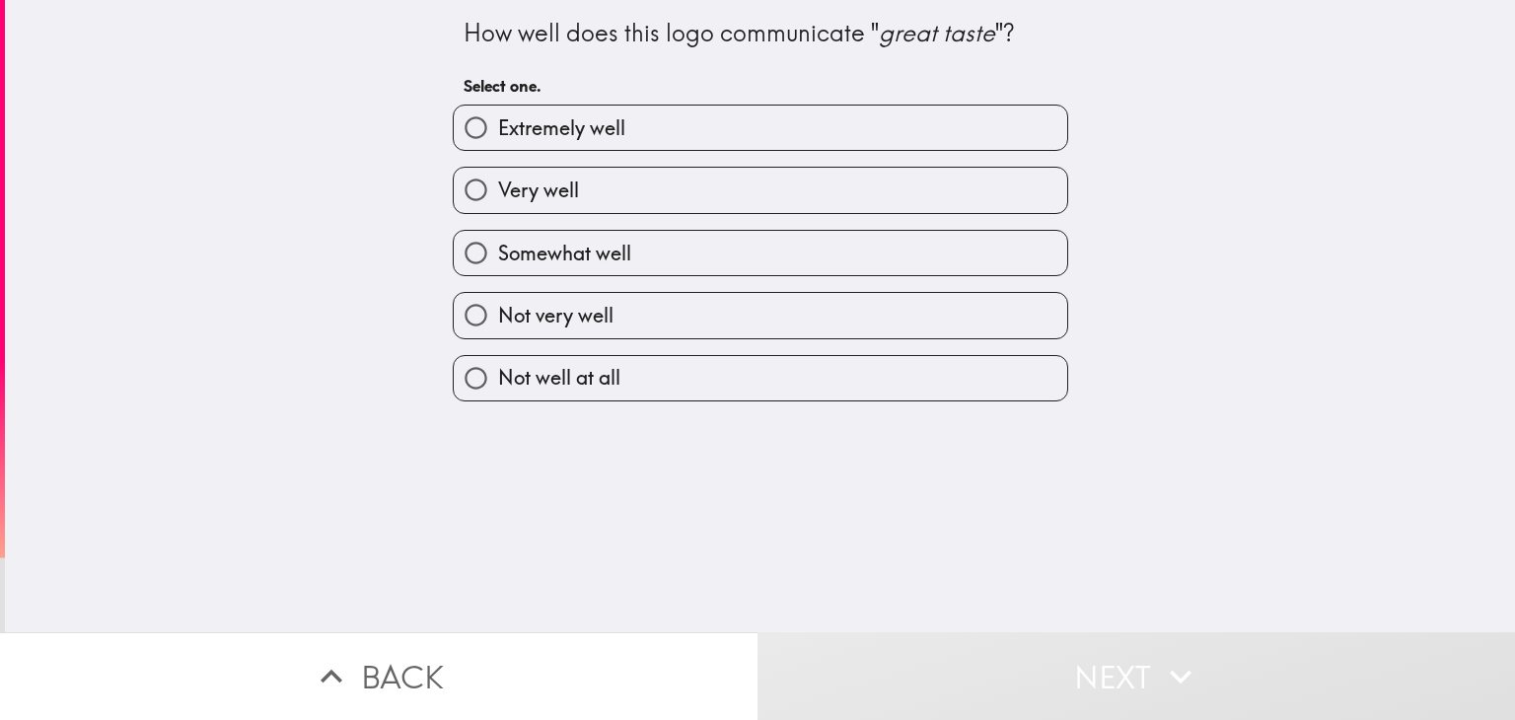
click at [715, 179] on label "Very well" at bounding box center [760, 190] width 613 height 44
click at [498, 179] on input "Very well" at bounding box center [476, 190] width 44 height 44
radio input "true"
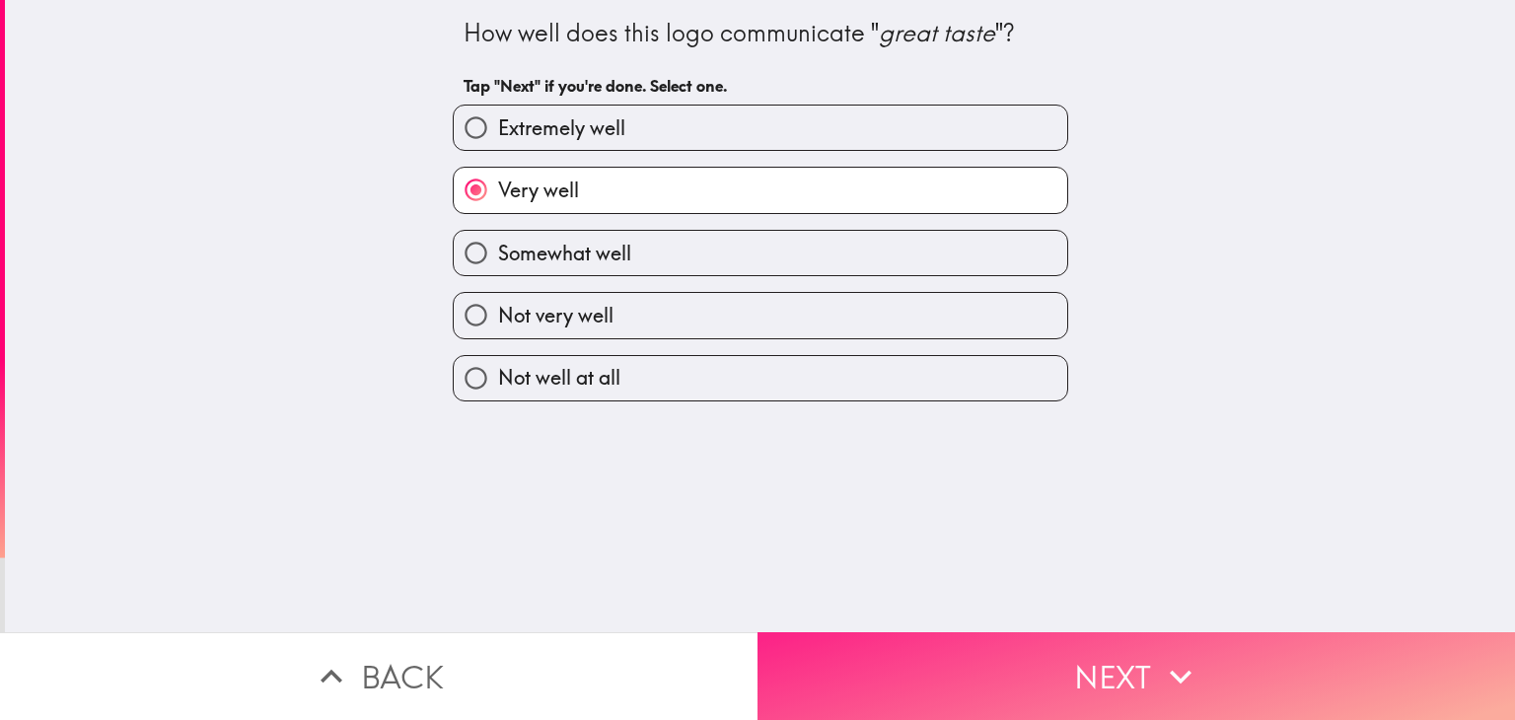
click at [1124, 679] on button "Next" at bounding box center [1135, 676] width 757 height 88
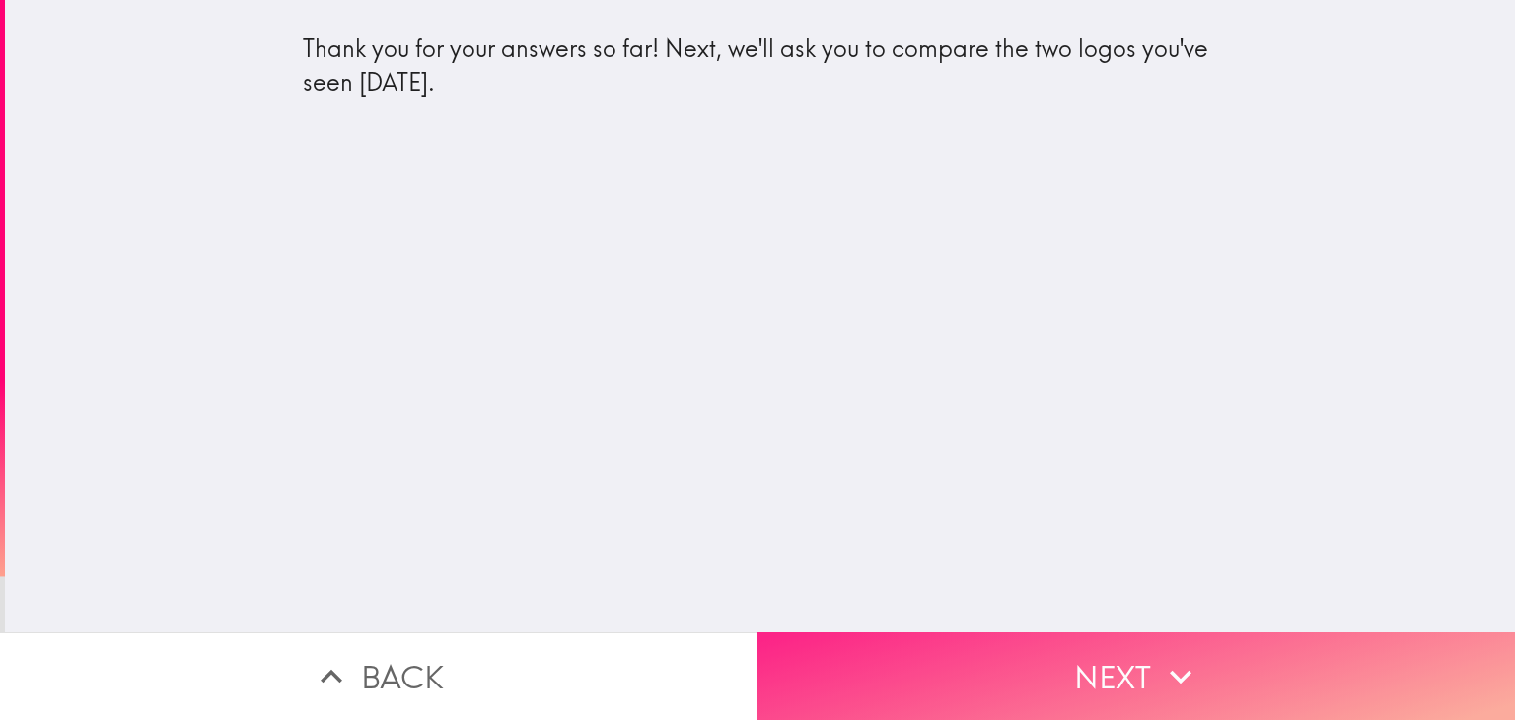
click at [1157, 689] on button "Next" at bounding box center [1135, 676] width 757 height 88
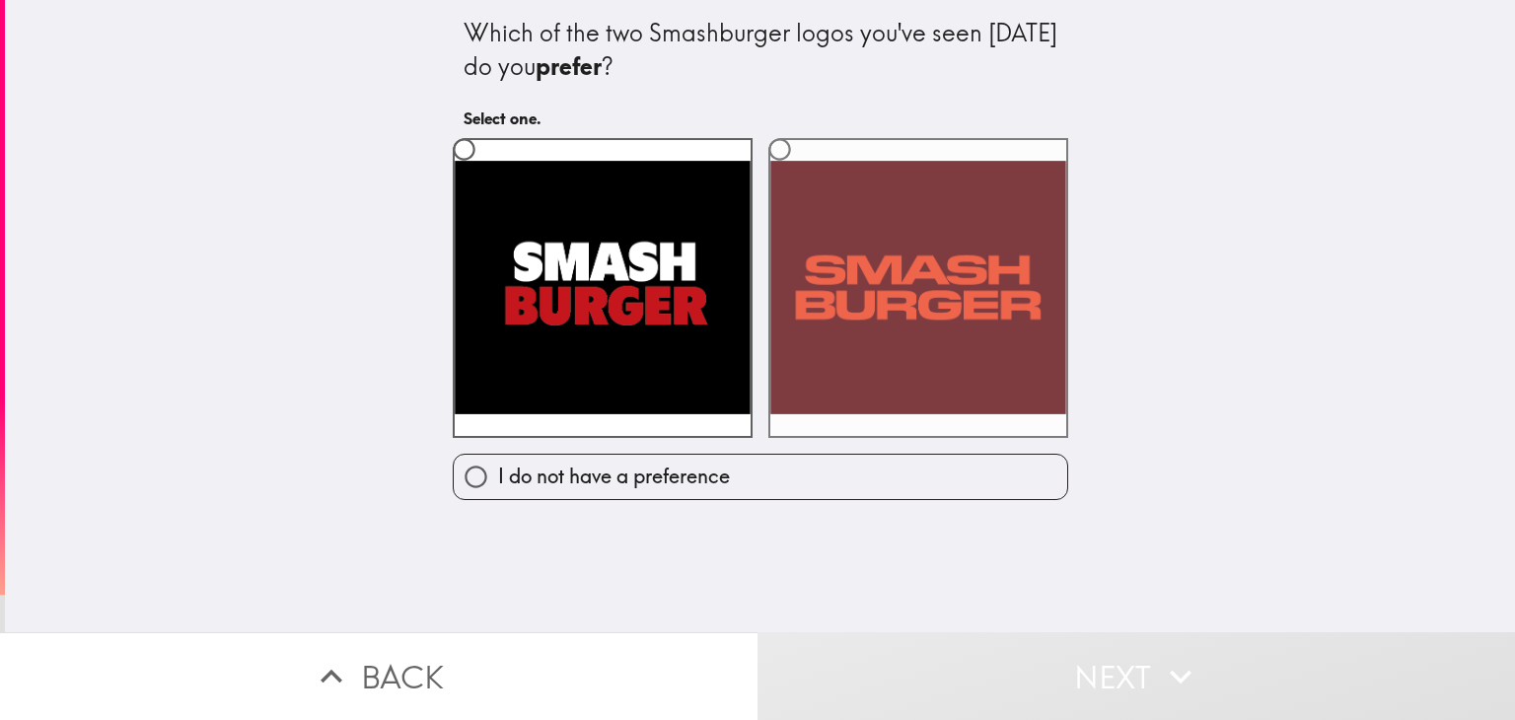
click at [900, 307] on label at bounding box center [918, 288] width 300 height 300
click at [802, 172] on input "radio" at bounding box center [779, 149] width 44 height 44
radio input "true"
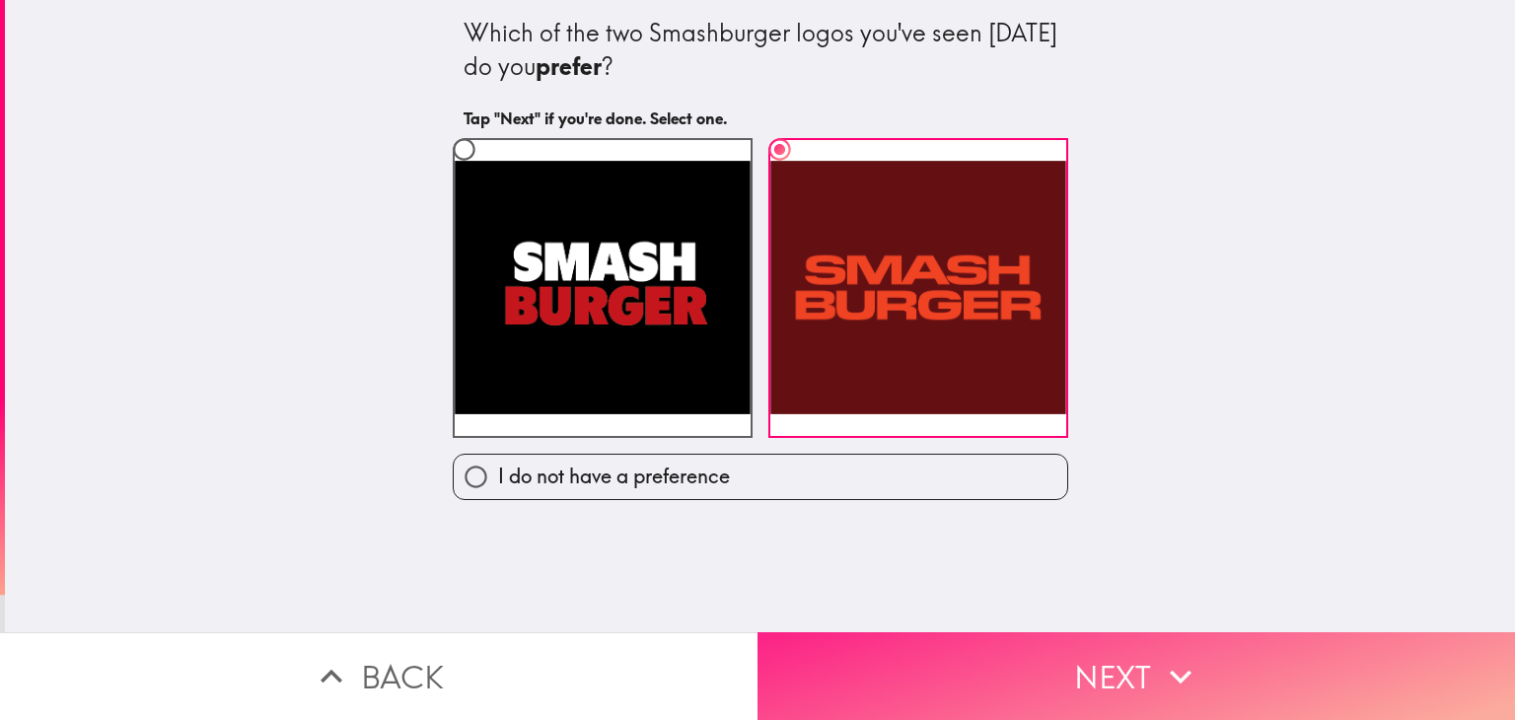
click at [1145, 664] on button "Next" at bounding box center [1135, 676] width 757 height 88
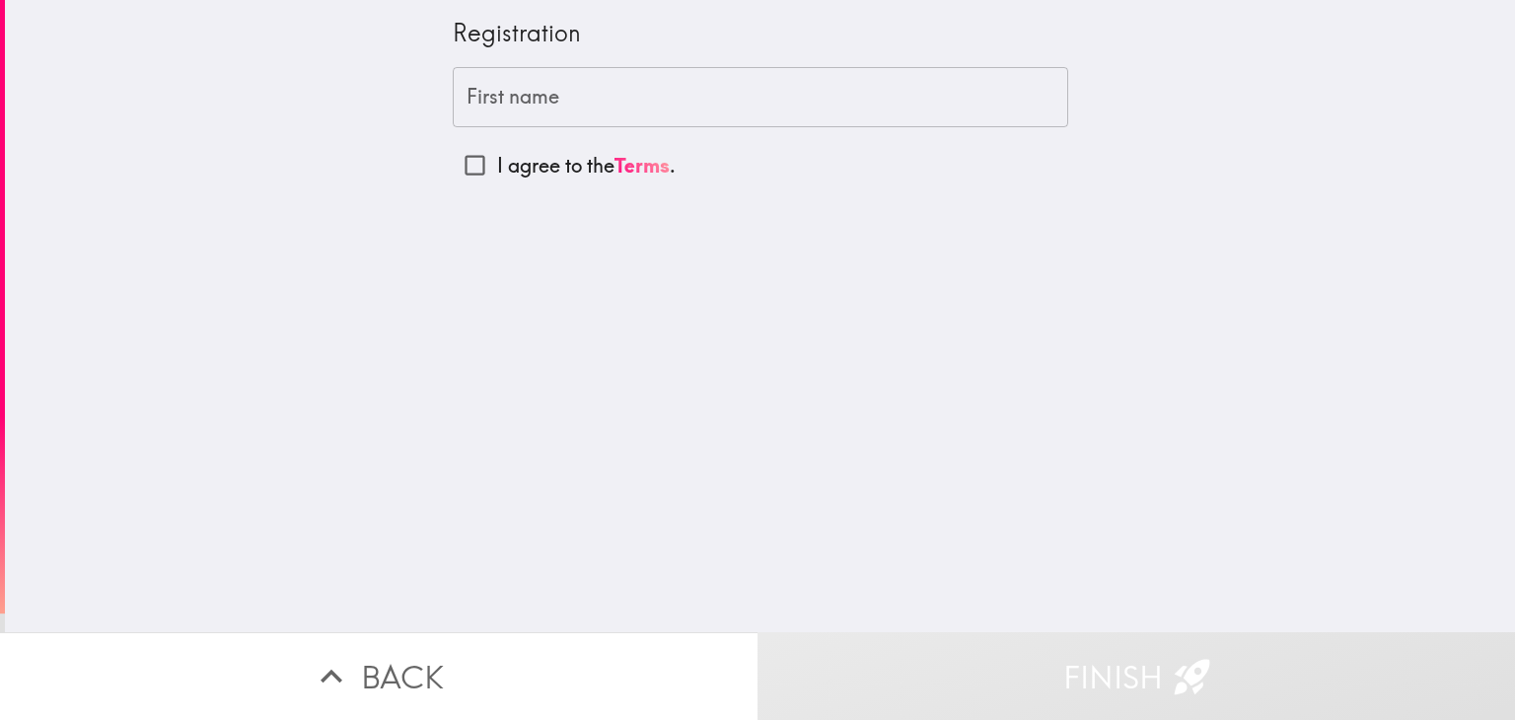
click at [704, 106] on input "First name" at bounding box center [760, 97] width 615 height 61
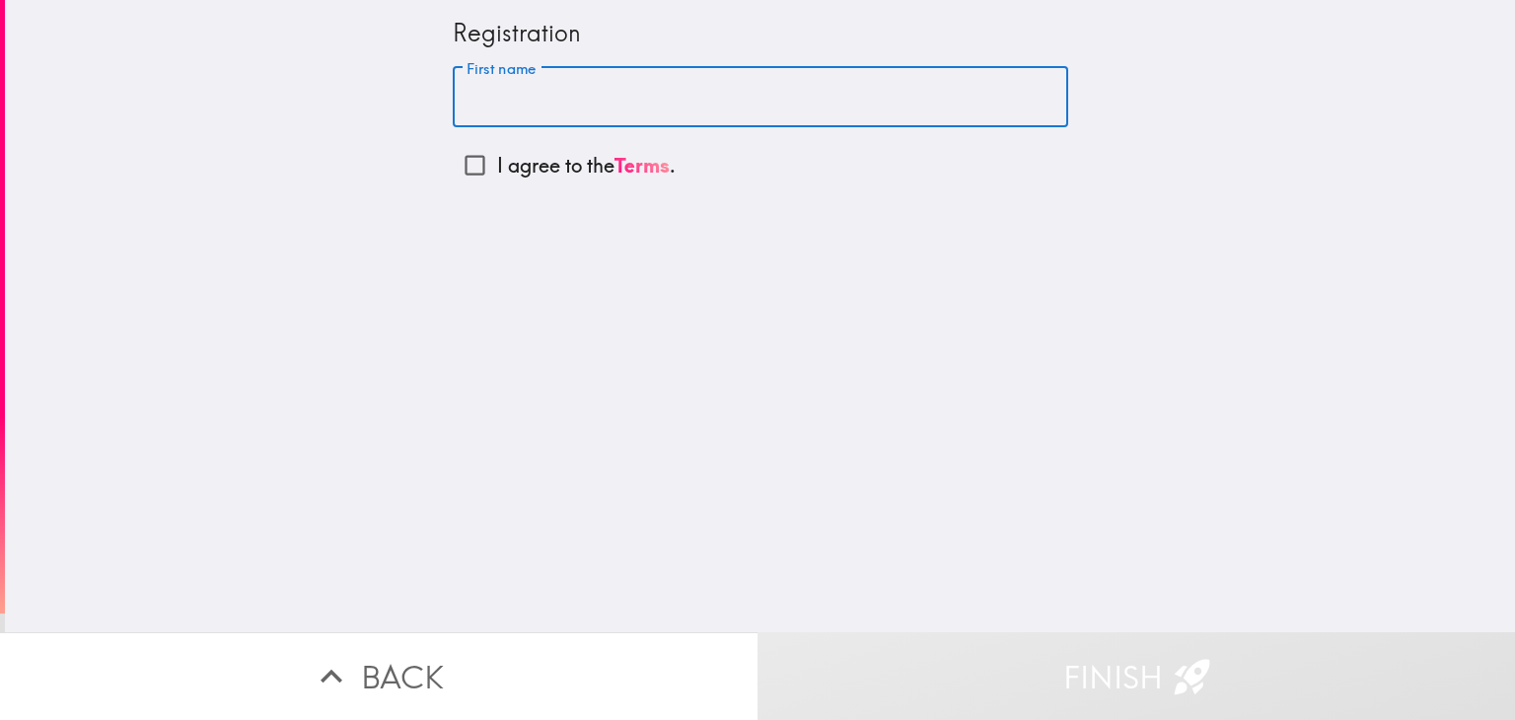
type input "[PERSON_NAME]"
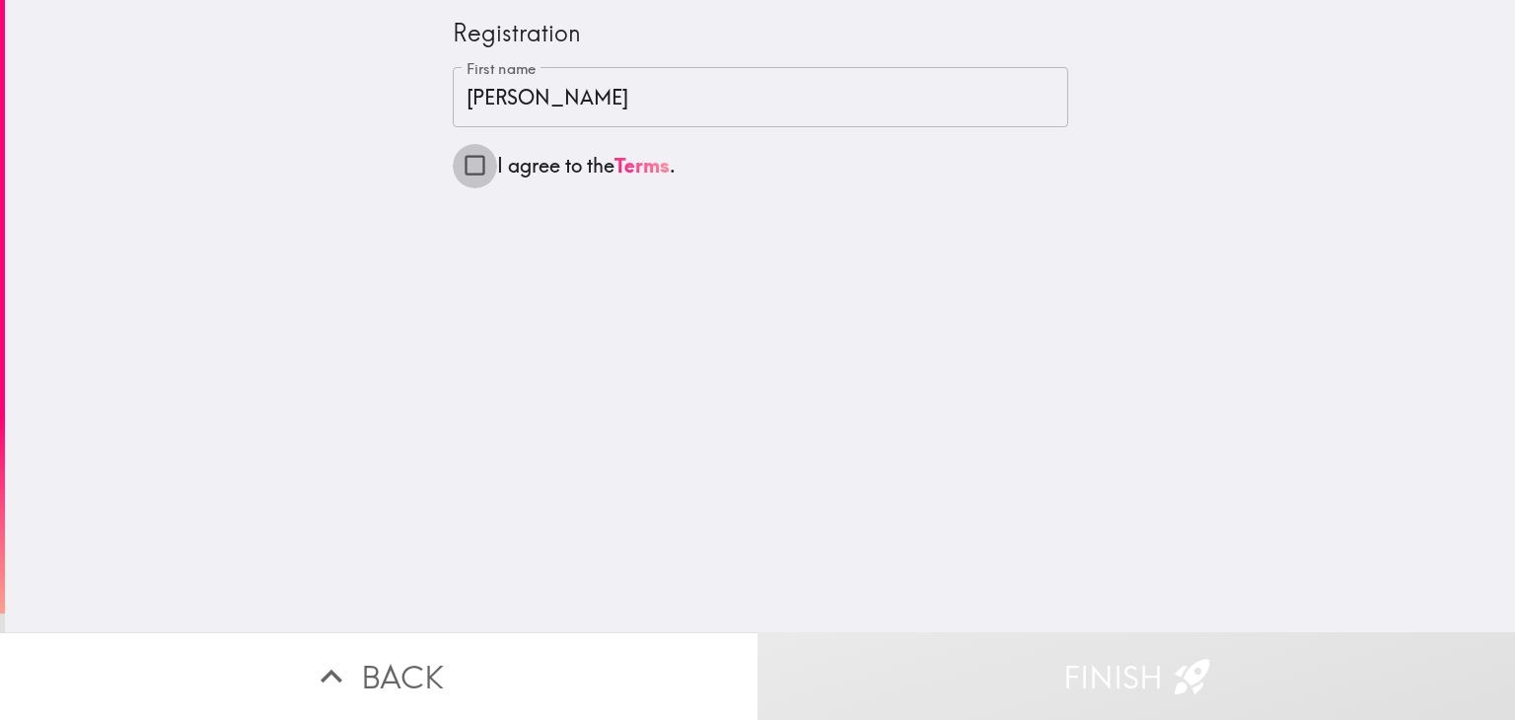
click at [473, 171] on input "I agree to the Terms ." at bounding box center [475, 165] width 44 height 44
checkbox input "true"
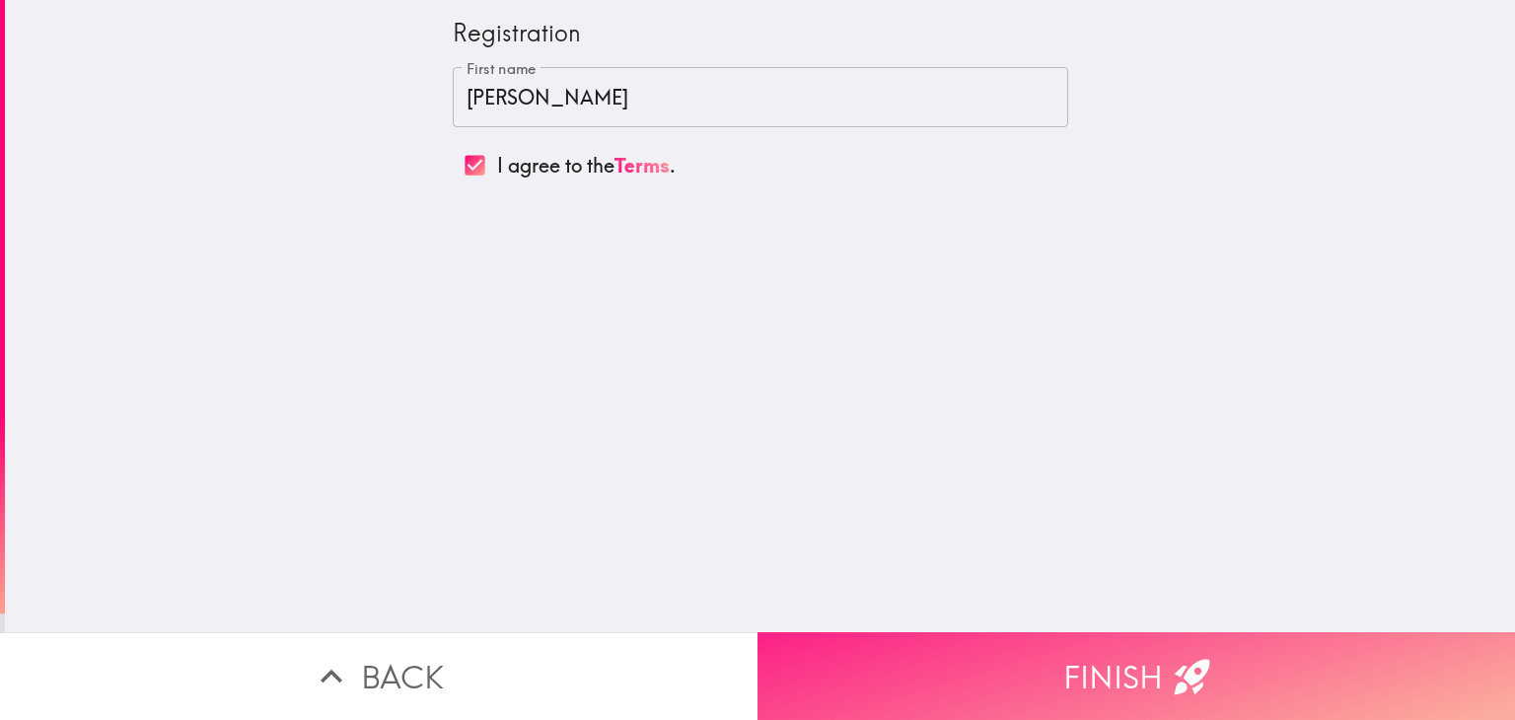
click at [1094, 668] on button "Finish" at bounding box center [1135, 676] width 757 height 88
